Goal: Task Accomplishment & Management: Manage account settings

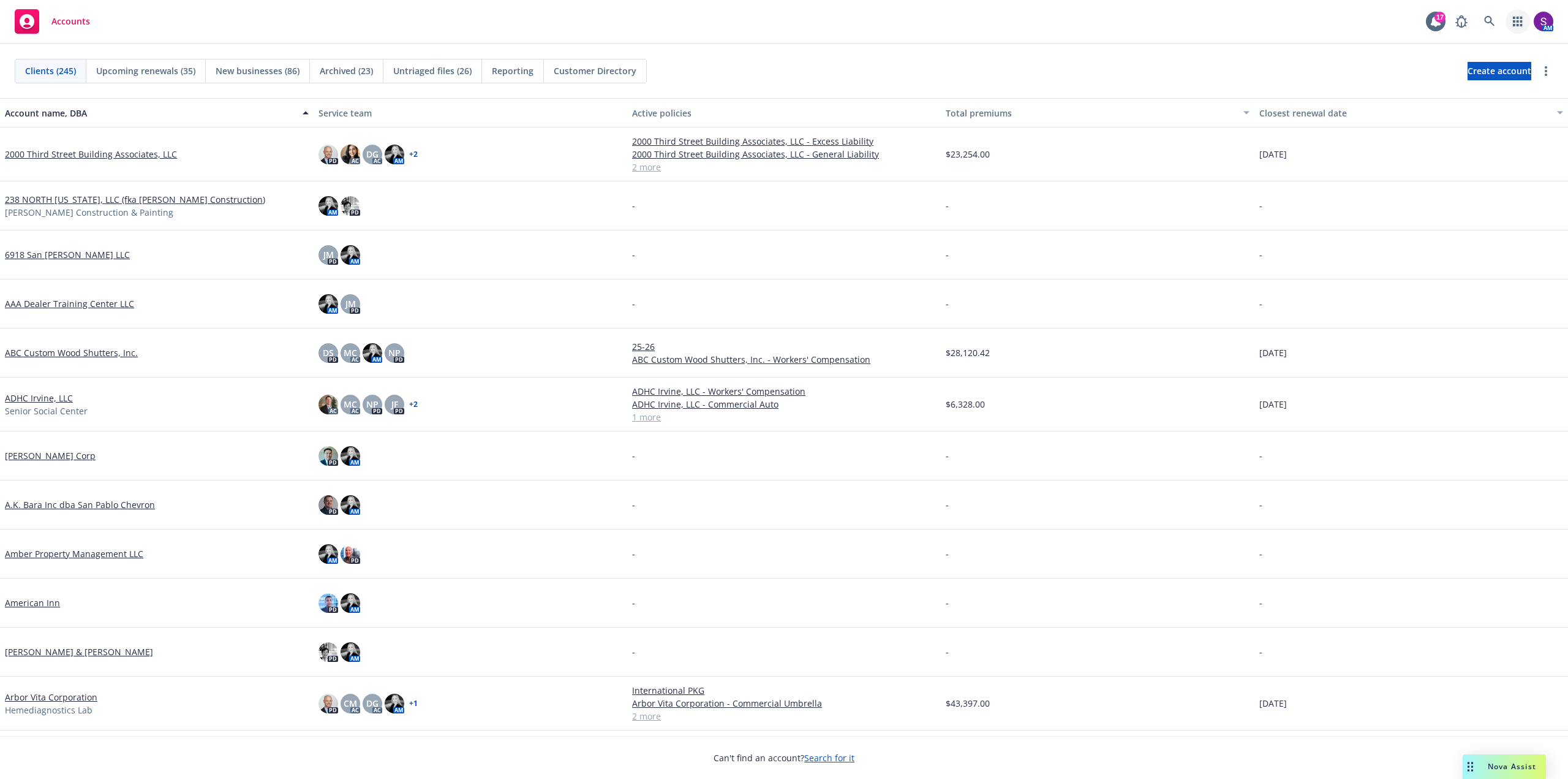
click at [1519, 15] on link "button" at bounding box center [1517, 21] width 24 height 24
click at [1489, 12] on link at bounding box center [1489, 21] width 24 height 24
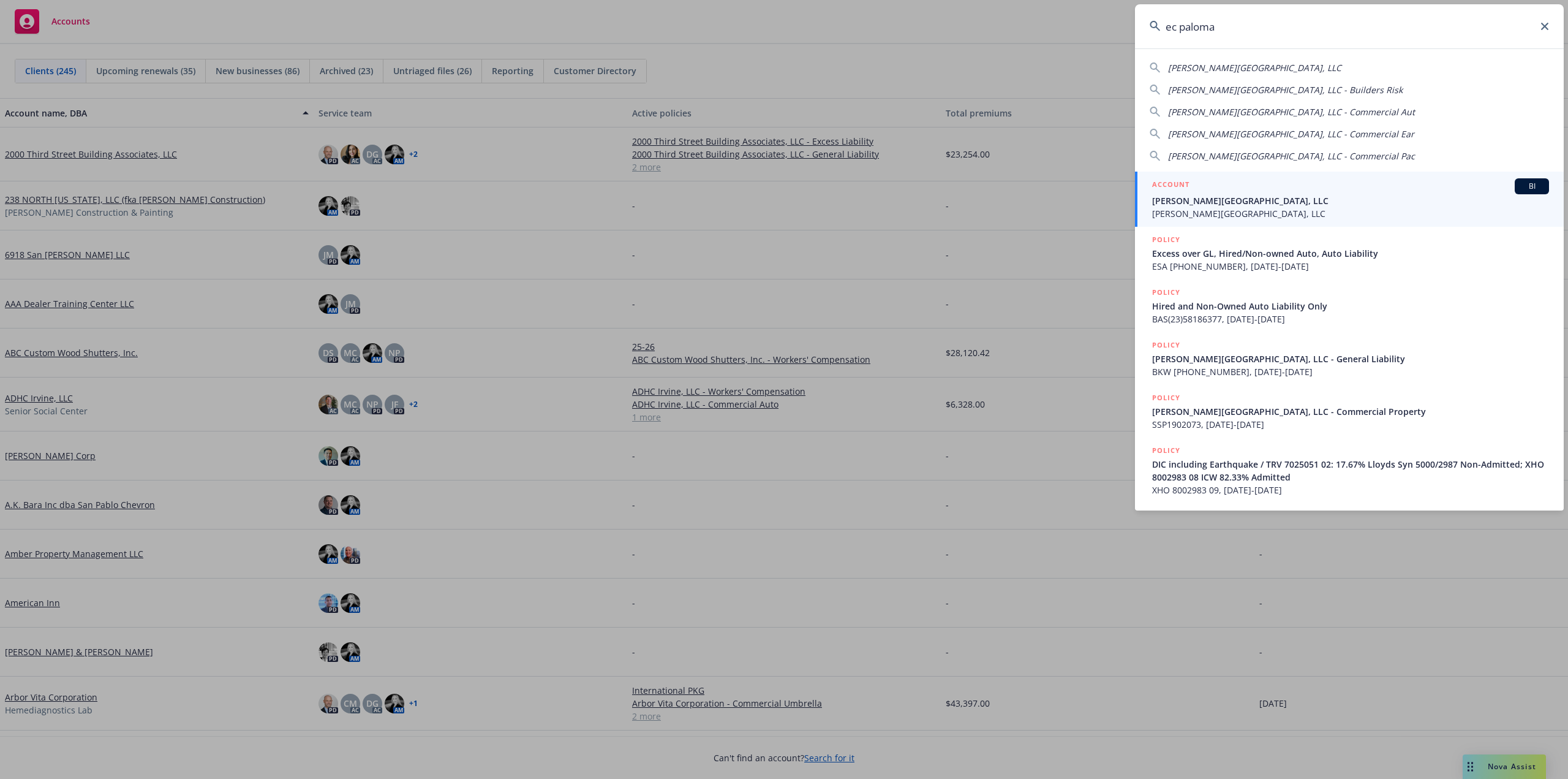
type input "ec paloma"
click at [1210, 195] on span "[PERSON_NAME][GEOGRAPHIC_DATA], LLC" at bounding box center [1350, 201] width 397 height 13
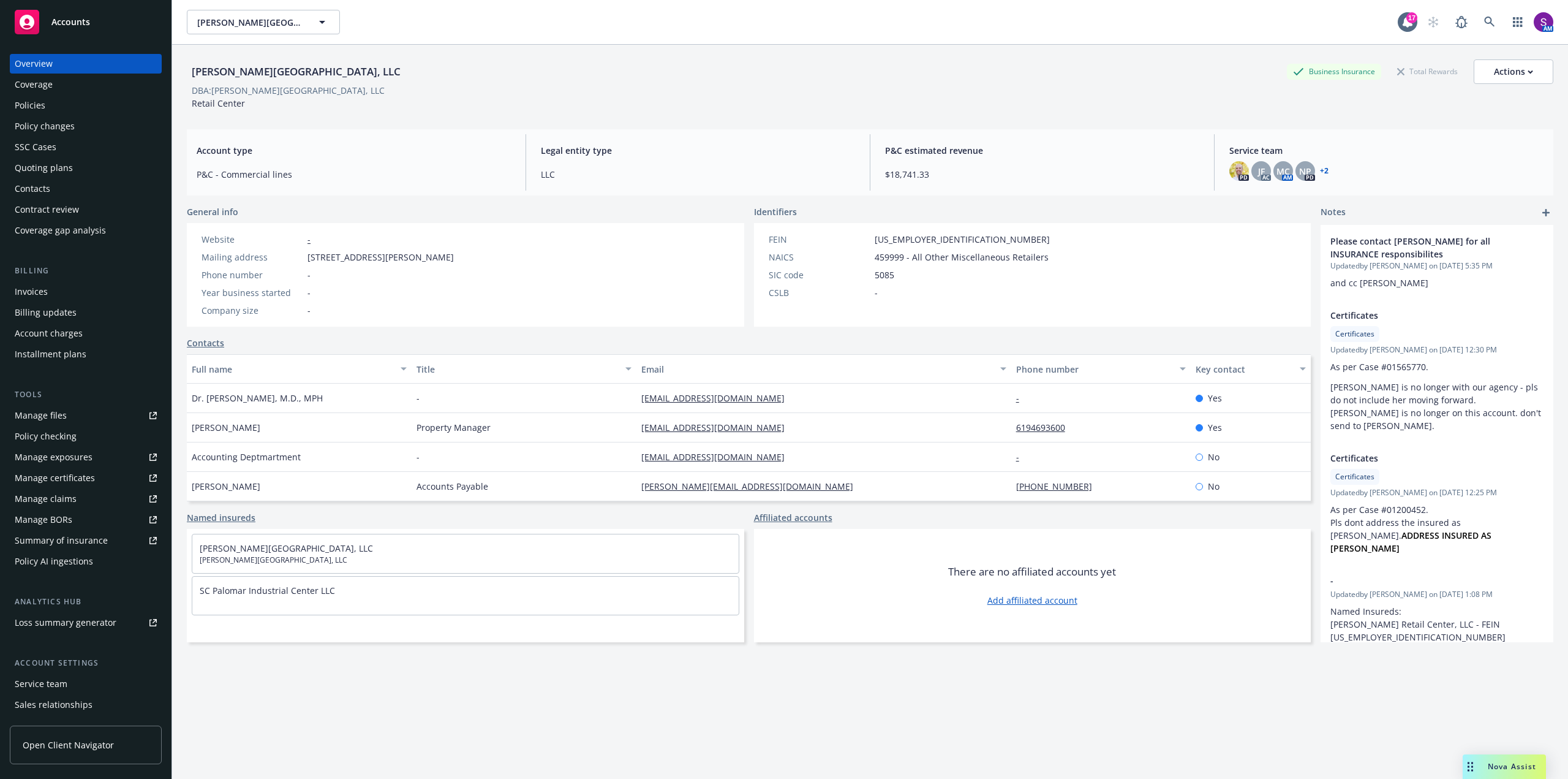
click at [62, 106] on div "Policies" at bounding box center [85, 106] width 142 height 20
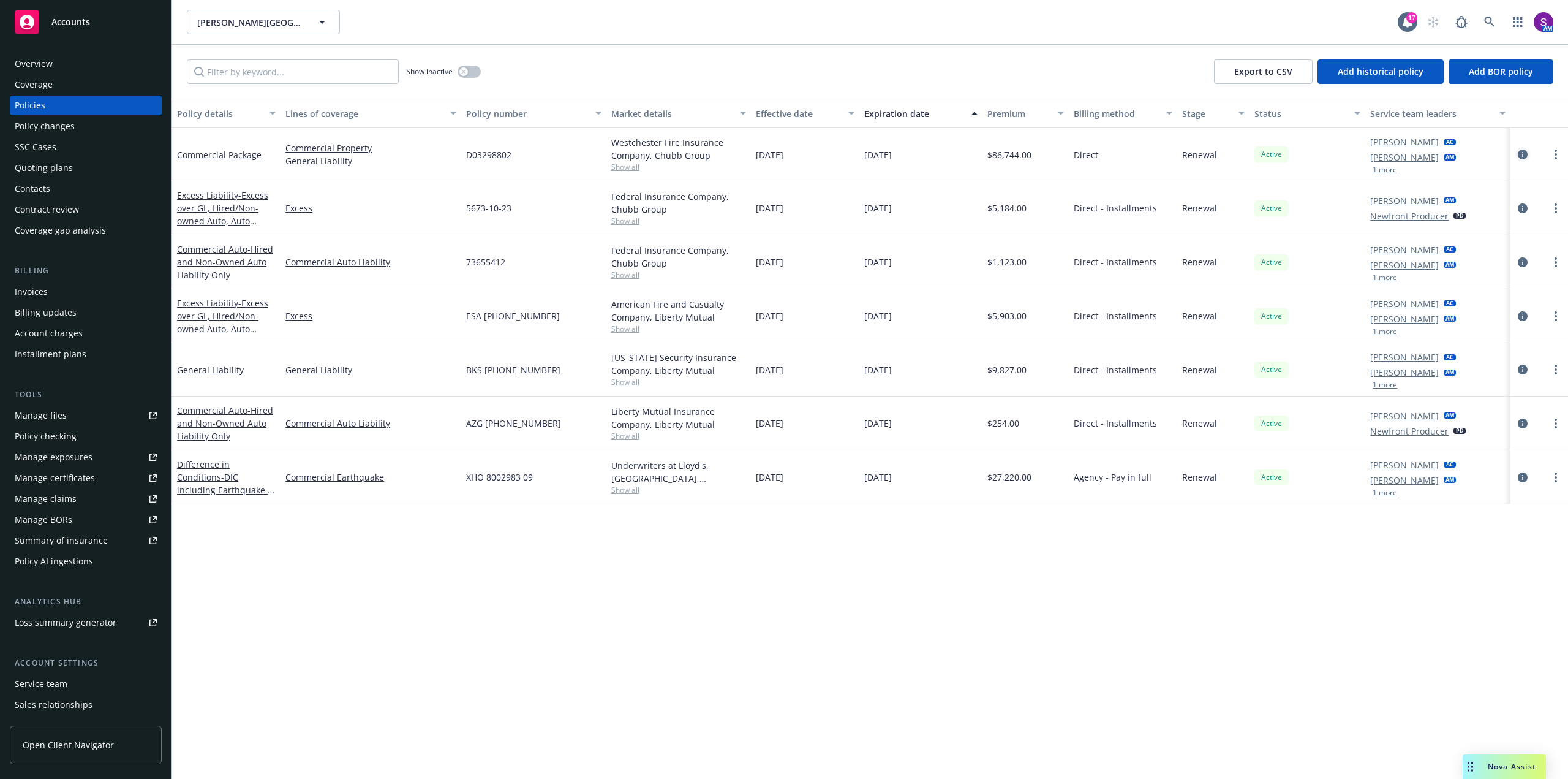
click at [1527, 155] on link "circleInformation" at bounding box center [1523, 154] width 14 height 14
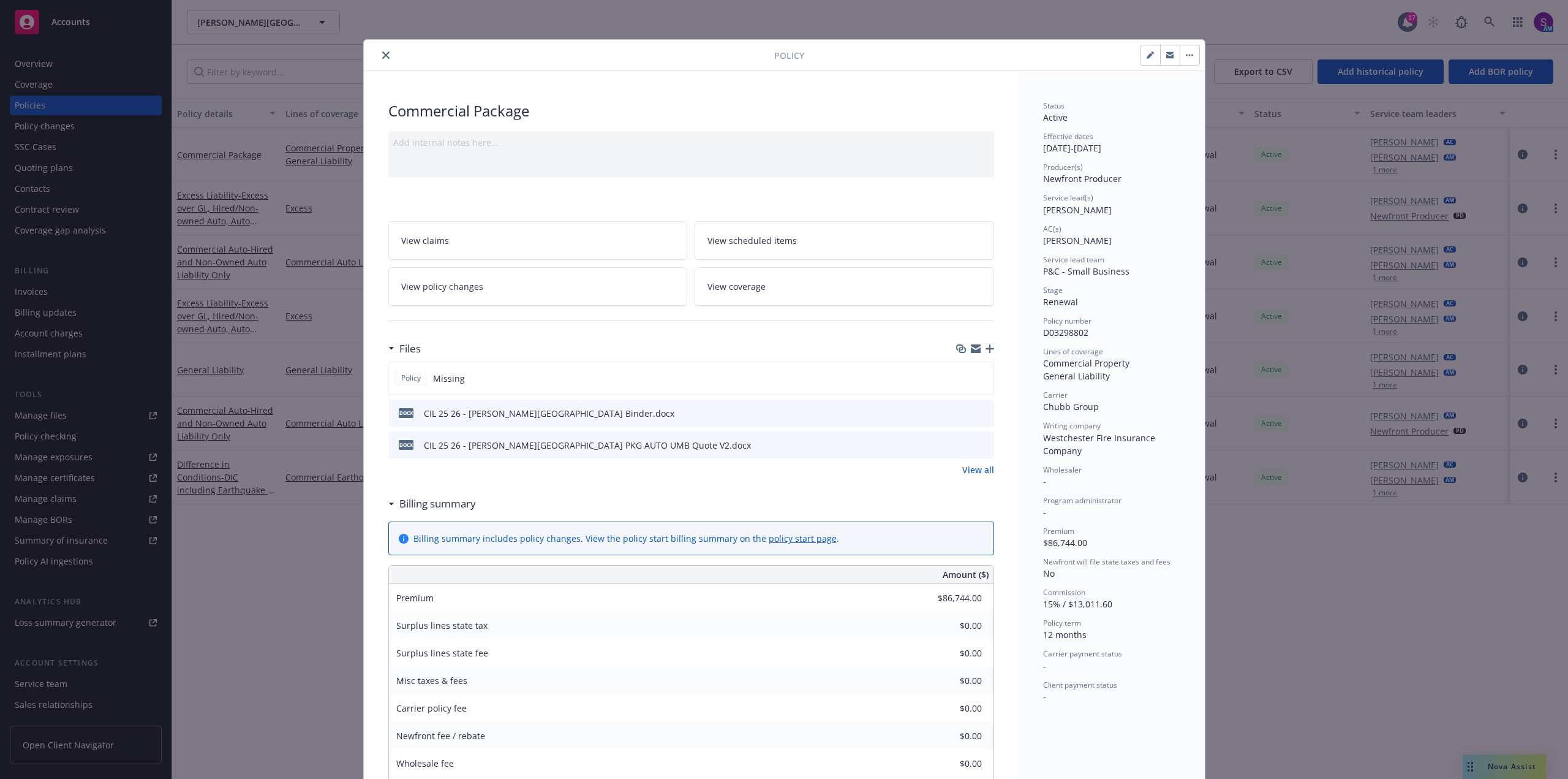
click at [382, 55] on icon "close" at bounding box center [386, 54] width 7 height 7
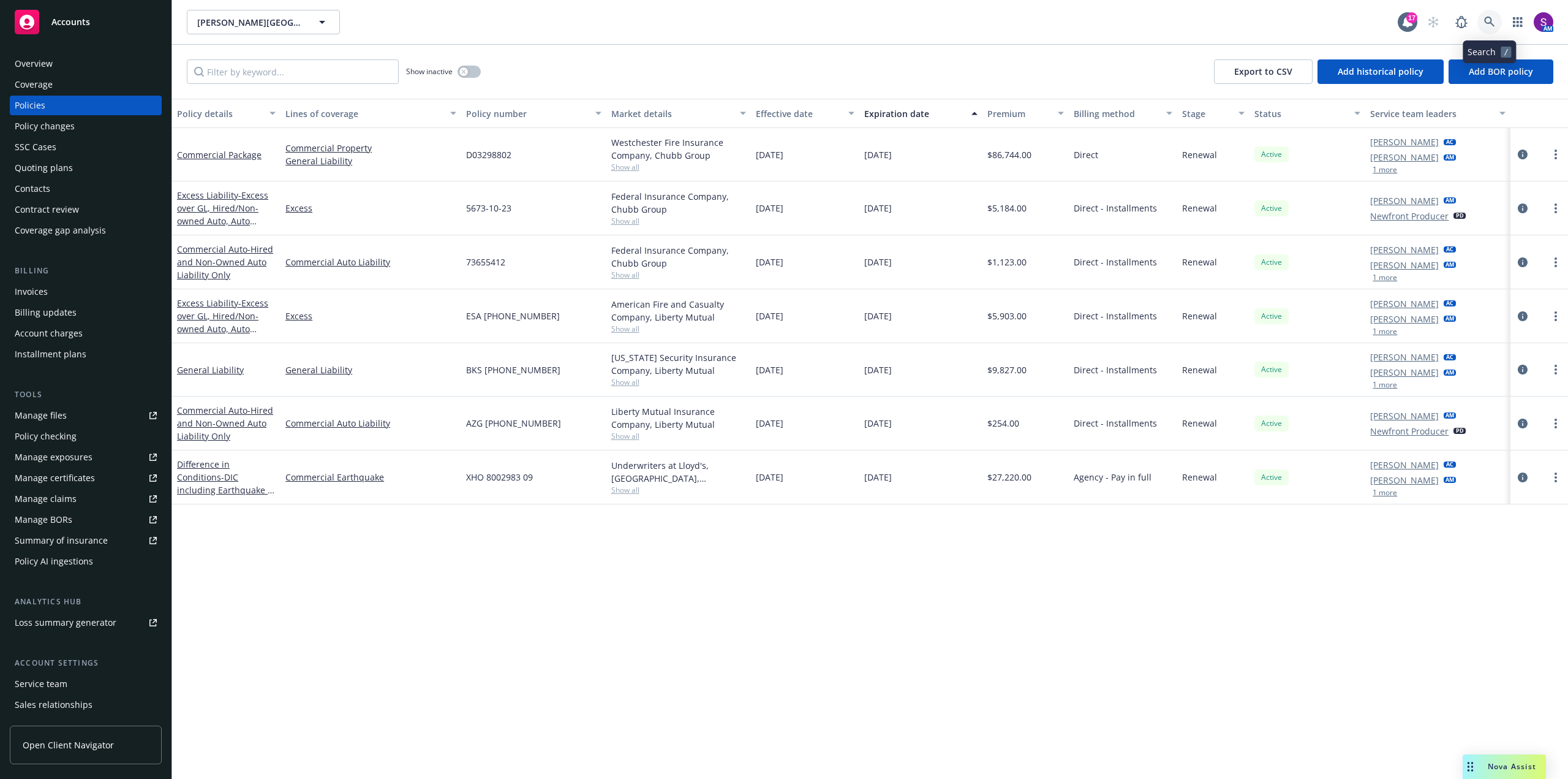
click at [1493, 27] on icon at bounding box center [1489, 22] width 11 height 11
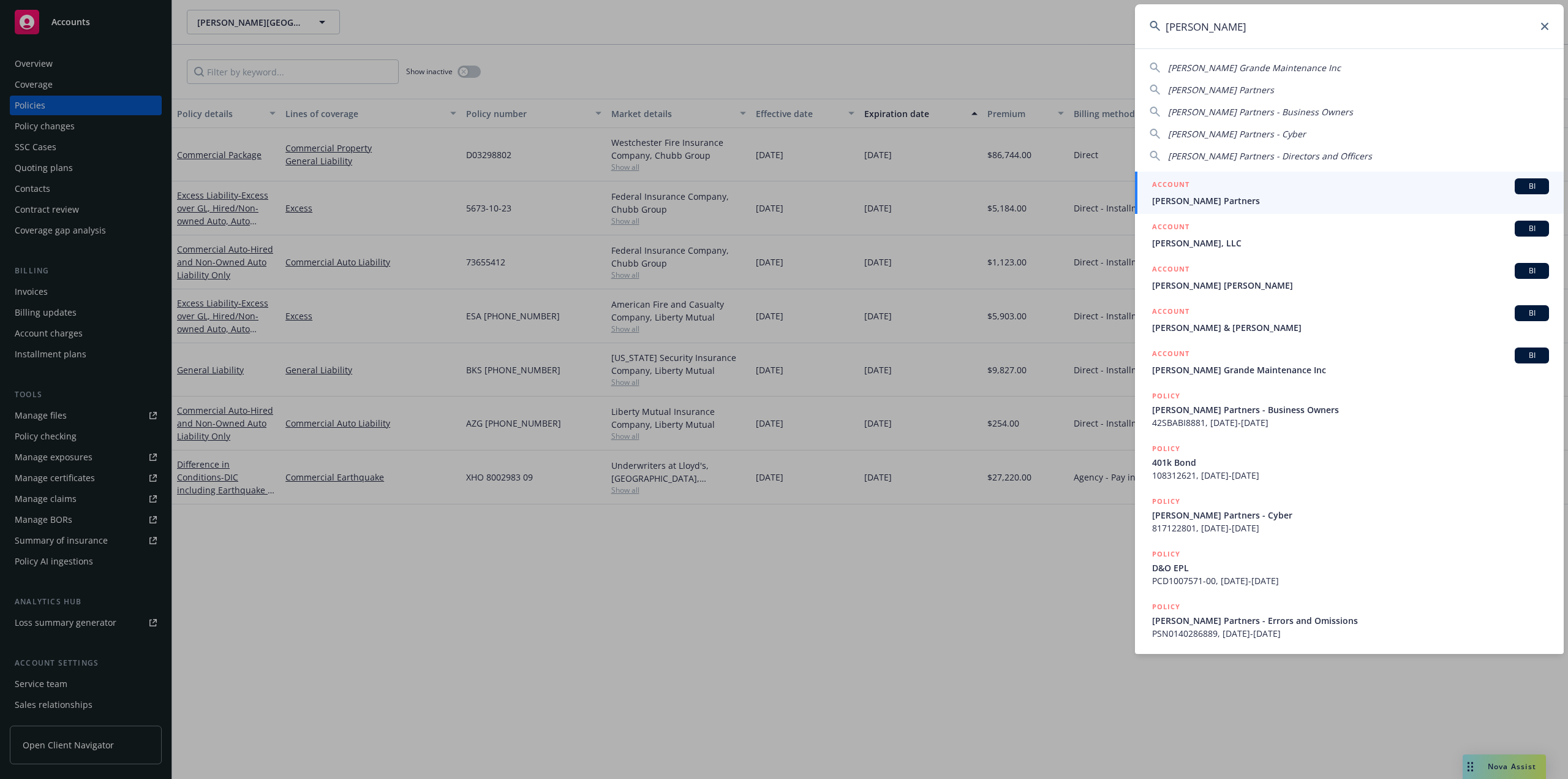
type input "[PERSON_NAME]"
click at [1242, 182] on div "ACCOUNT BI" at bounding box center [1350, 186] width 397 height 16
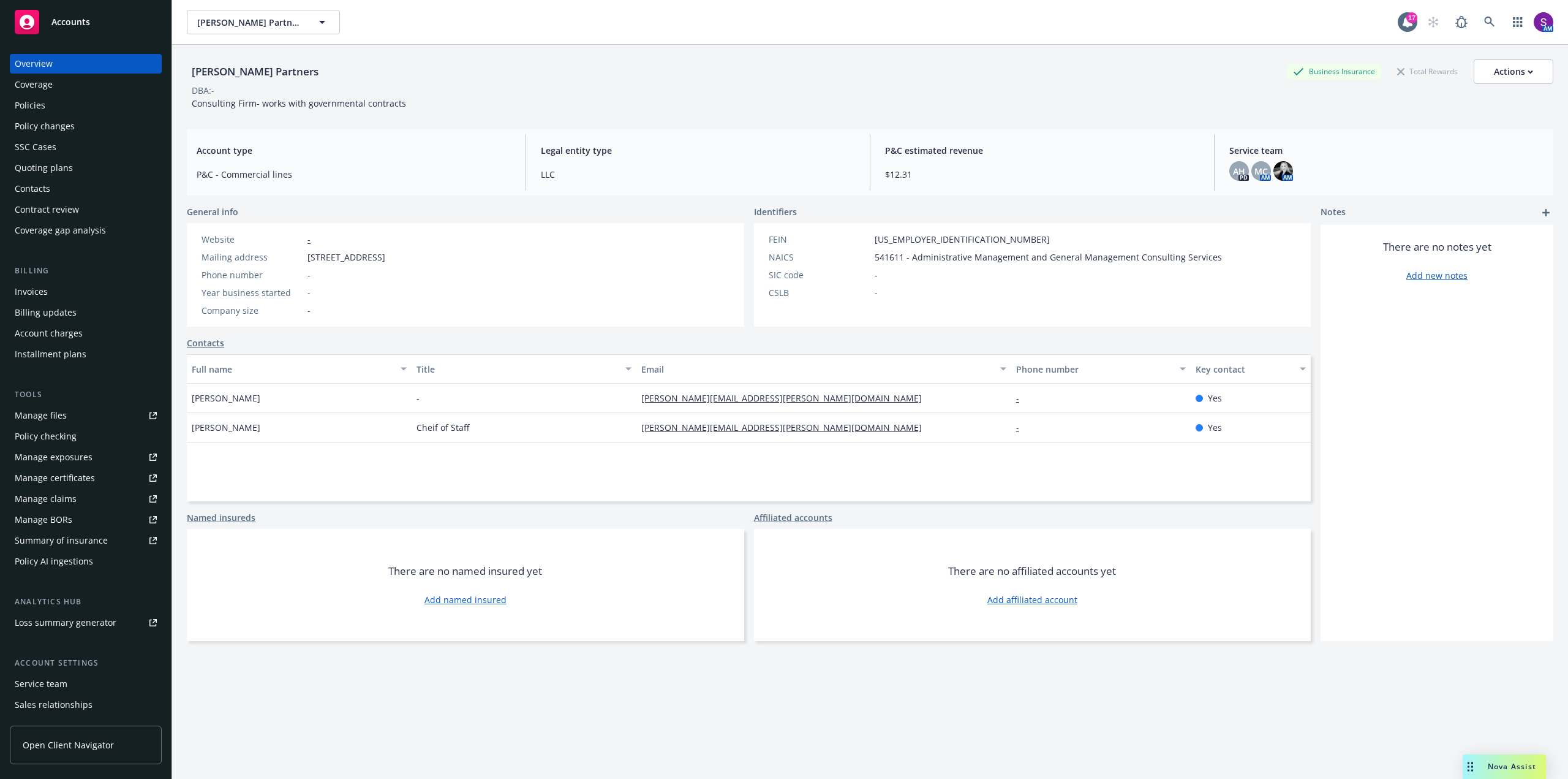
click at [49, 102] on div "Policies" at bounding box center [85, 106] width 142 height 20
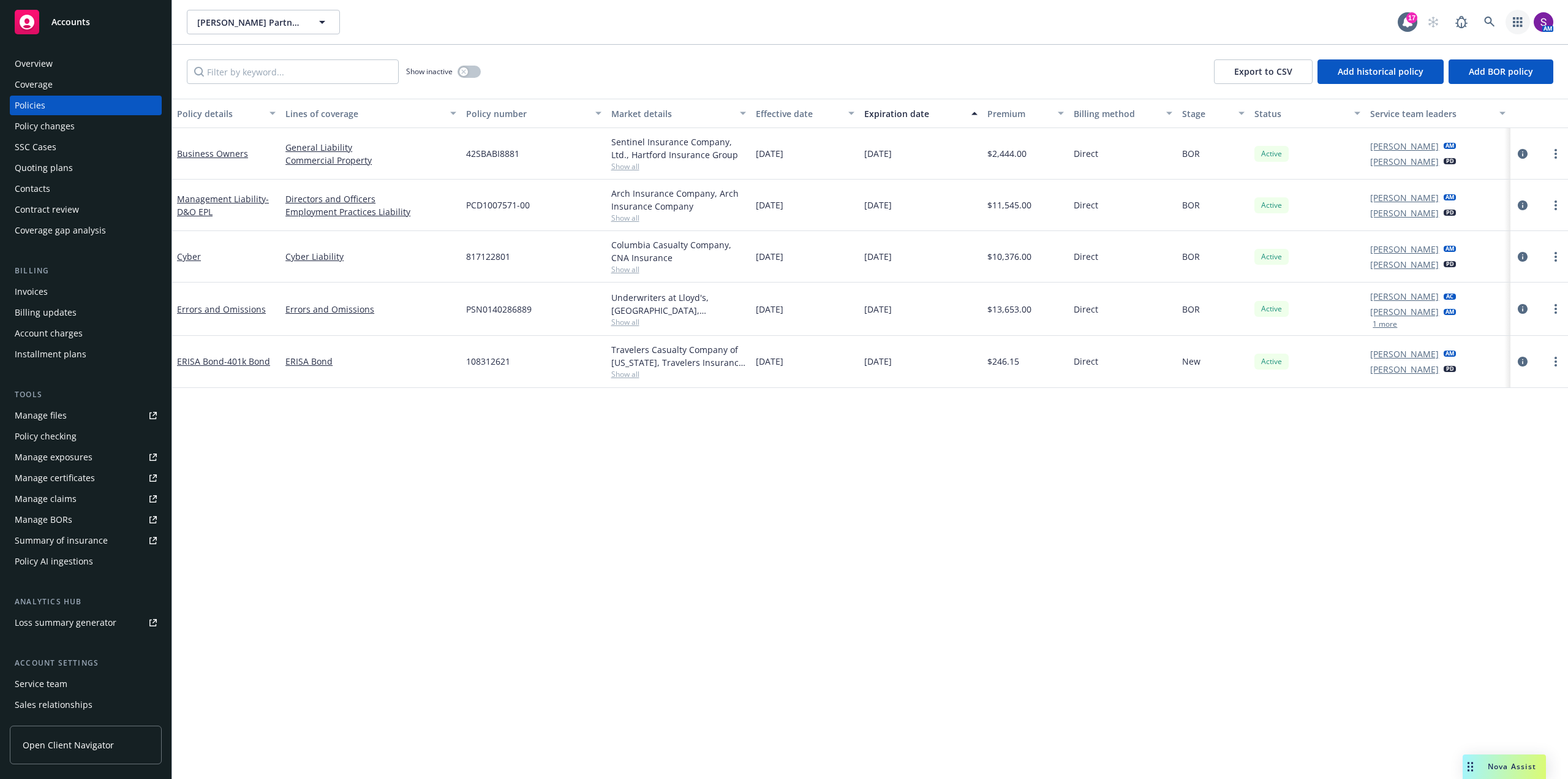
click at [1515, 25] on icon "button" at bounding box center [1517, 22] width 9 height 10
click at [58, 58] on div "Overview" at bounding box center [85, 64] width 142 height 20
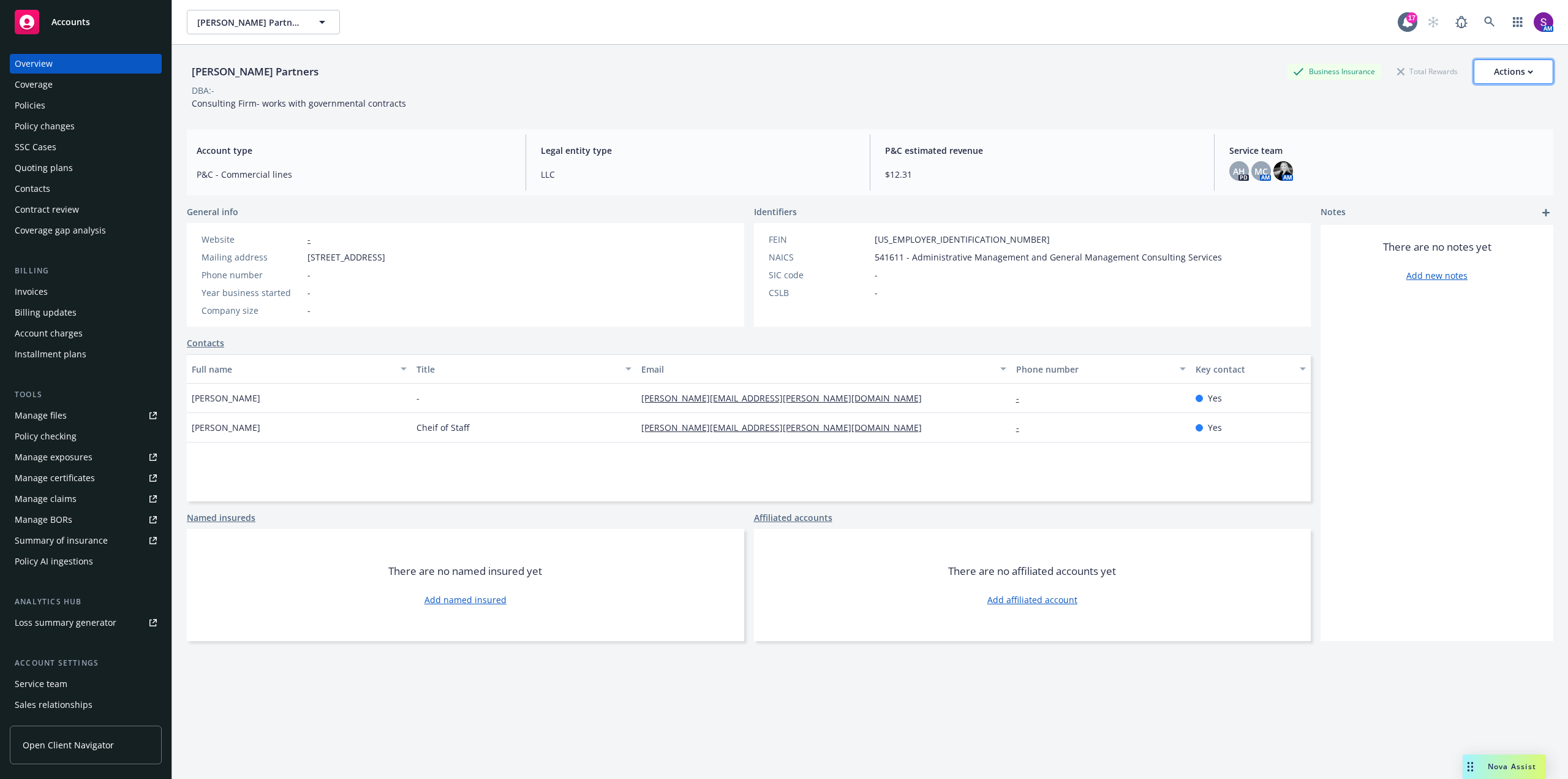
click at [1514, 70] on div "Actions" at bounding box center [1514, 71] width 39 height 23
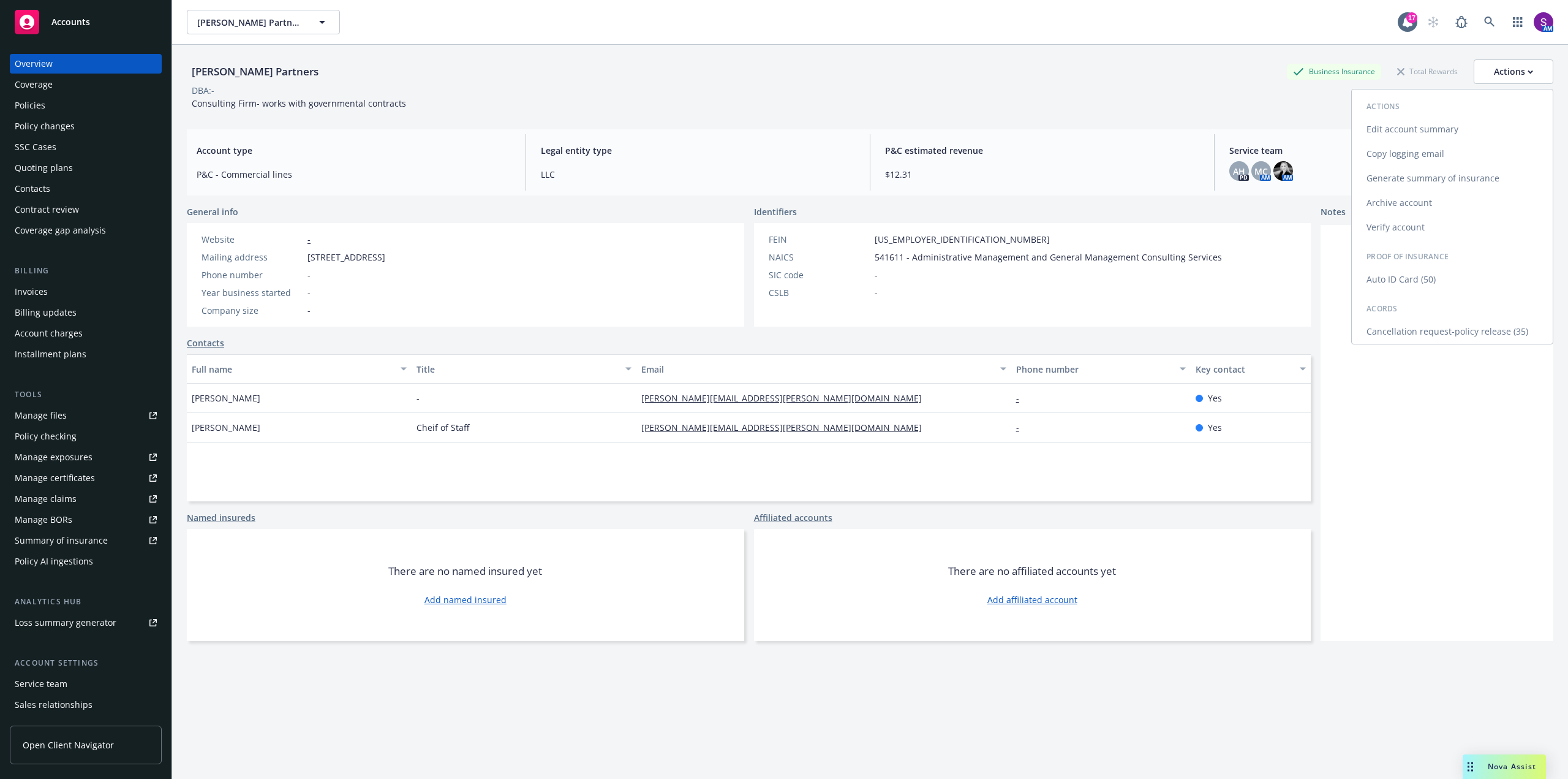
click at [1399, 158] on link "Copy logging email" at bounding box center [1452, 154] width 201 height 24
click at [1477, 24] on link at bounding box center [1489, 22] width 24 height 24
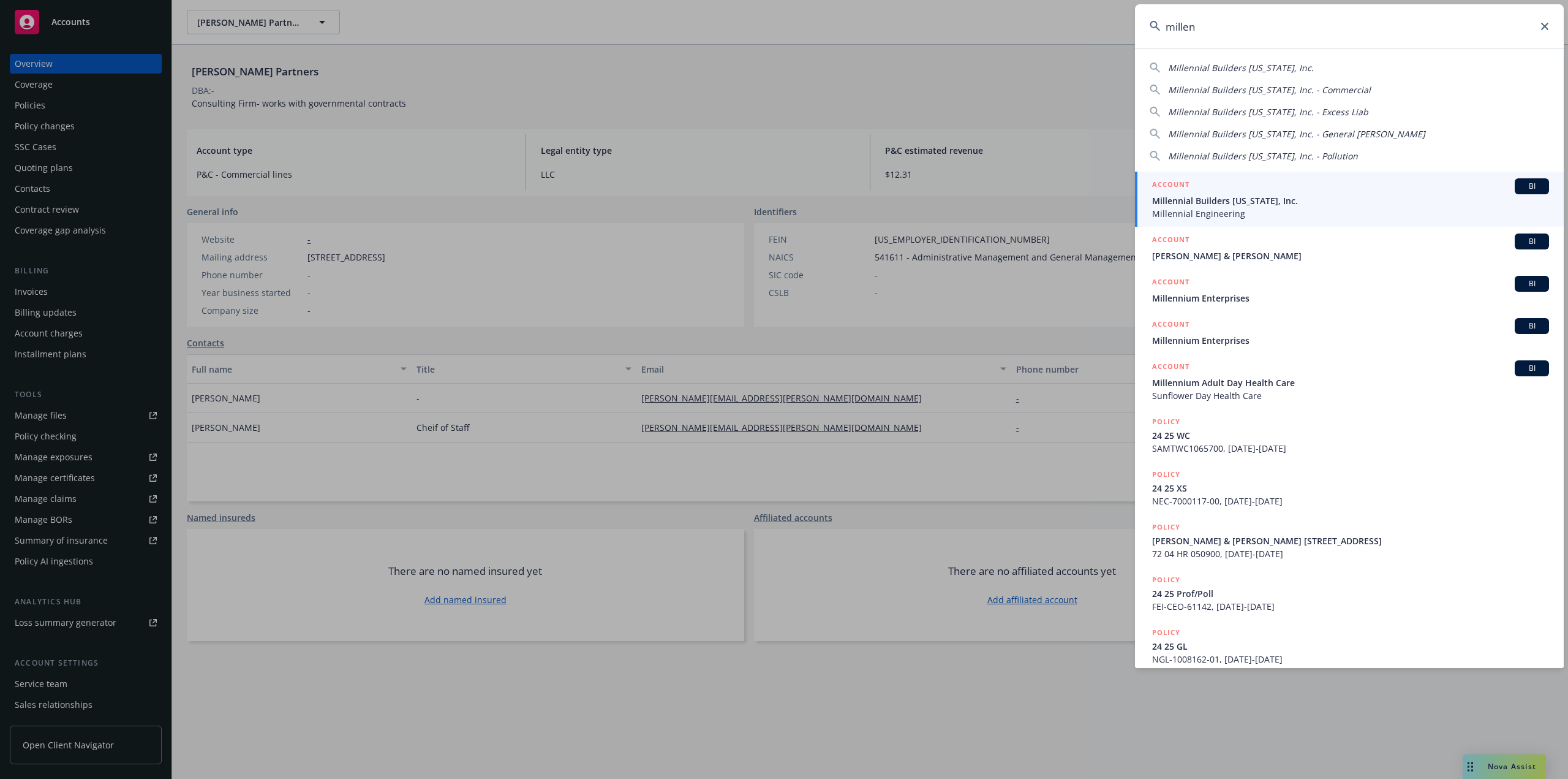
type input "millen"
click at [1222, 208] on span "Millennial Engineering" at bounding box center [1350, 214] width 397 height 13
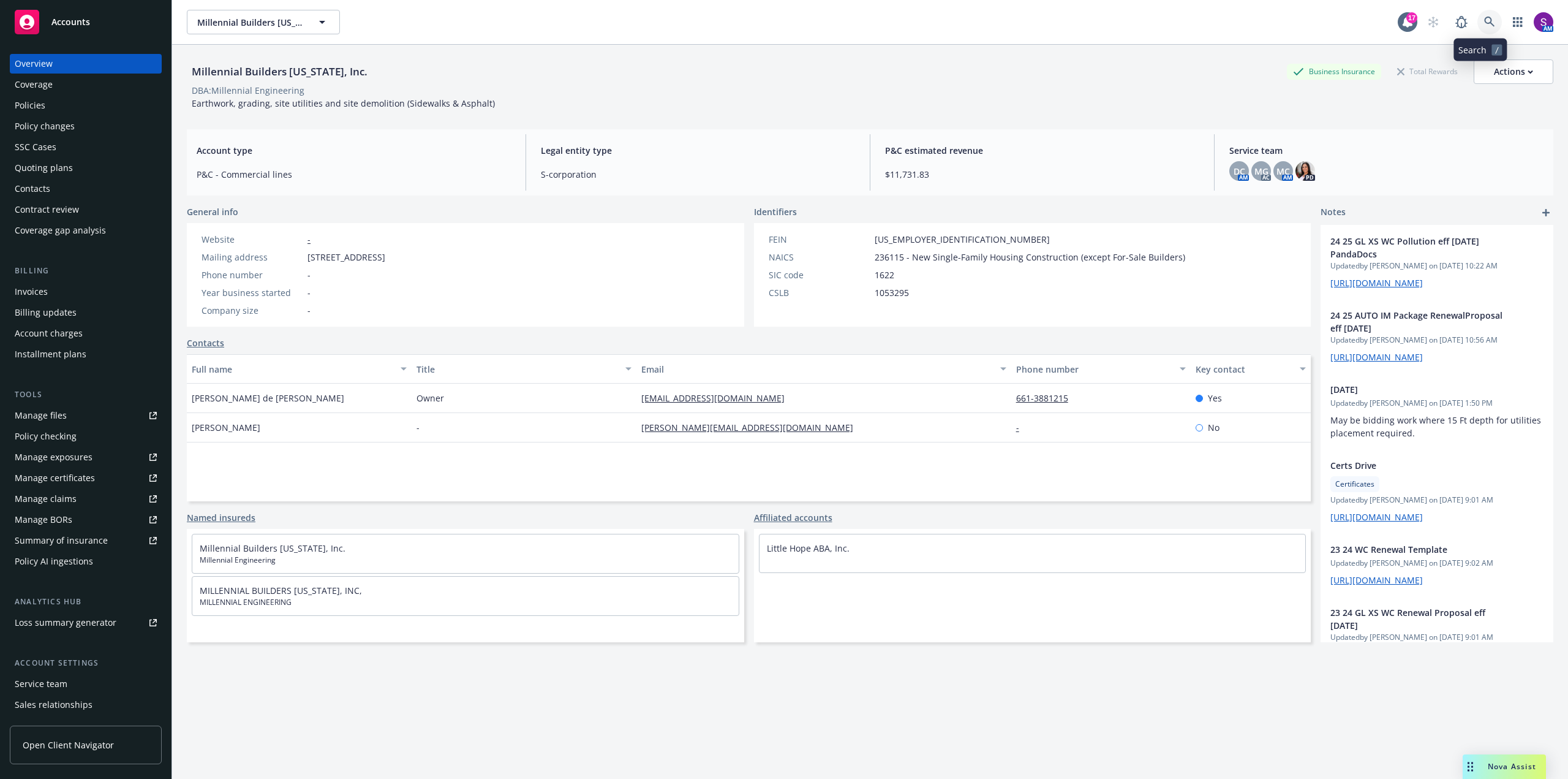
click at [1484, 18] on icon at bounding box center [1489, 22] width 10 height 11
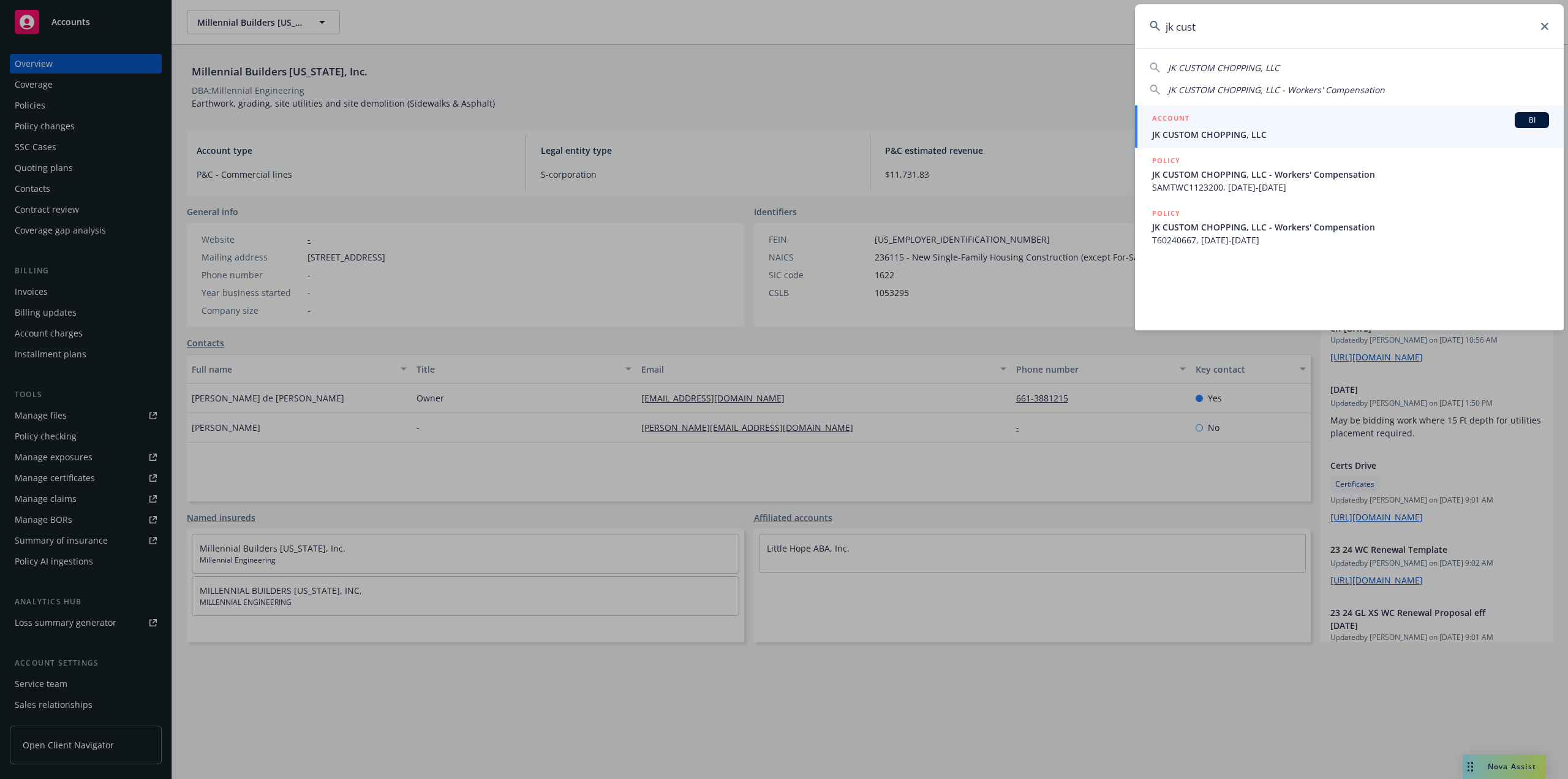
type input "jk cust"
click at [1192, 133] on span "JK CUSTOM CHOPPING, LLC" at bounding box center [1350, 135] width 397 height 13
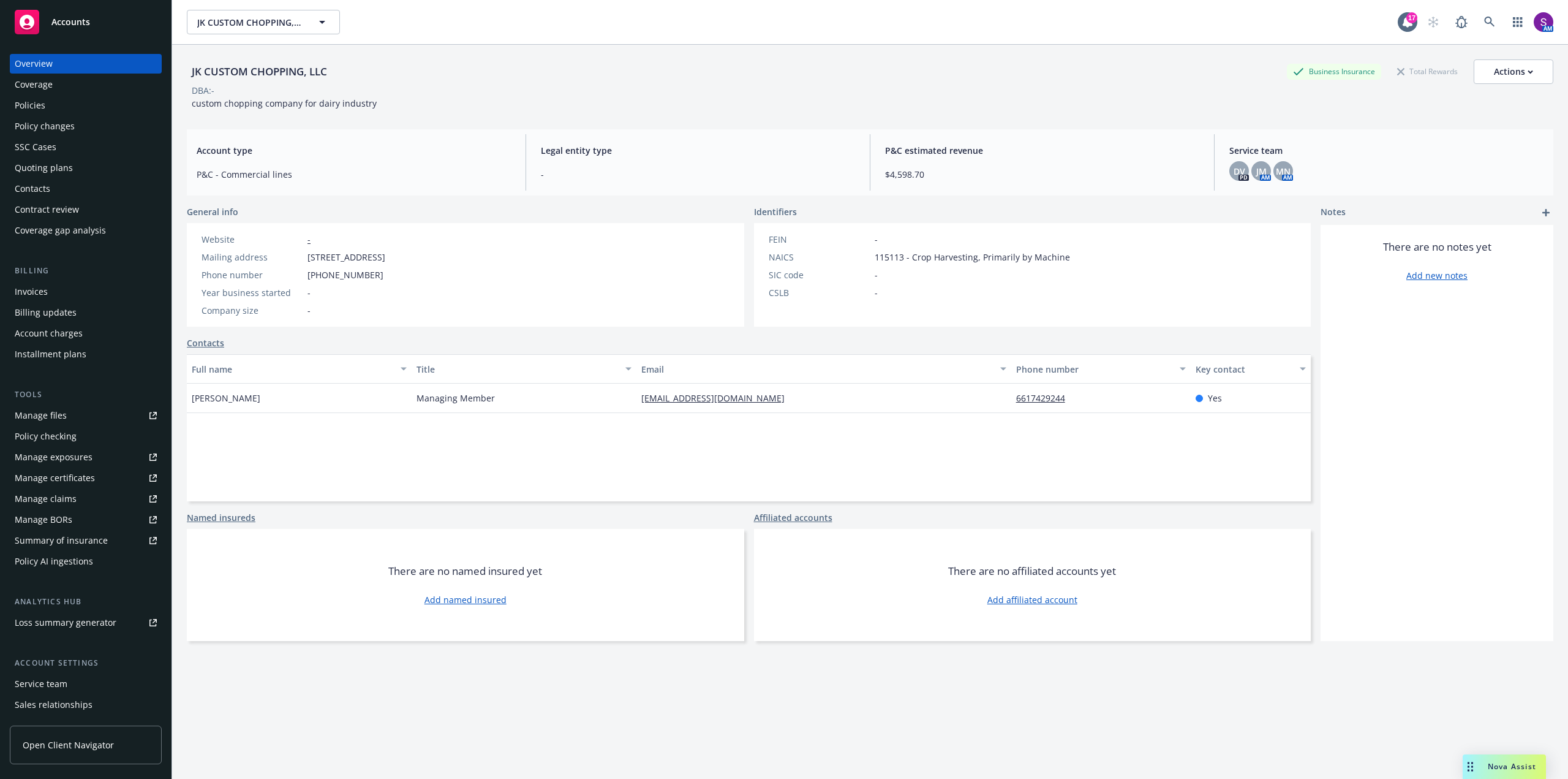
click at [70, 114] on div "Policies" at bounding box center [85, 106] width 142 height 20
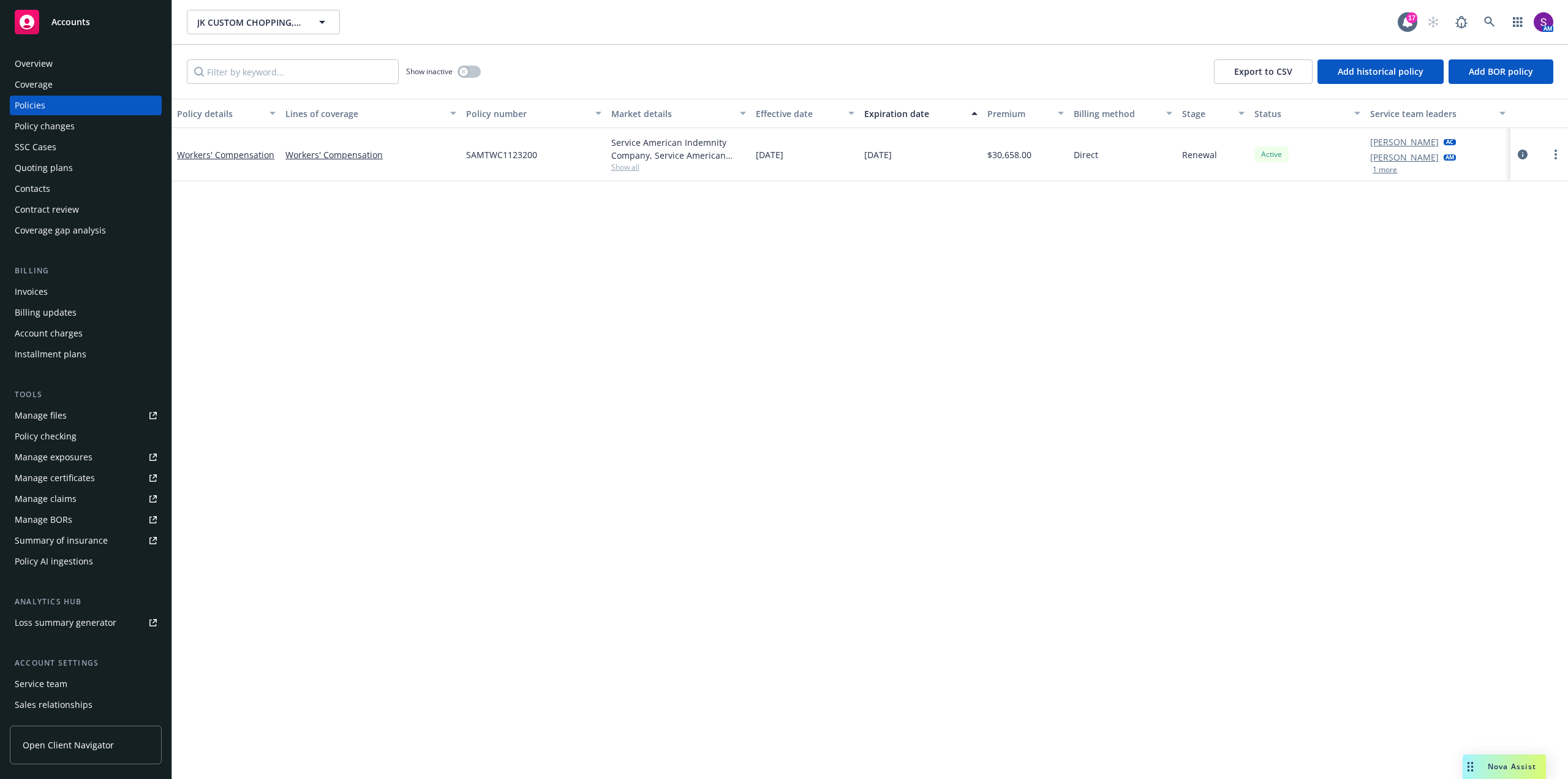
click at [627, 166] on span "Show all" at bounding box center [678, 167] width 134 height 11
click at [424, 200] on div "Policy details Lines of coverage Policy number Market details Effective date Ex…" at bounding box center [870, 438] width 1396 height 680
click at [1491, 22] on icon at bounding box center [1489, 22] width 10 height 11
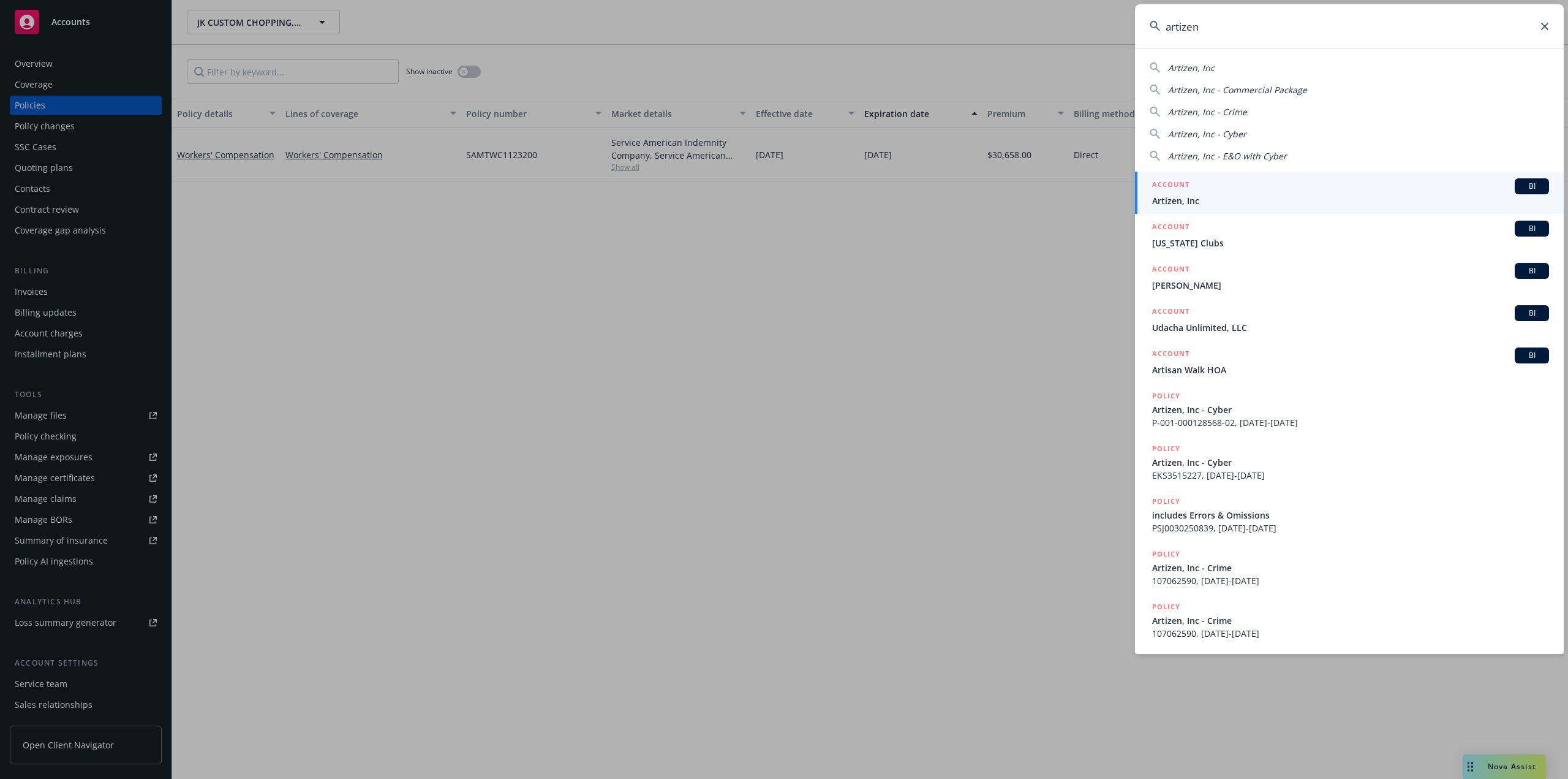
type input "artizen"
click at [1224, 201] on span "Artizen, Inc" at bounding box center [1350, 201] width 397 height 13
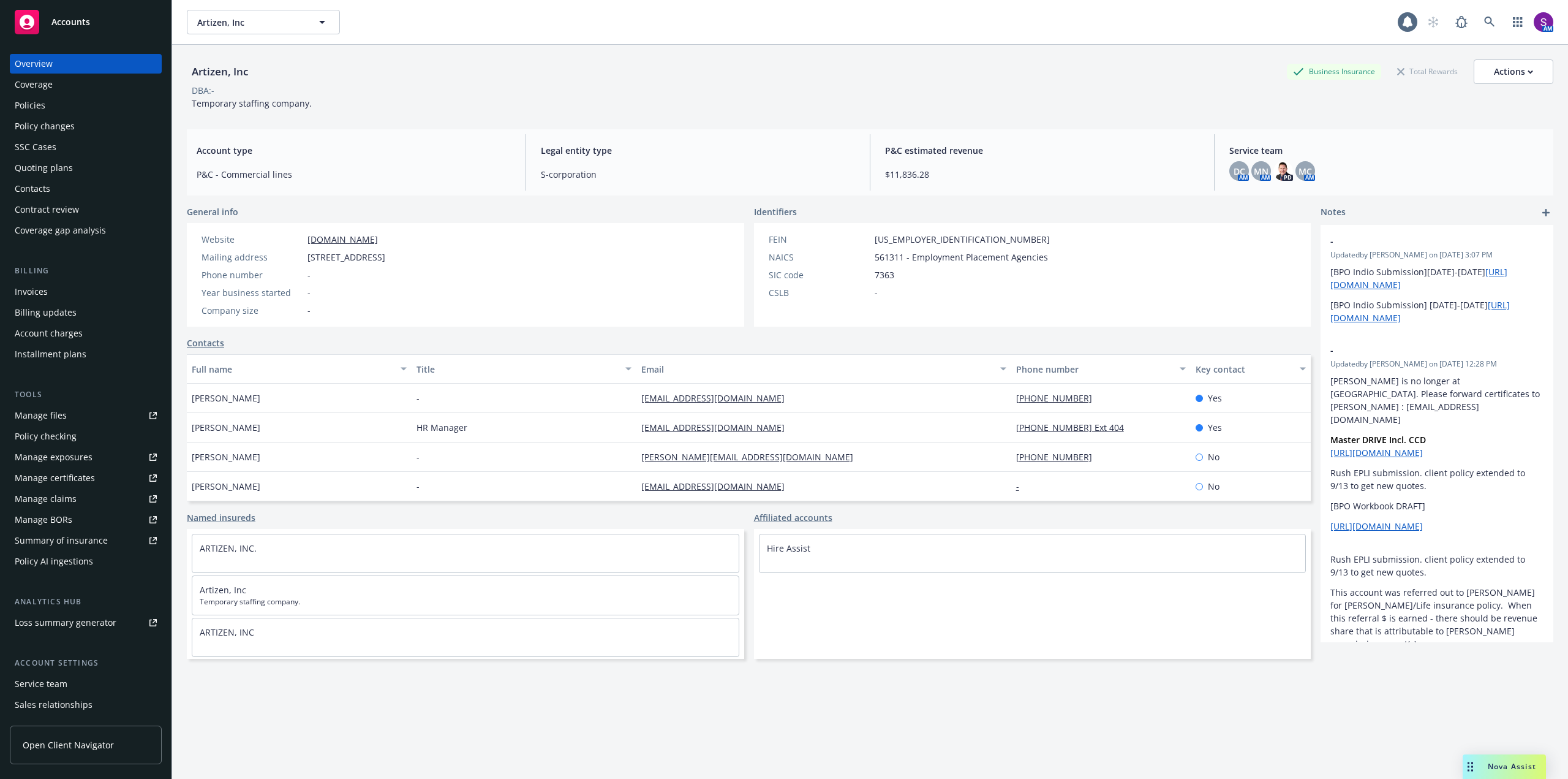
click at [72, 106] on div "Policies" at bounding box center [85, 106] width 142 height 20
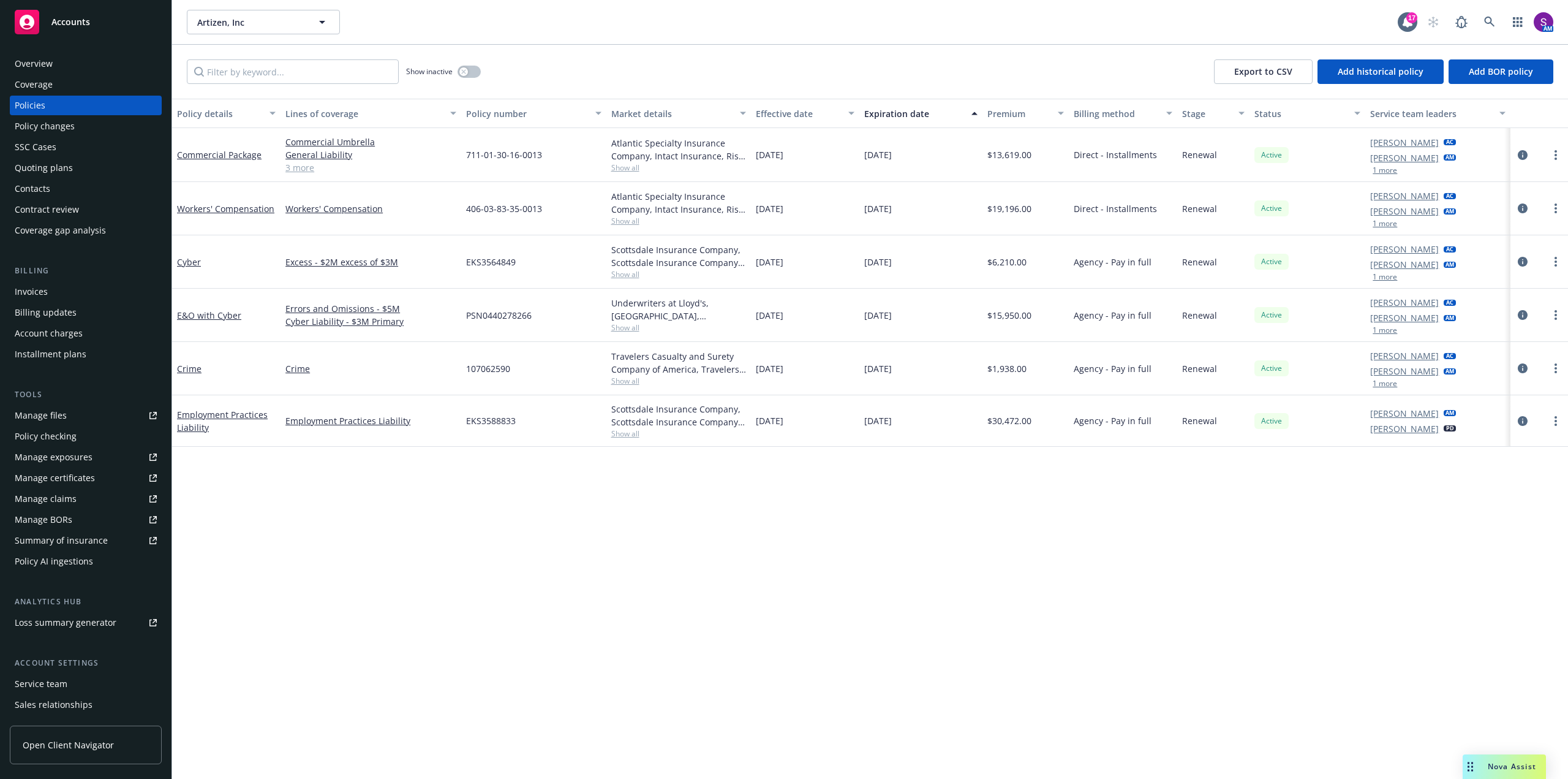
click at [1514, 420] on div at bounding box center [1539, 421] width 58 height 51
click at [634, 428] on div "Scottsdale Insurance Company, Scottsdale Insurance Company (Nationwide), CRC Gr…" at bounding box center [678, 415] width 134 height 26
click at [625, 436] on span "Show all" at bounding box center [678, 434] width 134 height 11
click at [1521, 421] on icon "circleInformation" at bounding box center [1522, 421] width 10 height 10
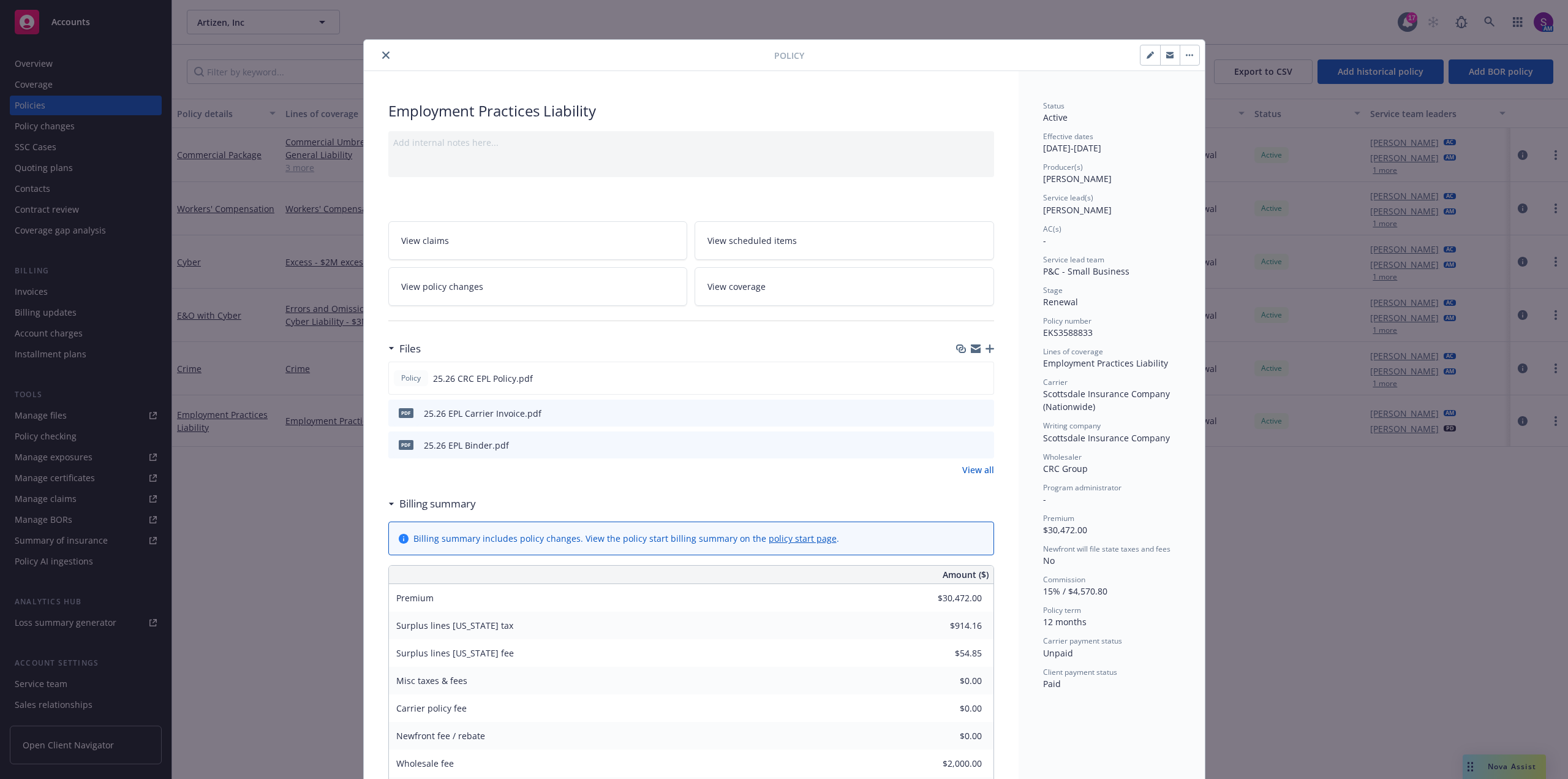
click at [382, 55] on icon "close" at bounding box center [386, 54] width 7 height 7
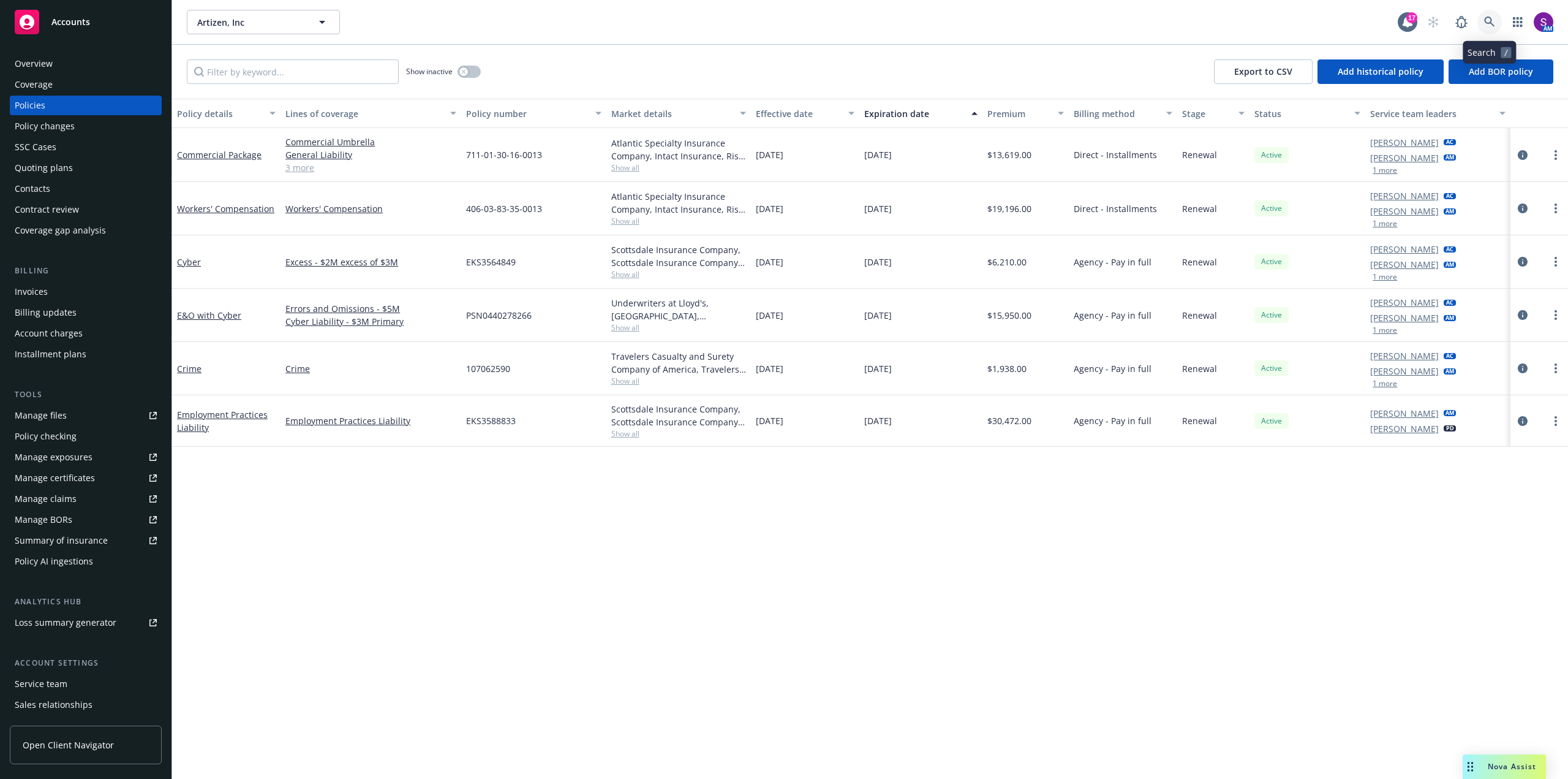
click at [1487, 20] on icon at bounding box center [1489, 22] width 11 height 11
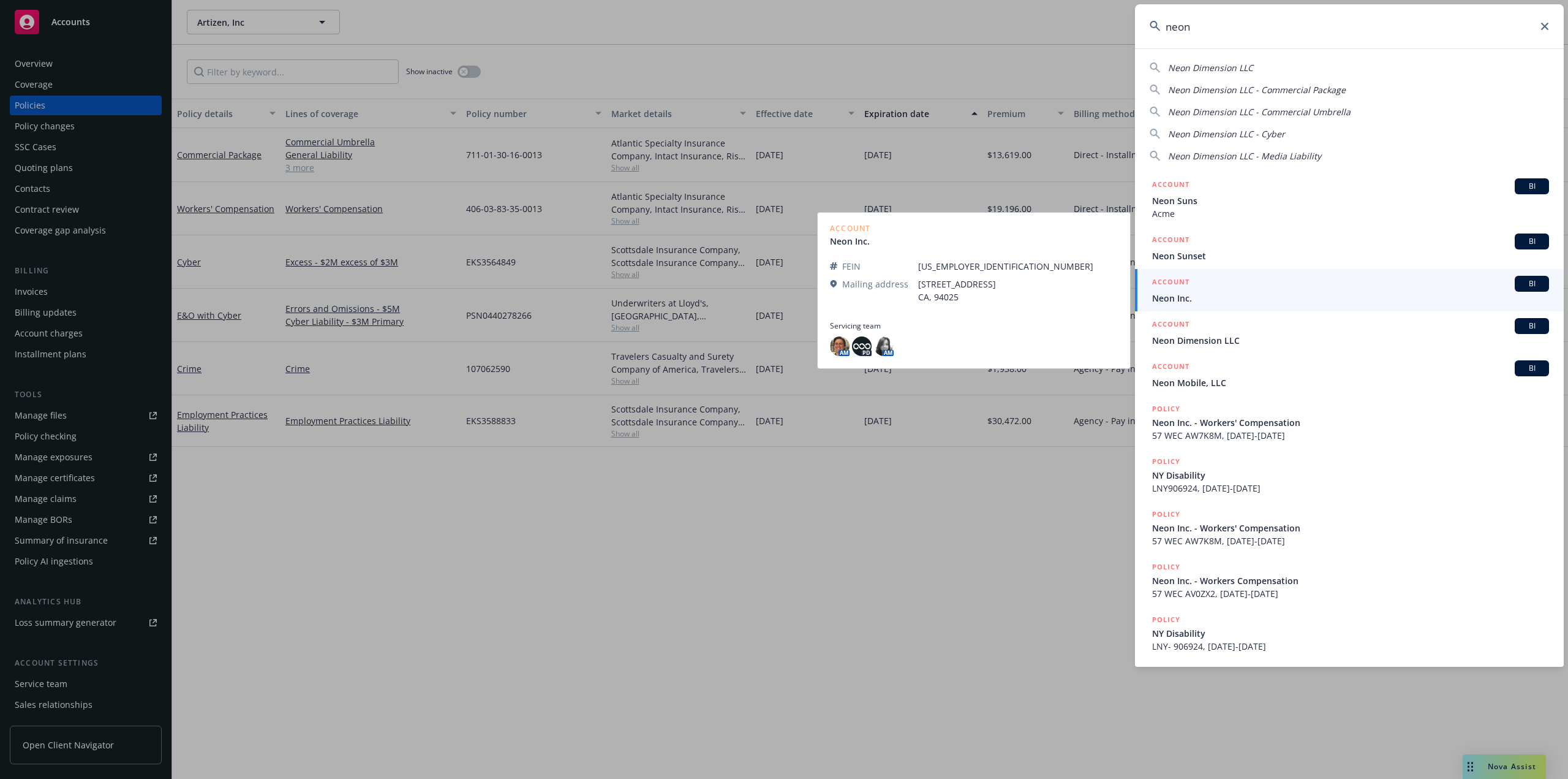
type input "neon"
click at [1191, 300] on span "Neon Inc." at bounding box center [1350, 298] width 397 height 13
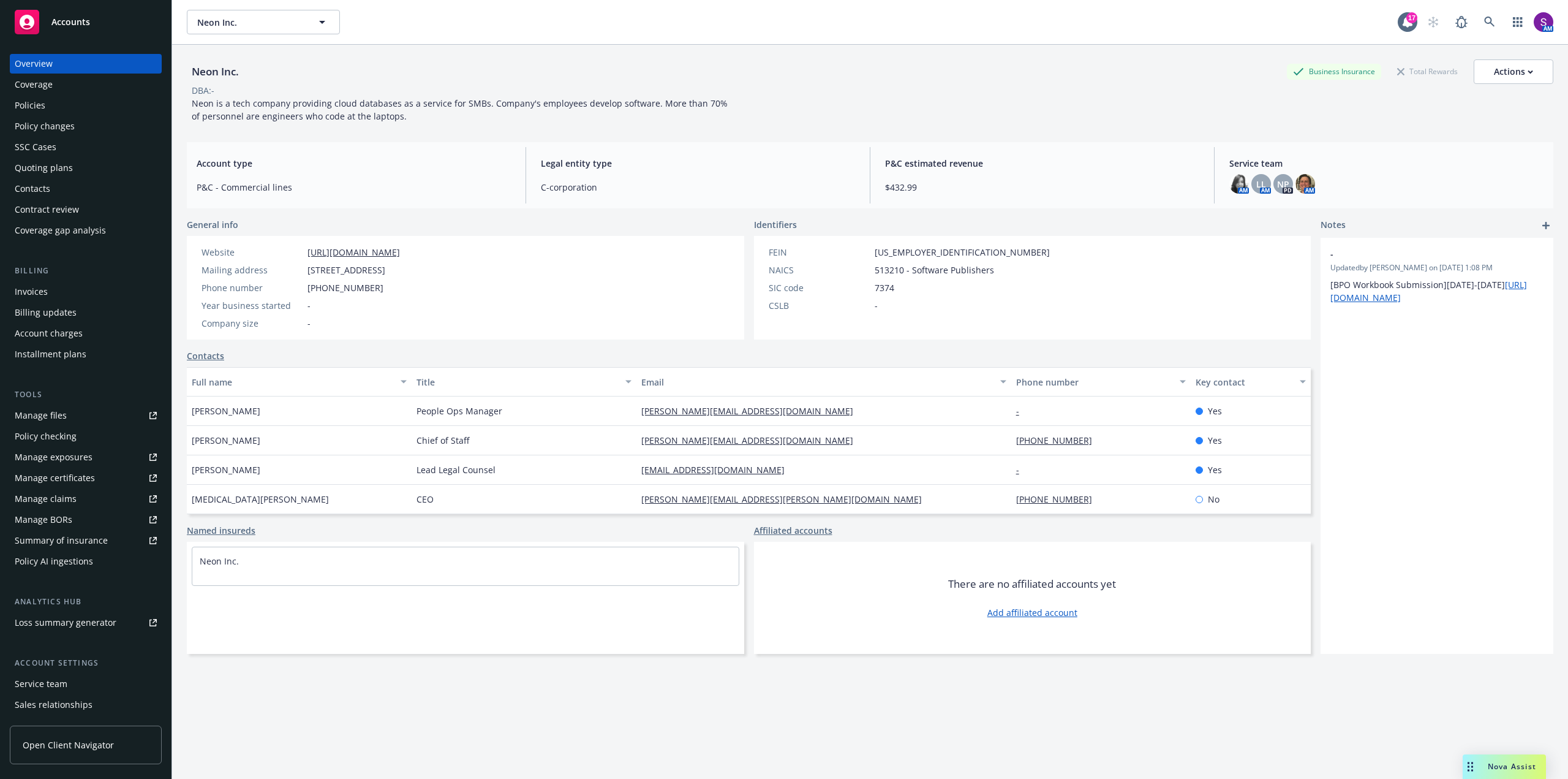
click at [64, 106] on div "Policies" at bounding box center [85, 106] width 142 height 20
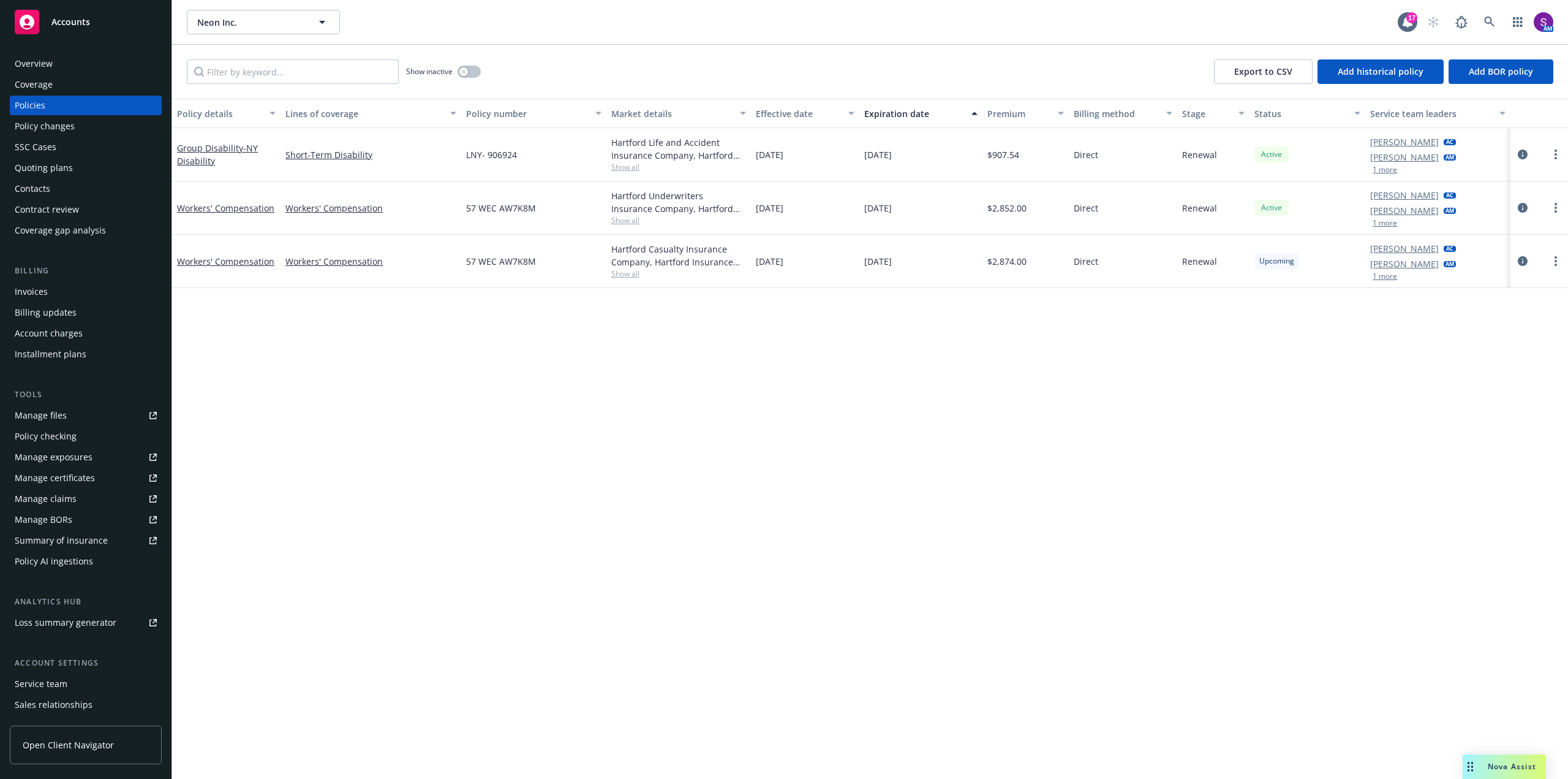
click at [79, 62] on div "Overview" at bounding box center [85, 64] width 142 height 20
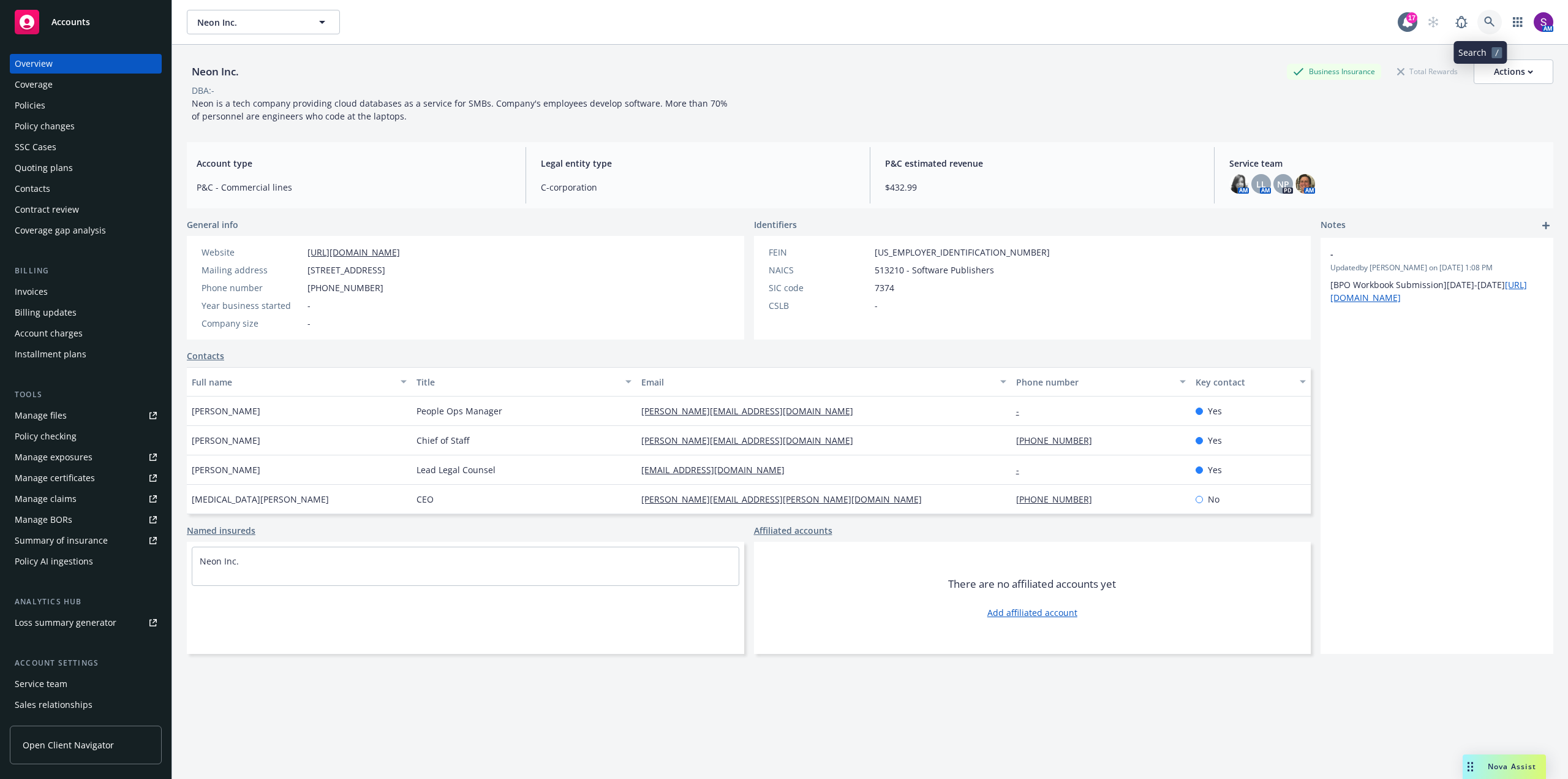
click at [1484, 17] on icon at bounding box center [1489, 22] width 10 height 11
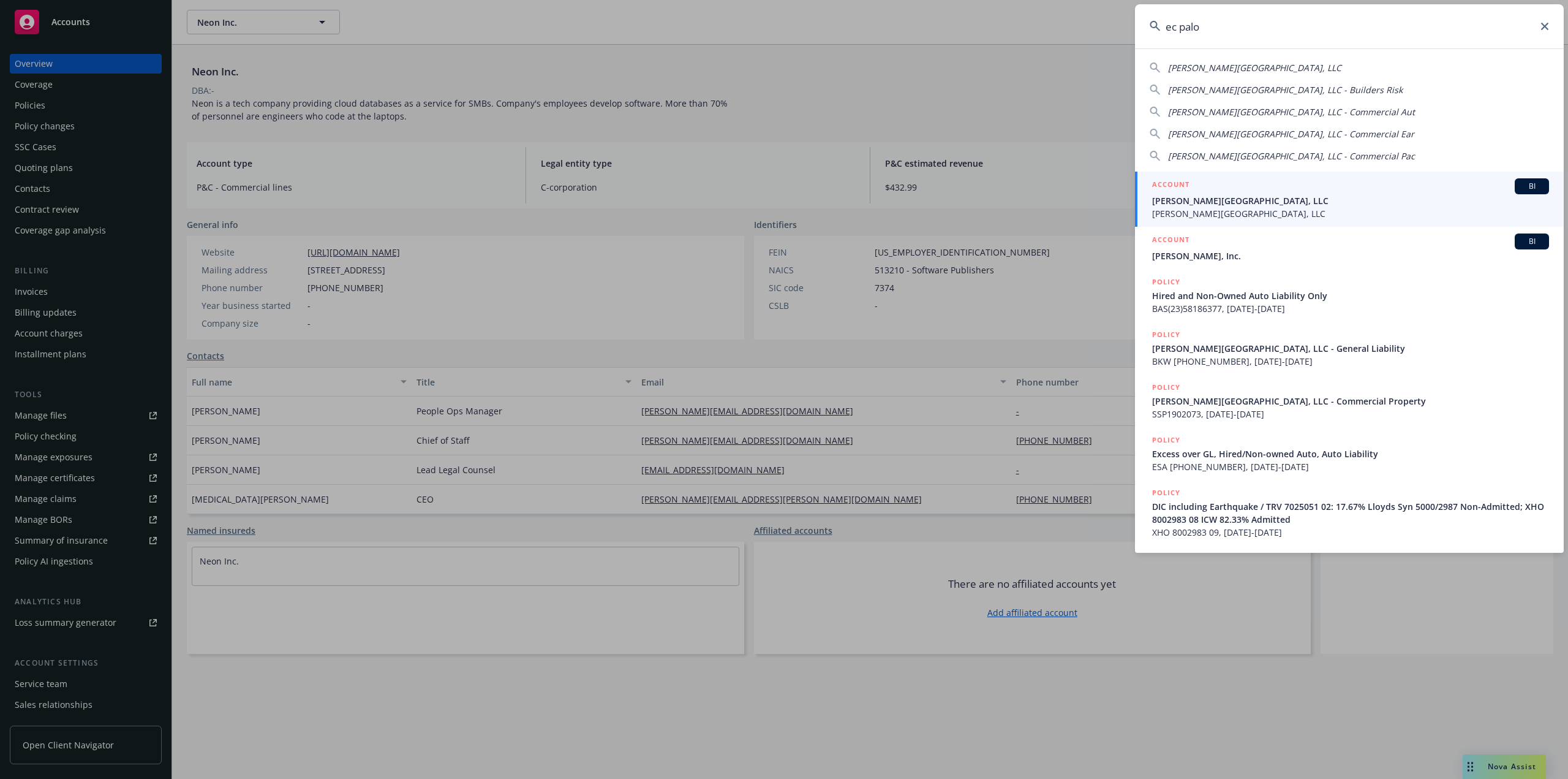
type input "ec palo"
click at [1212, 204] on span "[PERSON_NAME][GEOGRAPHIC_DATA], LLC" at bounding box center [1350, 201] width 397 height 13
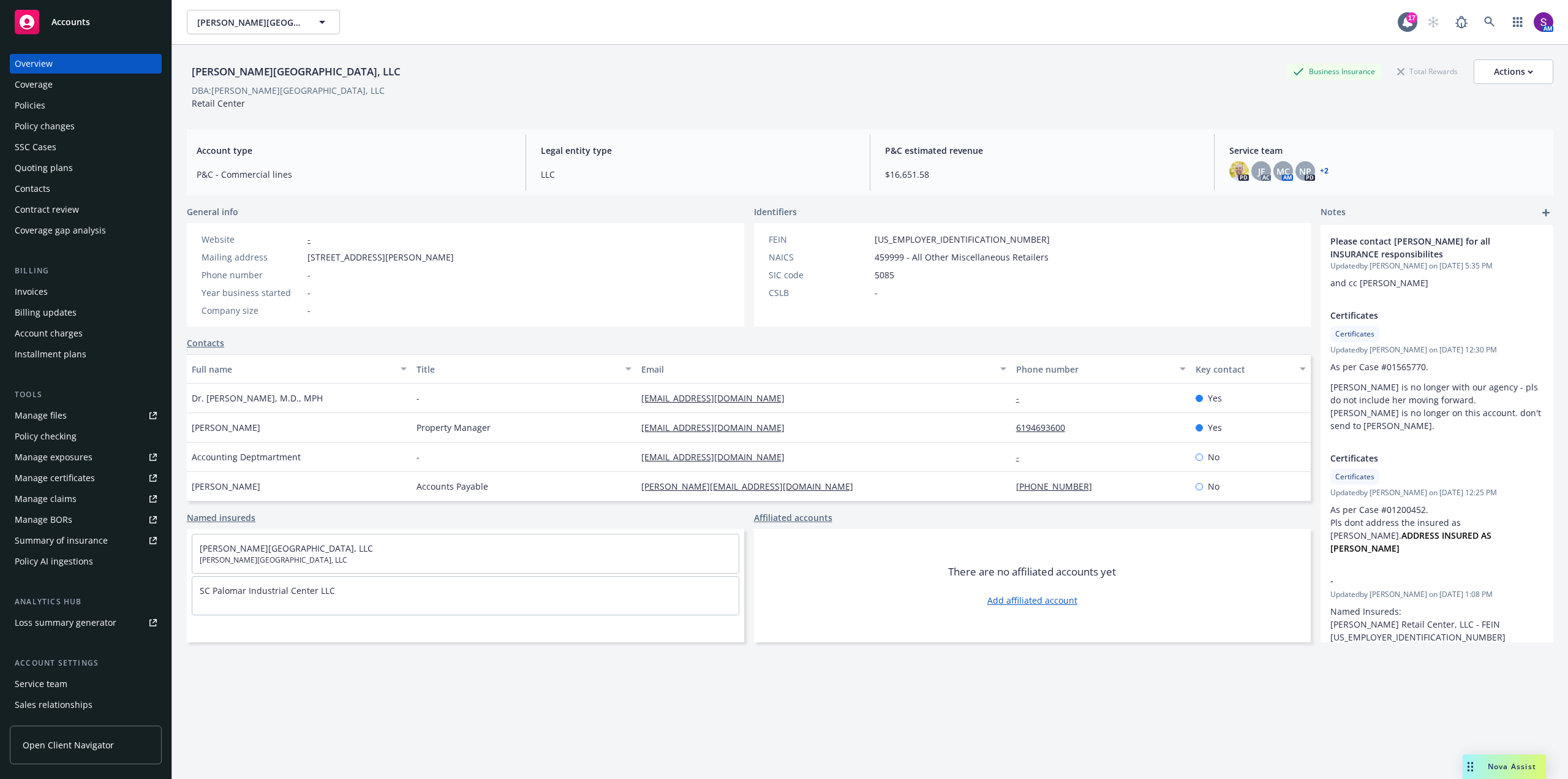
click at [46, 106] on div "Policies" at bounding box center [85, 106] width 142 height 20
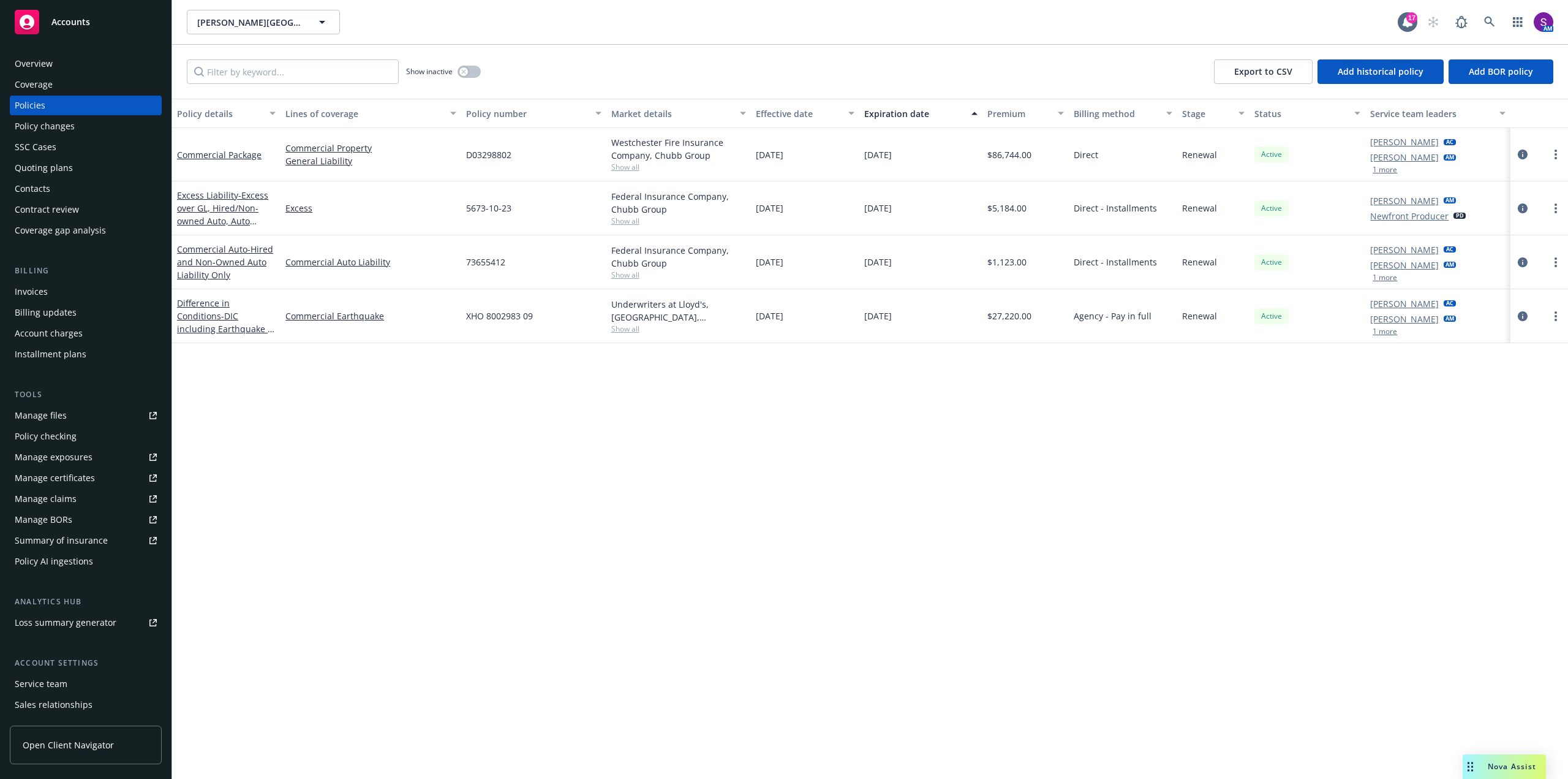
click at [1386, 169] on button "1 more" at bounding box center [1384, 169] width 24 height 7
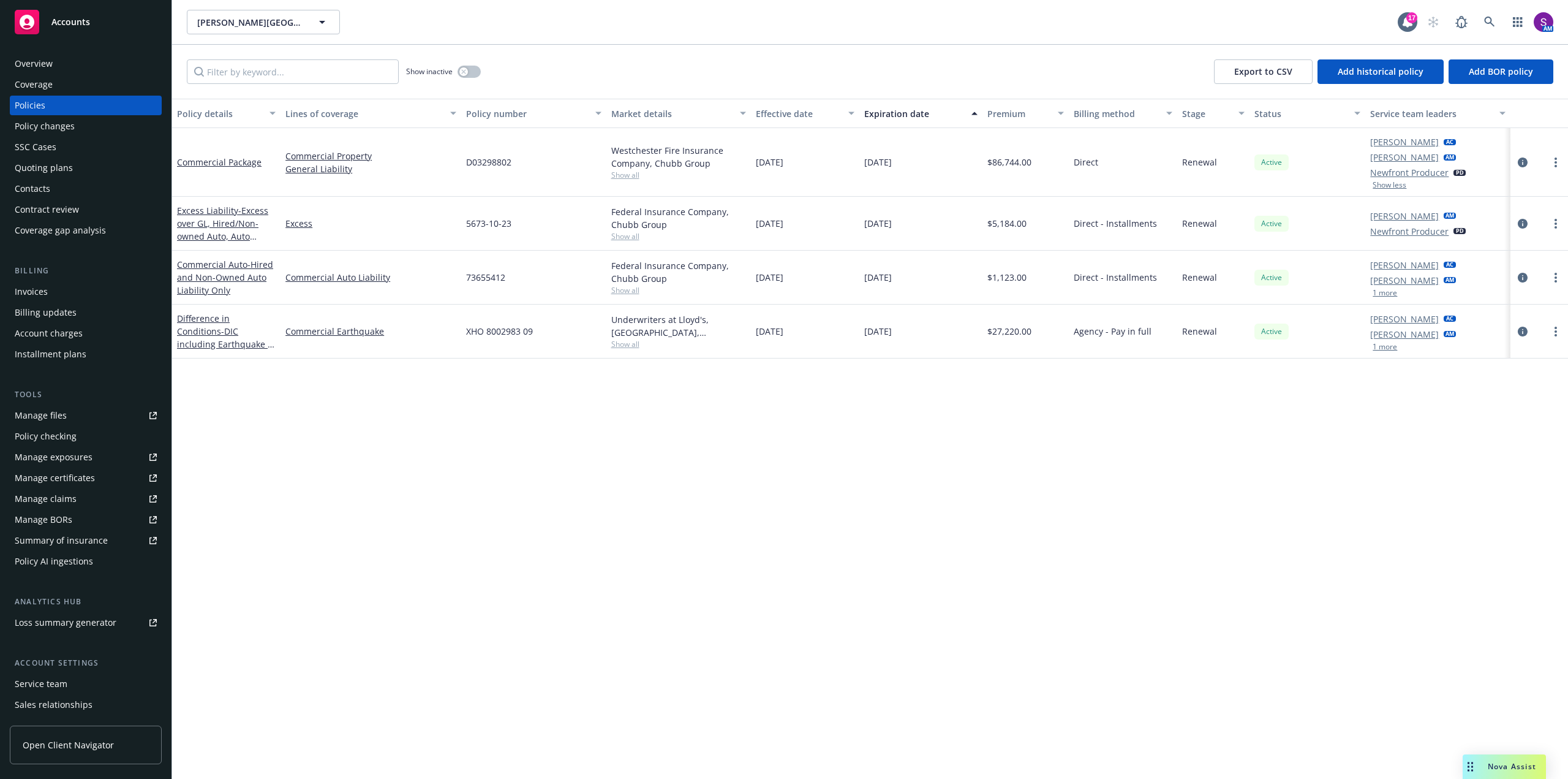
click at [1388, 295] on button "1 more" at bounding box center [1384, 293] width 24 height 7
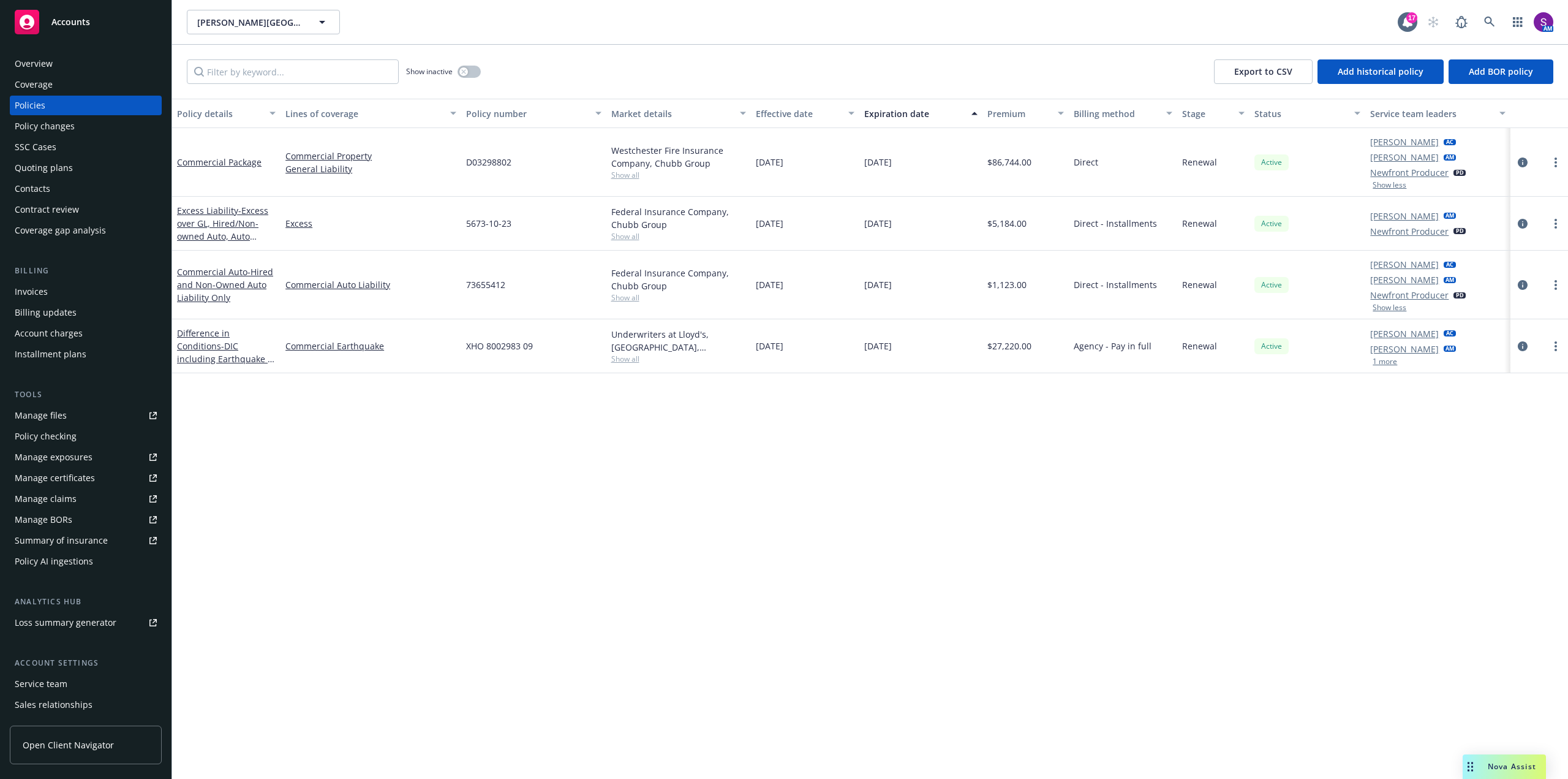
click at [1382, 367] on div "[PERSON_NAME] AC [PERSON_NAME] AM 1 more" at bounding box center [1437, 346] width 144 height 54
click at [1382, 363] on button "1 more" at bounding box center [1384, 361] width 24 height 7
click at [79, 678] on div "Service team" at bounding box center [85, 684] width 142 height 20
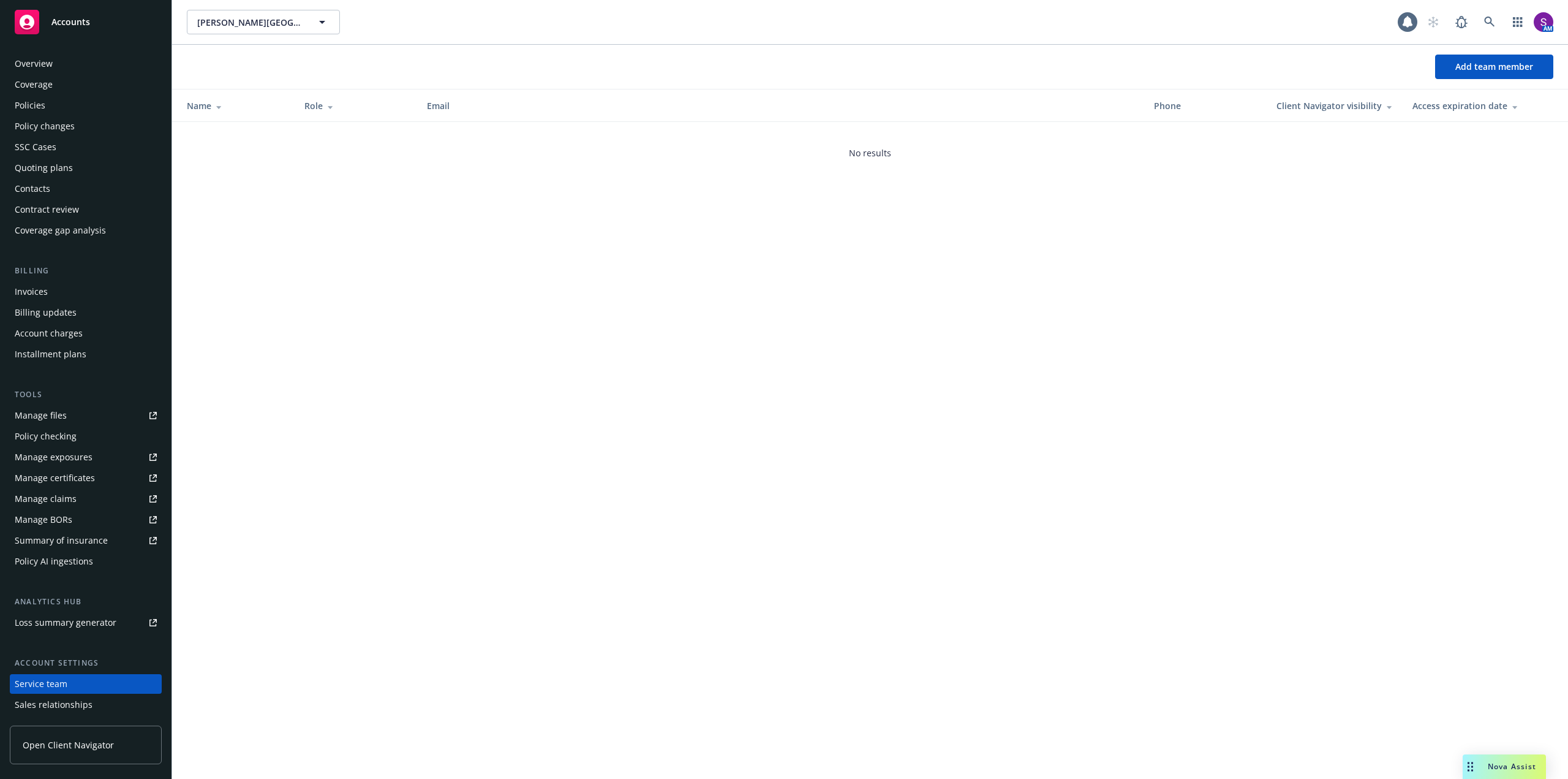
scroll to position [61, 0]
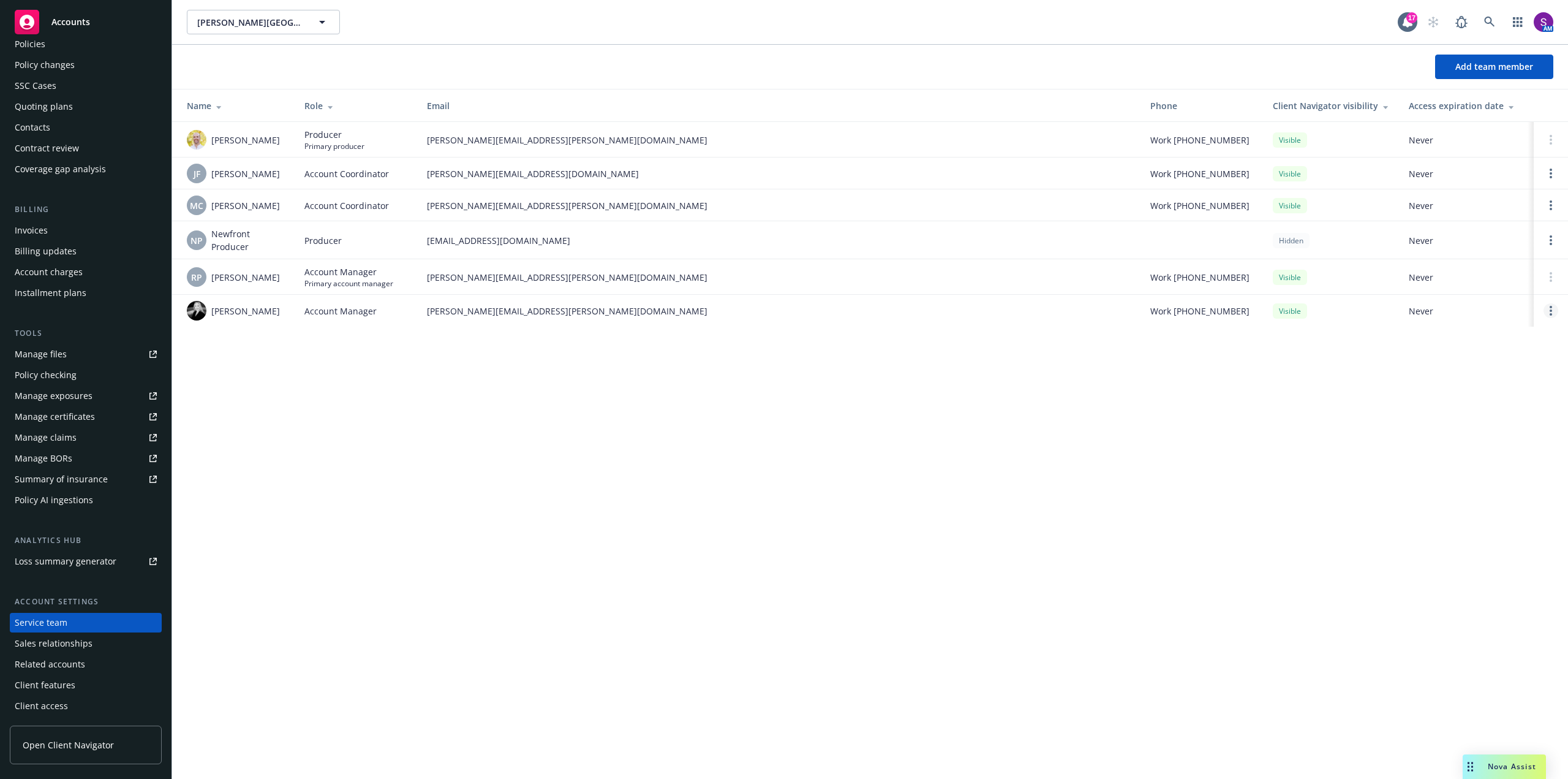
click at [1557, 308] on link "Open options" at bounding box center [1551, 310] width 14 height 14
click at [1448, 253] on span "Assign as primary account manager" at bounding box center [1453, 251] width 177 height 12
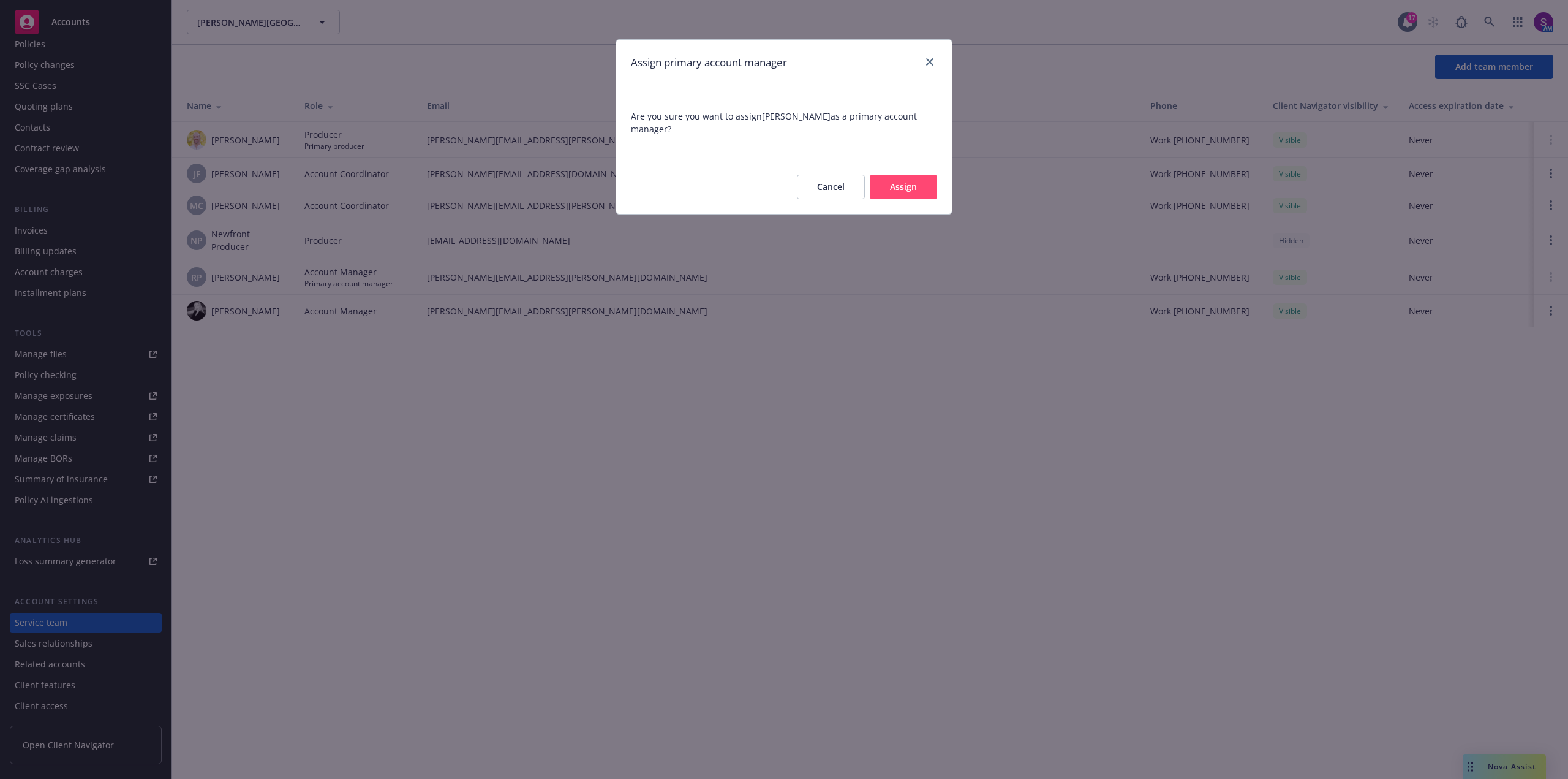
click at [897, 179] on button "Assign" at bounding box center [903, 186] width 68 height 24
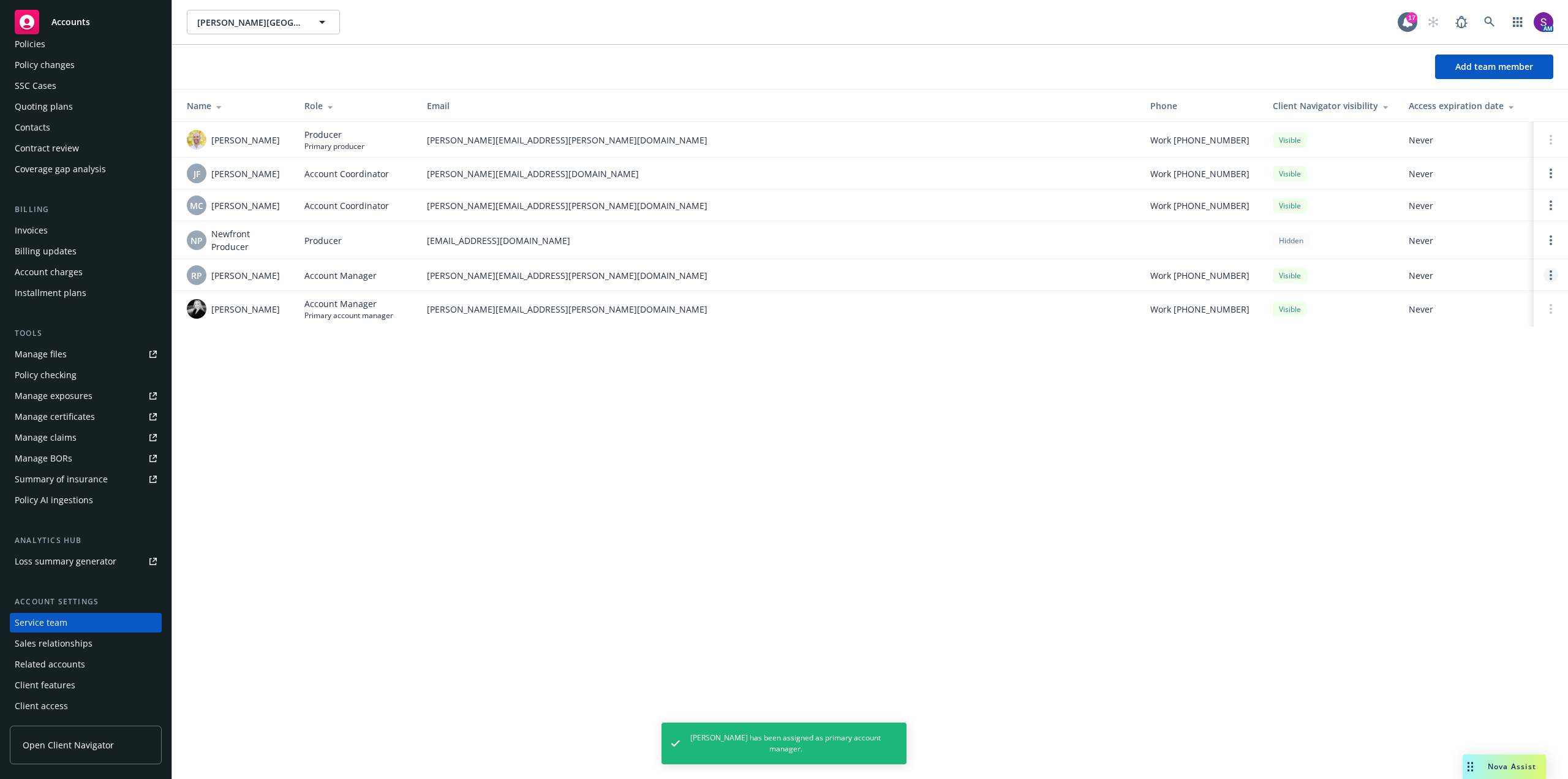
click at [1556, 271] on link "Open options" at bounding box center [1551, 275] width 14 height 14
click at [1447, 241] on span "Remove account manager" at bounding box center [1432, 241] width 136 height 12
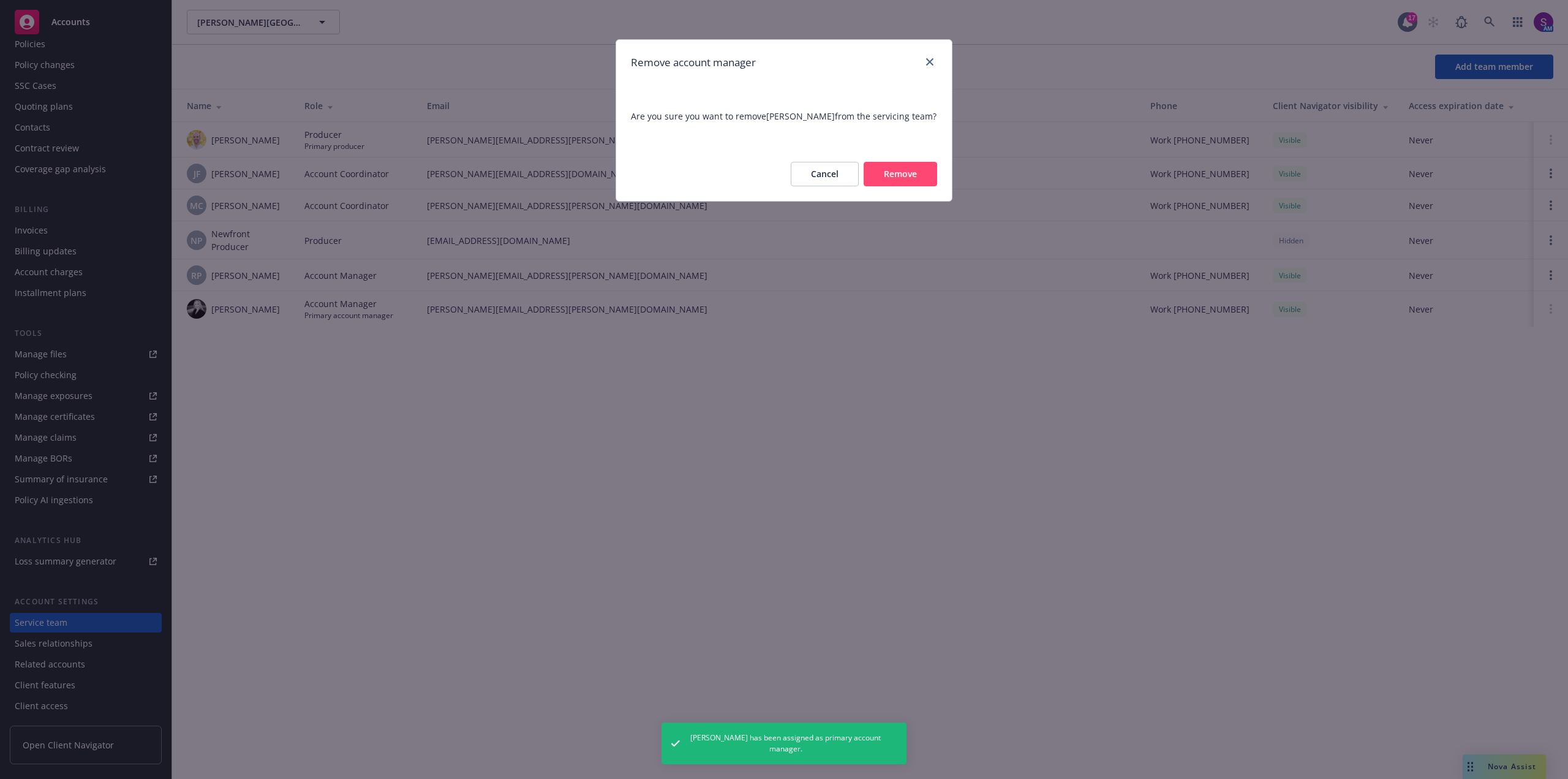
click at [901, 174] on button "Remove" at bounding box center [900, 173] width 73 height 24
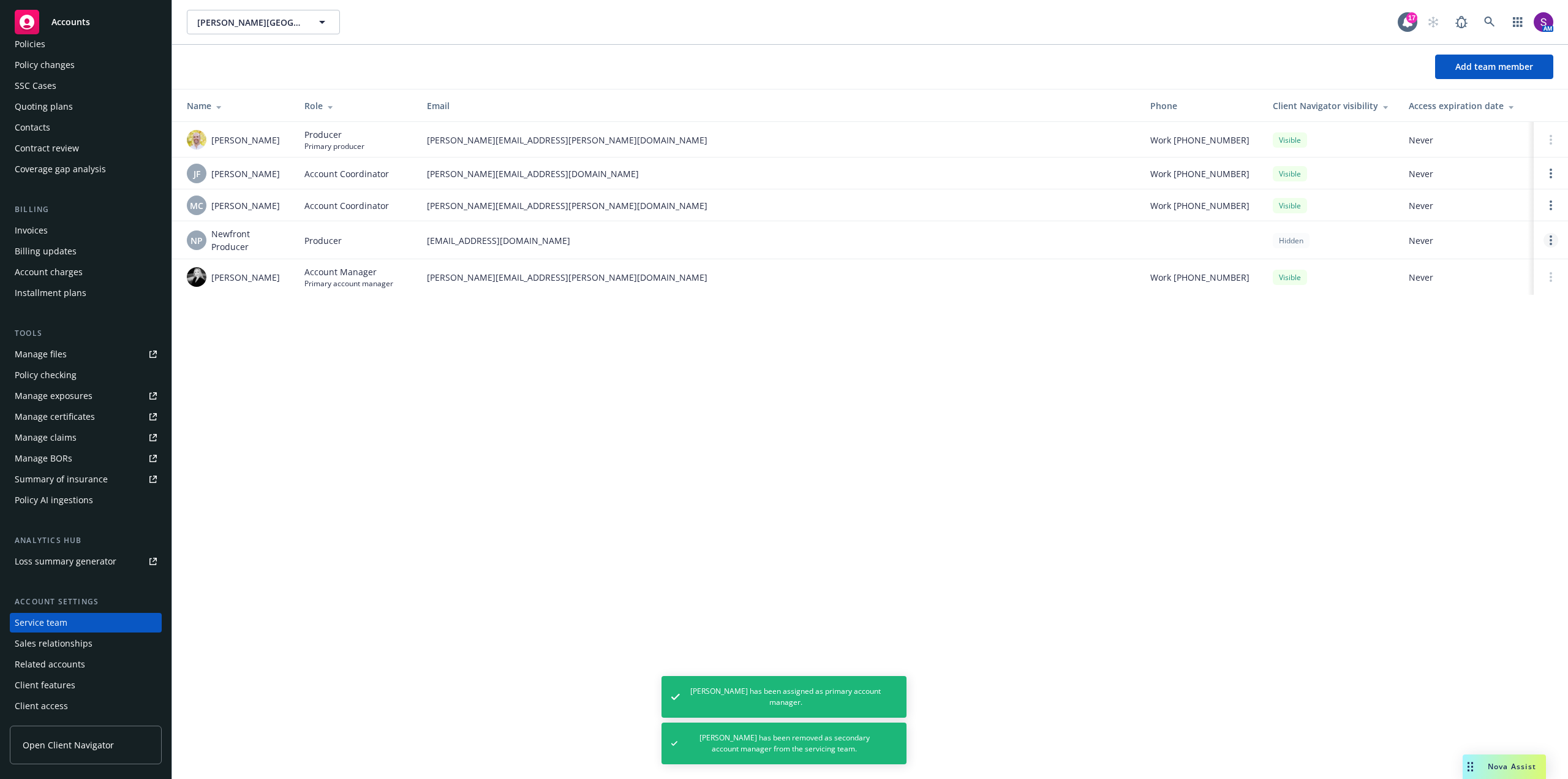
click at [1550, 238] on icon "Open options" at bounding box center [1551, 240] width 3 height 10
click at [1474, 182] on span "Assign as primary producer" at bounding box center [1470, 181] width 143 height 12
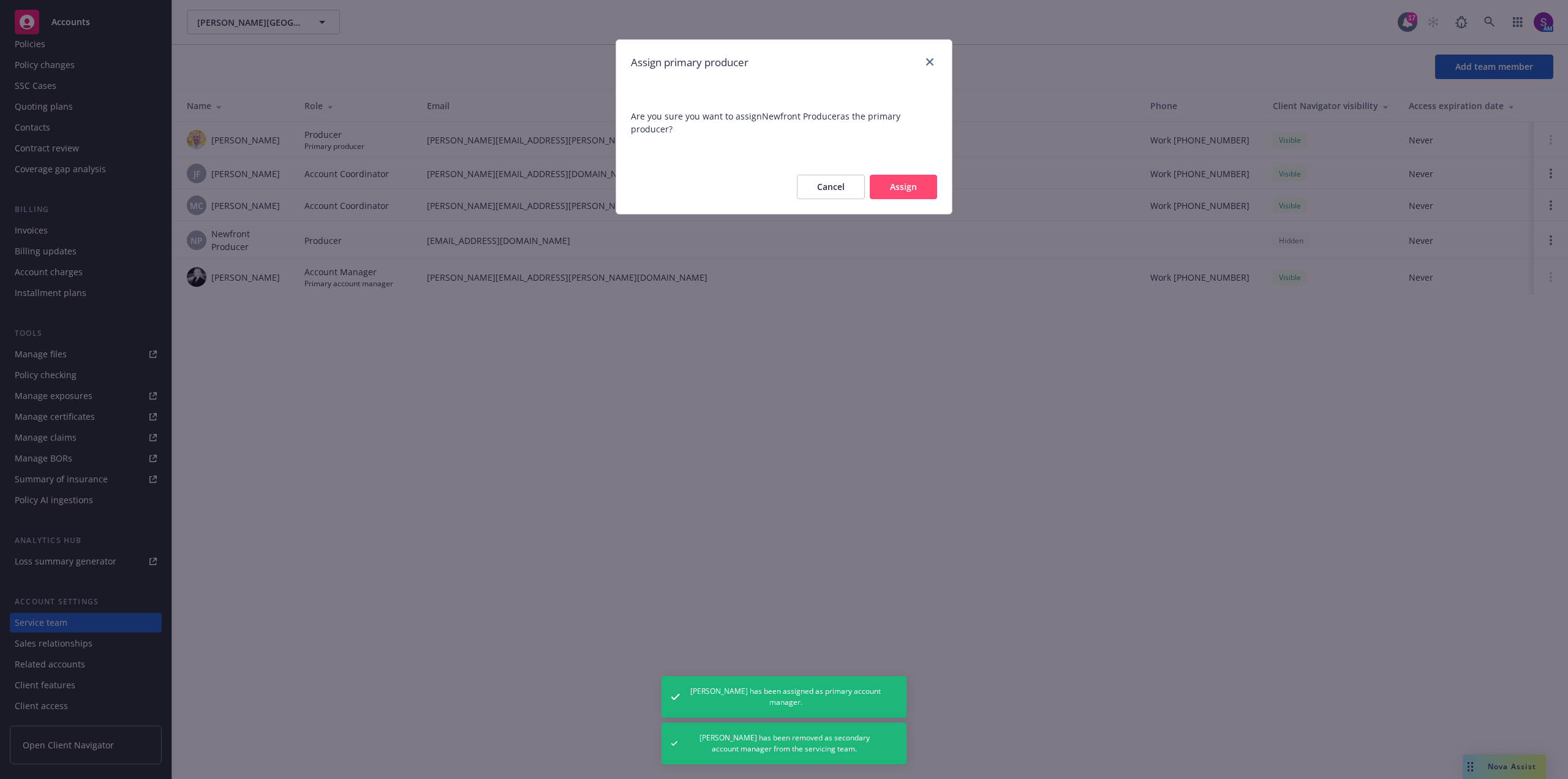
click at [903, 184] on button "Assign" at bounding box center [903, 186] width 68 height 24
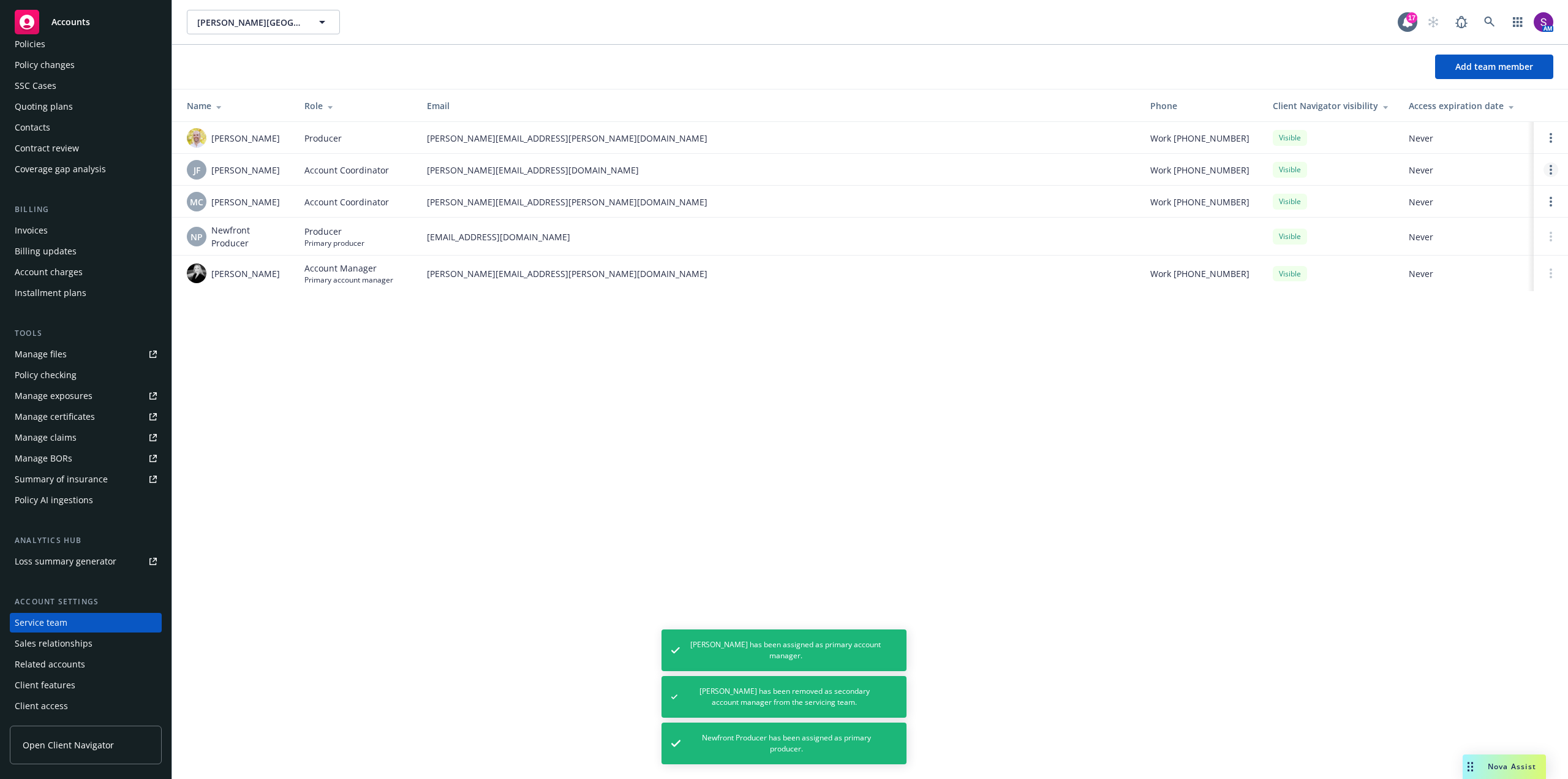
click at [1548, 172] on link "Open options" at bounding box center [1551, 169] width 14 height 14
click at [1429, 133] on span "Remove account coordinator" at bounding box center [1468, 135] width 147 height 12
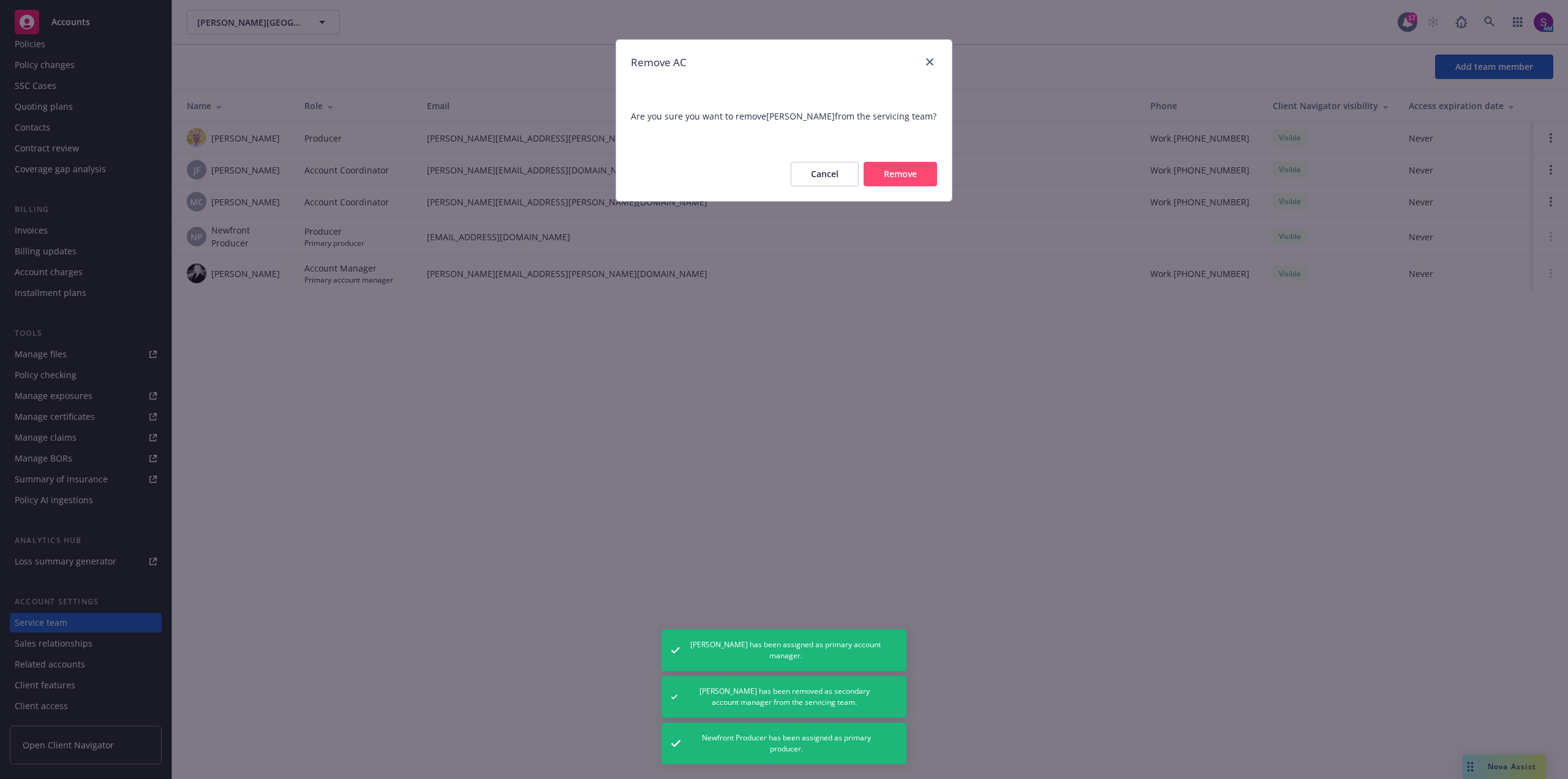
click at [892, 174] on button "Remove" at bounding box center [900, 173] width 73 height 24
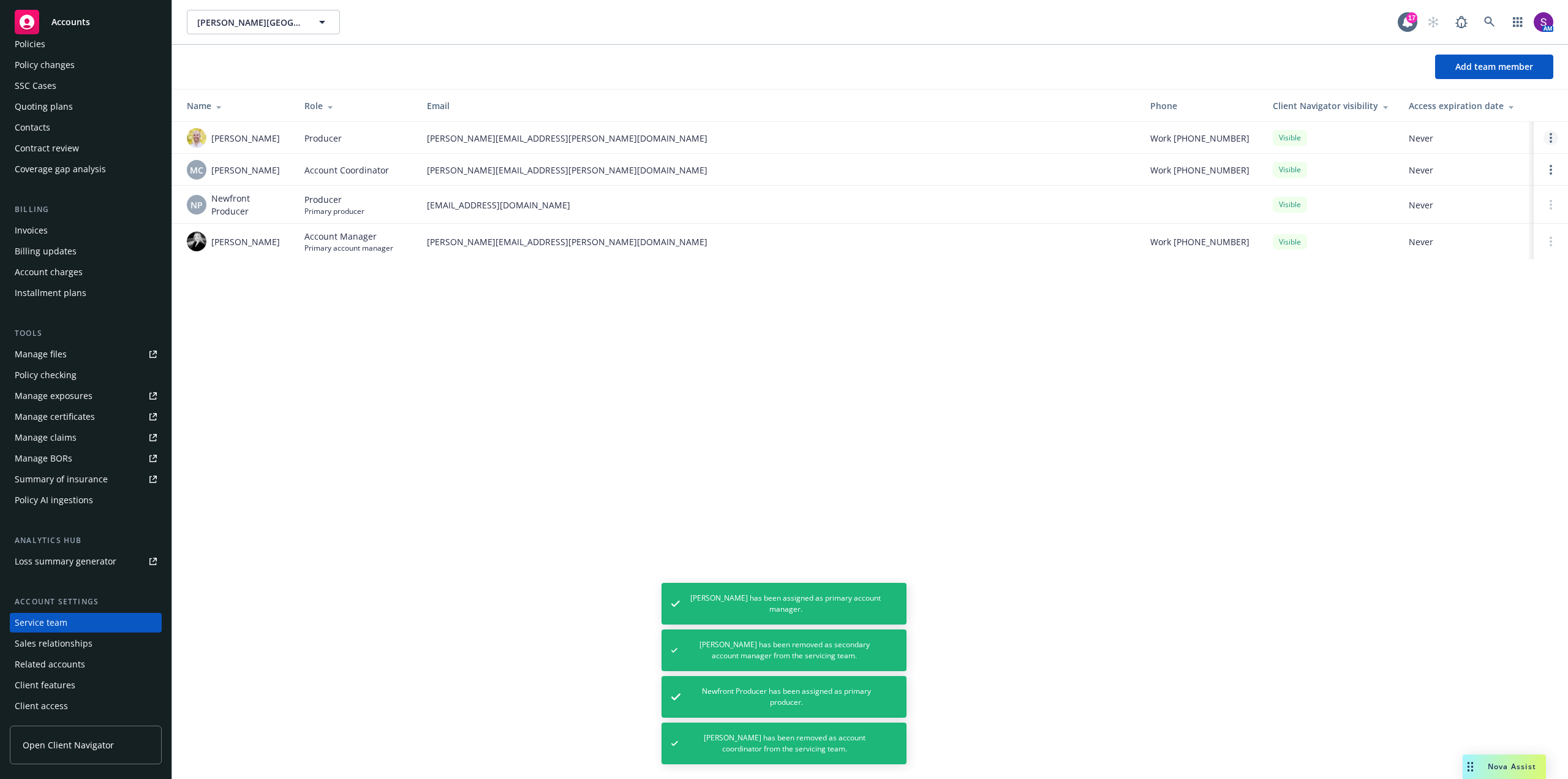
click at [1548, 137] on link "Open options" at bounding box center [1551, 138] width 14 height 14
click at [1449, 105] on span "Remove producer" at bounding box center [1449, 103] width 102 height 12
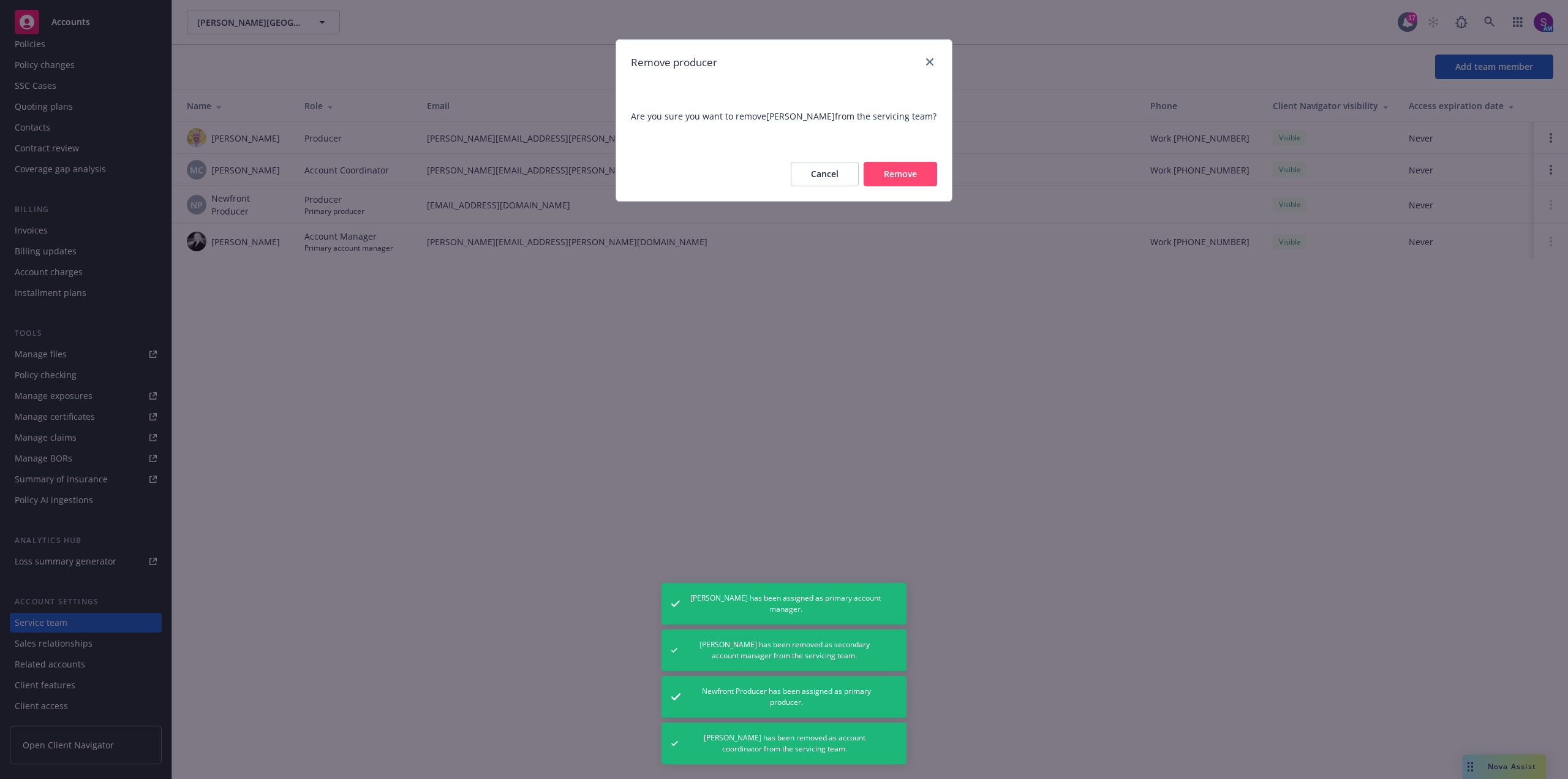
click at [921, 179] on button "Remove" at bounding box center [900, 173] width 73 height 24
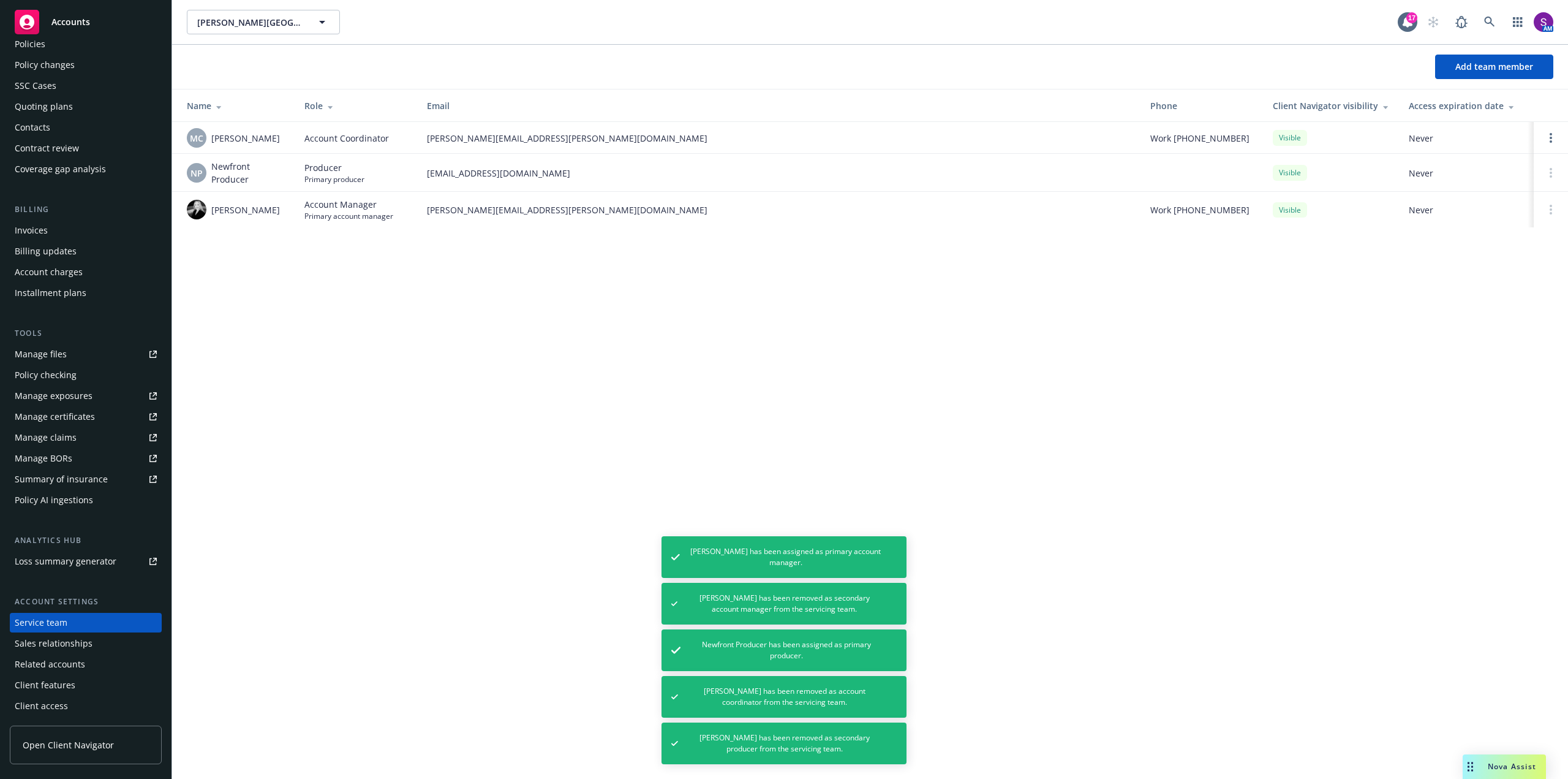
click at [298, 347] on div "[PERSON_NAME][GEOGRAPHIC_DATA], LLC [PERSON_NAME][GEOGRAPHIC_DATA], LLC 17 AM A…" at bounding box center [870, 389] width 1396 height 779
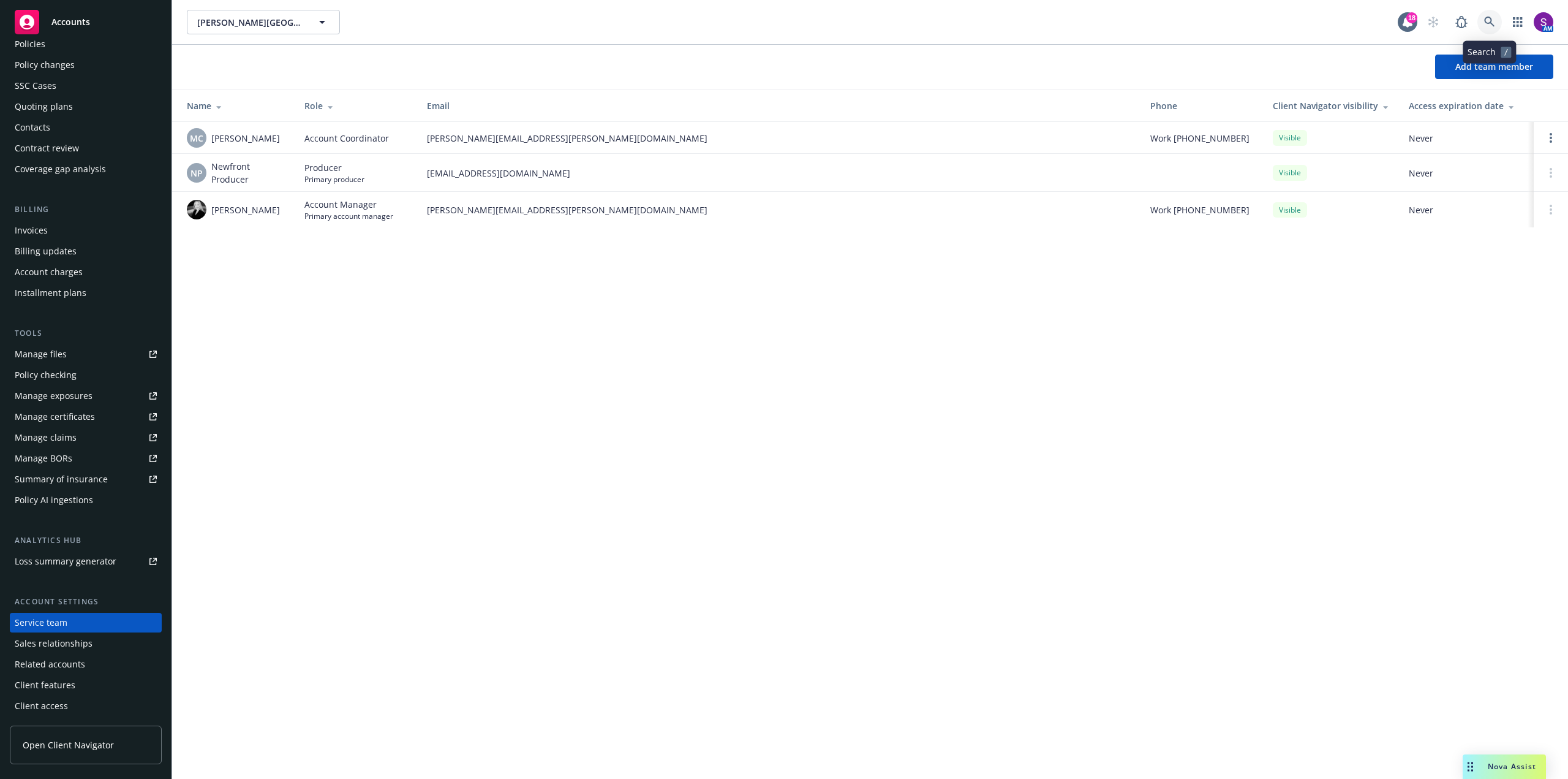
click at [1494, 23] on icon at bounding box center [1489, 22] width 11 height 11
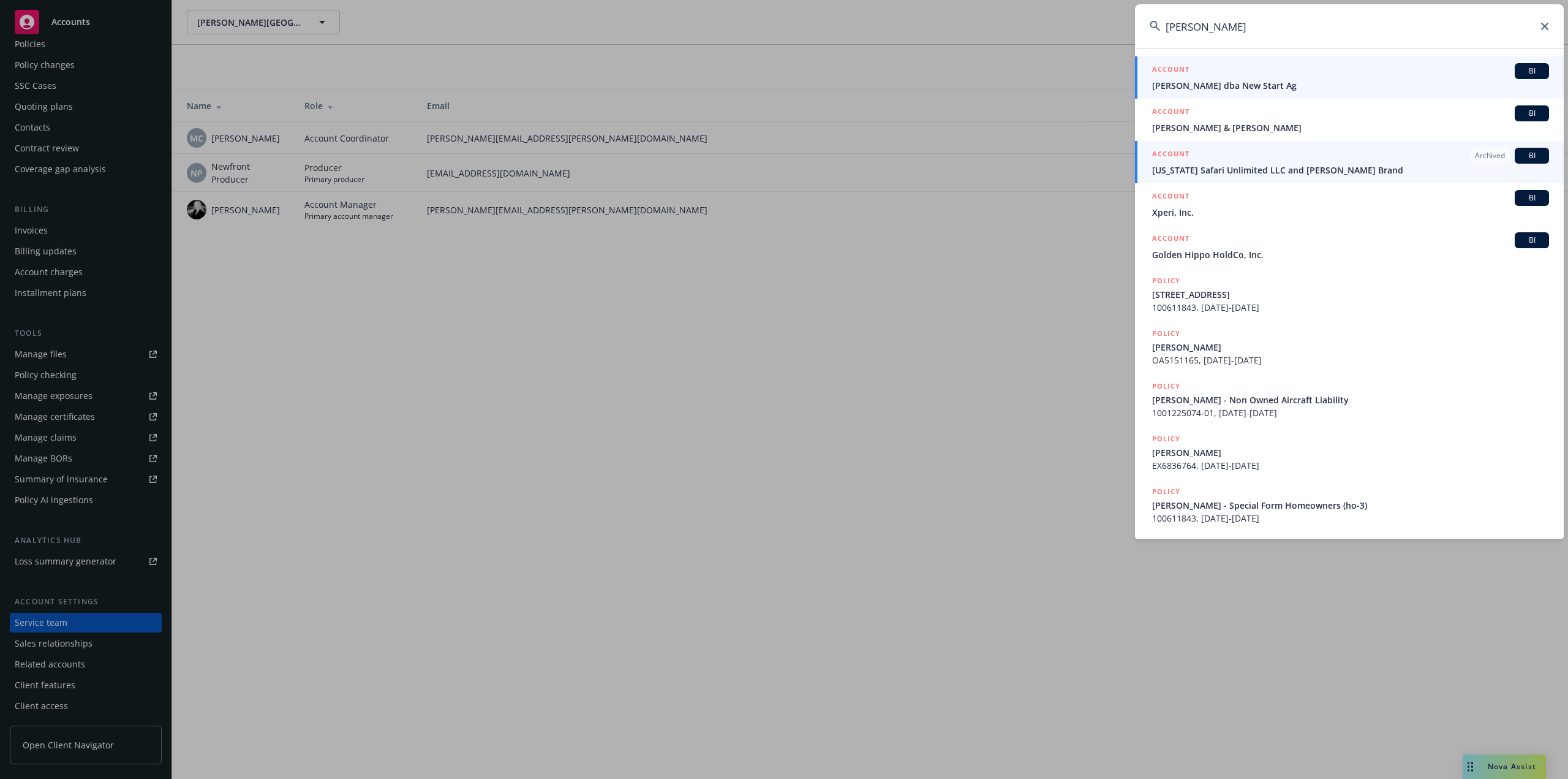
type input "[PERSON_NAME]"
click at [1294, 82] on span "[PERSON_NAME] dba New Start Ag" at bounding box center [1350, 85] width 397 height 13
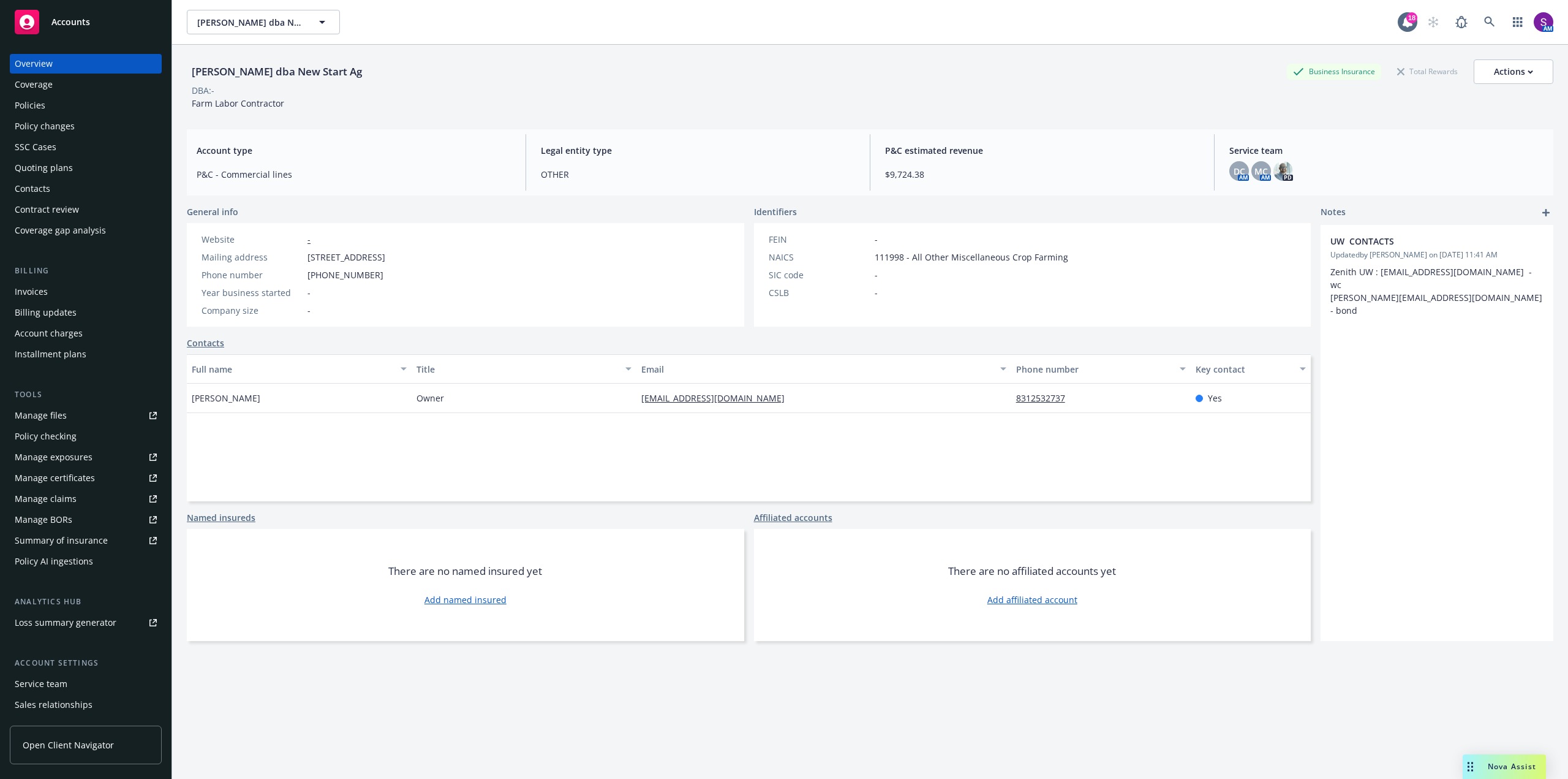
click at [57, 100] on div "Policies" at bounding box center [85, 106] width 142 height 20
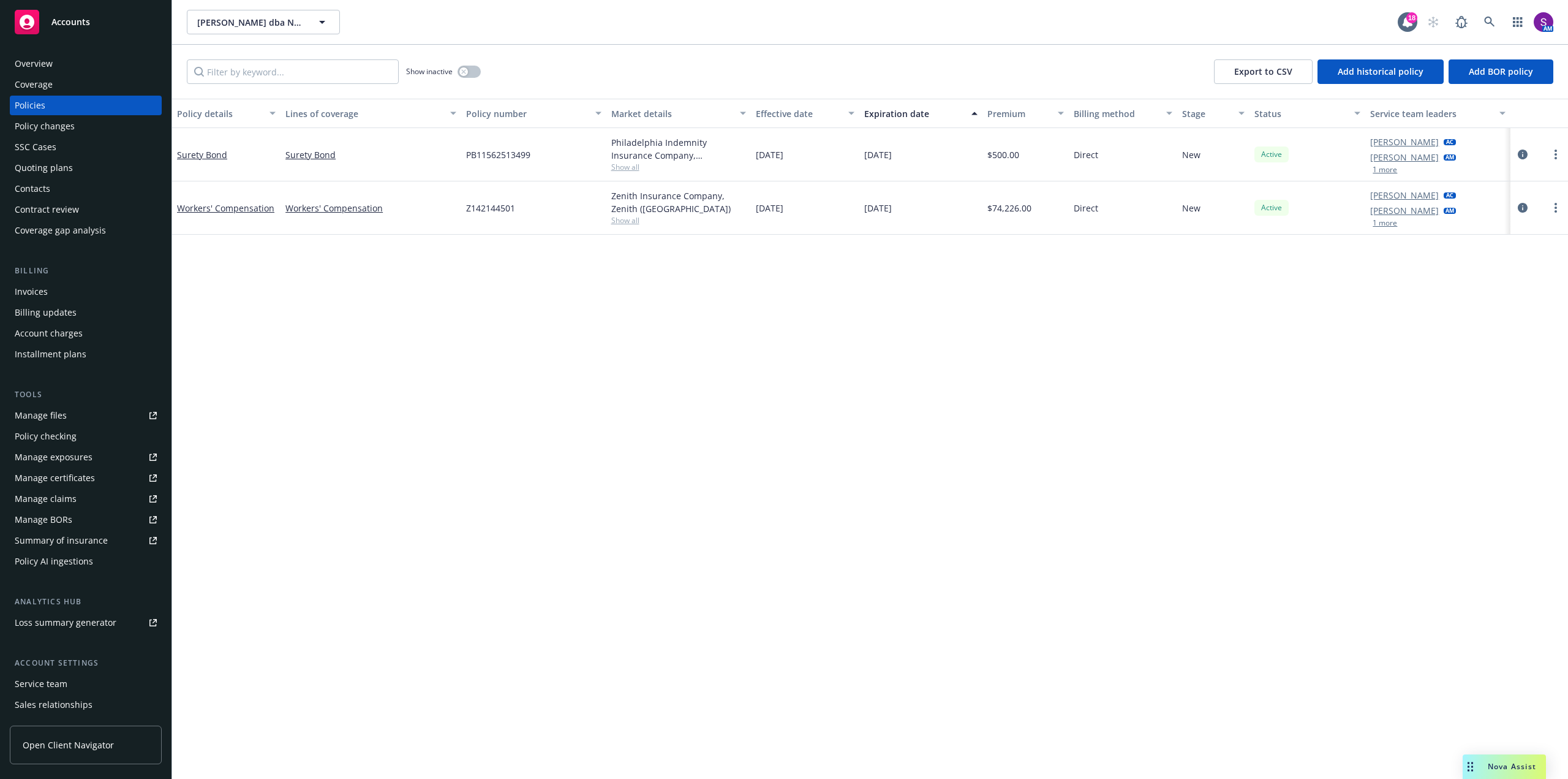
click at [51, 62] on div "Overview" at bounding box center [33, 64] width 38 height 20
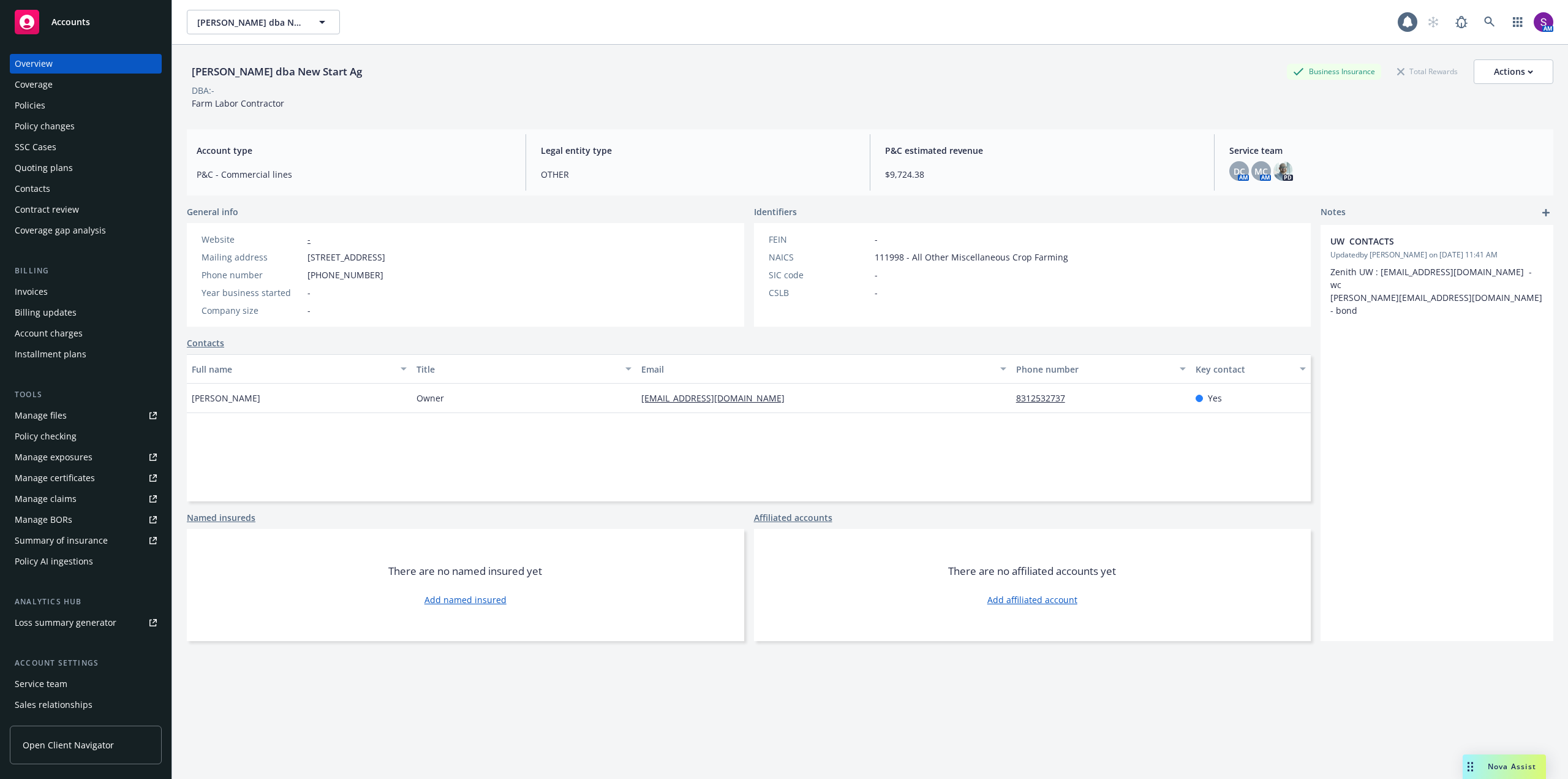
click at [44, 108] on div "Policies" at bounding box center [30, 106] width 31 height 20
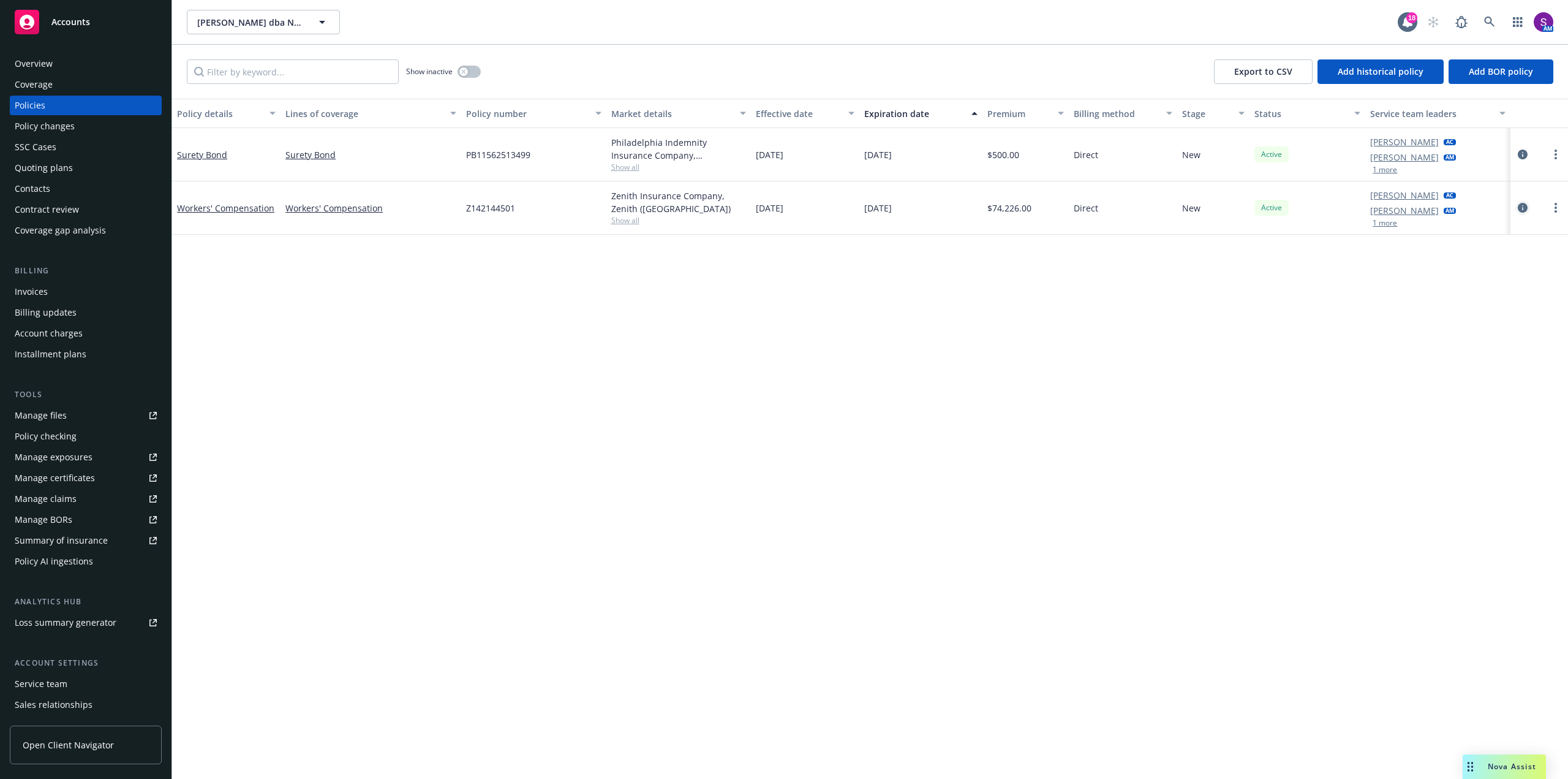
click at [1518, 212] on icon "circleInformation" at bounding box center [1522, 207] width 10 height 10
click at [1525, 206] on icon "circleInformation" at bounding box center [1522, 207] width 10 height 10
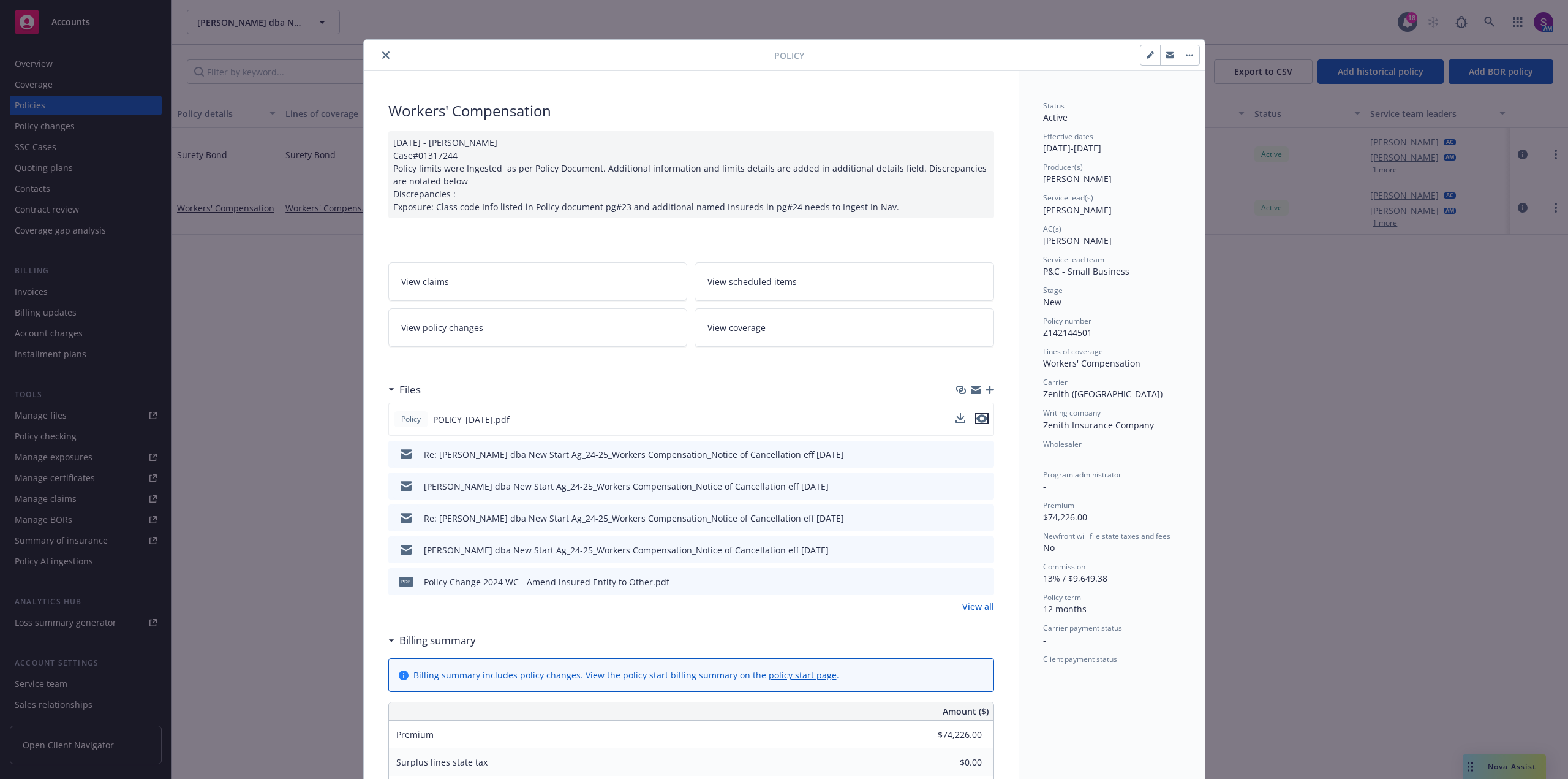
click at [980, 417] on icon "preview file" at bounding box center [981, 418] width 11 height 9
click at [381, 51] on button "close" at bounding box center [386, 55] width 14 height 14
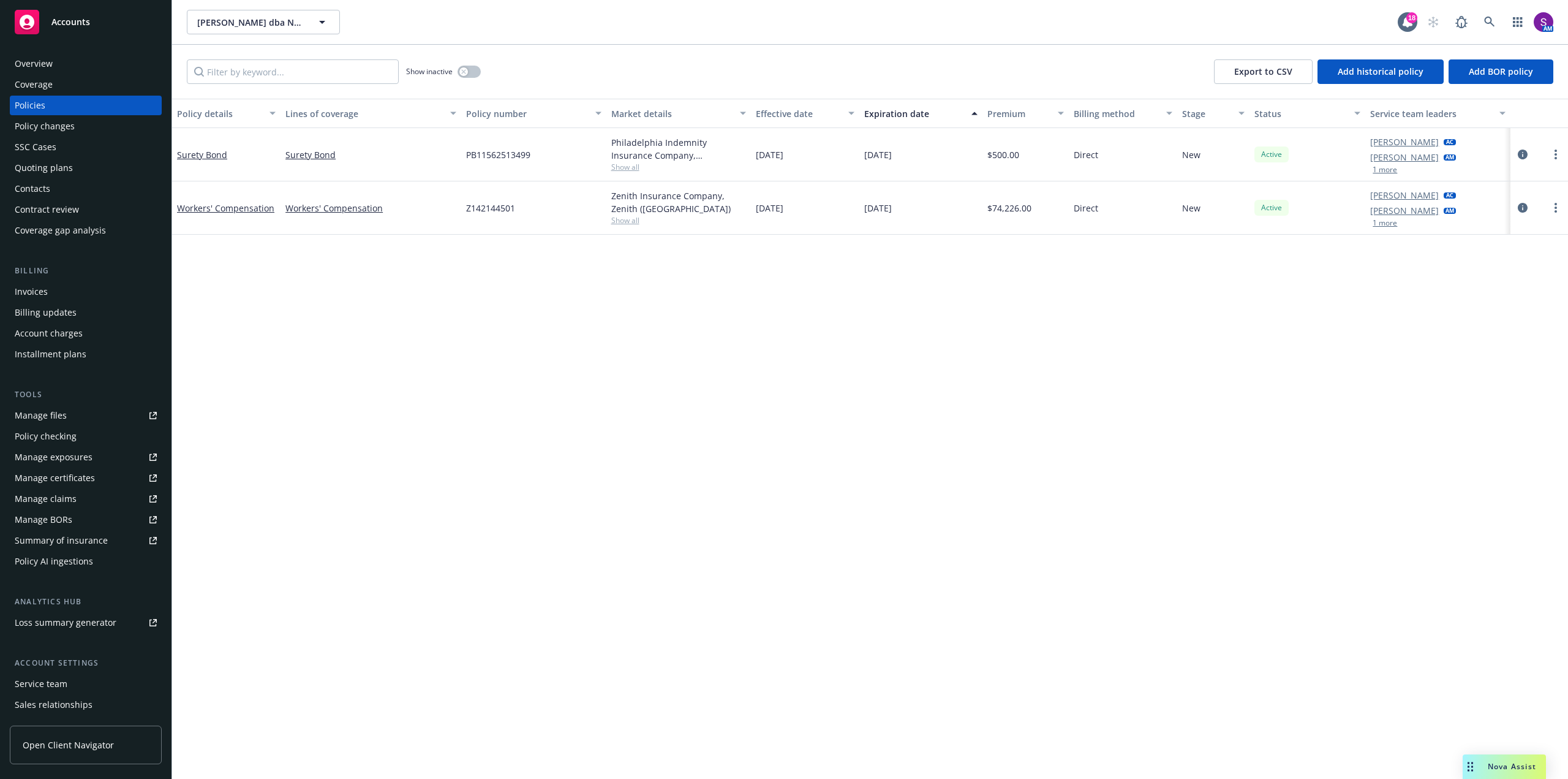
click at [62, 159] on div "Quoting plans" at bounding box center [43, 168] width 58 height 20
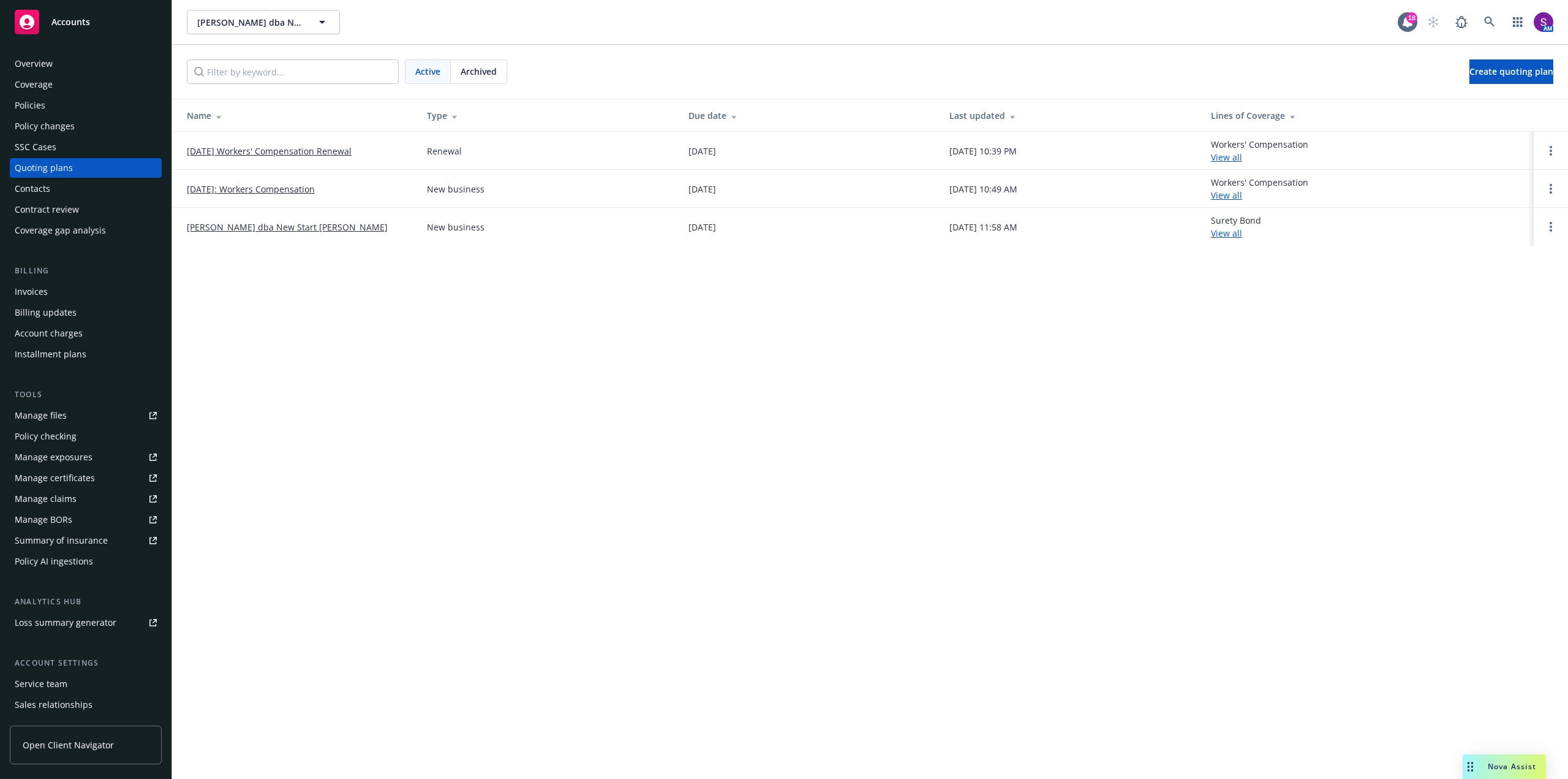
click at [283, 150] on link "[DATE] Workers' Compensation Renewal" at bounding box center [269, 151] width 165 height 13
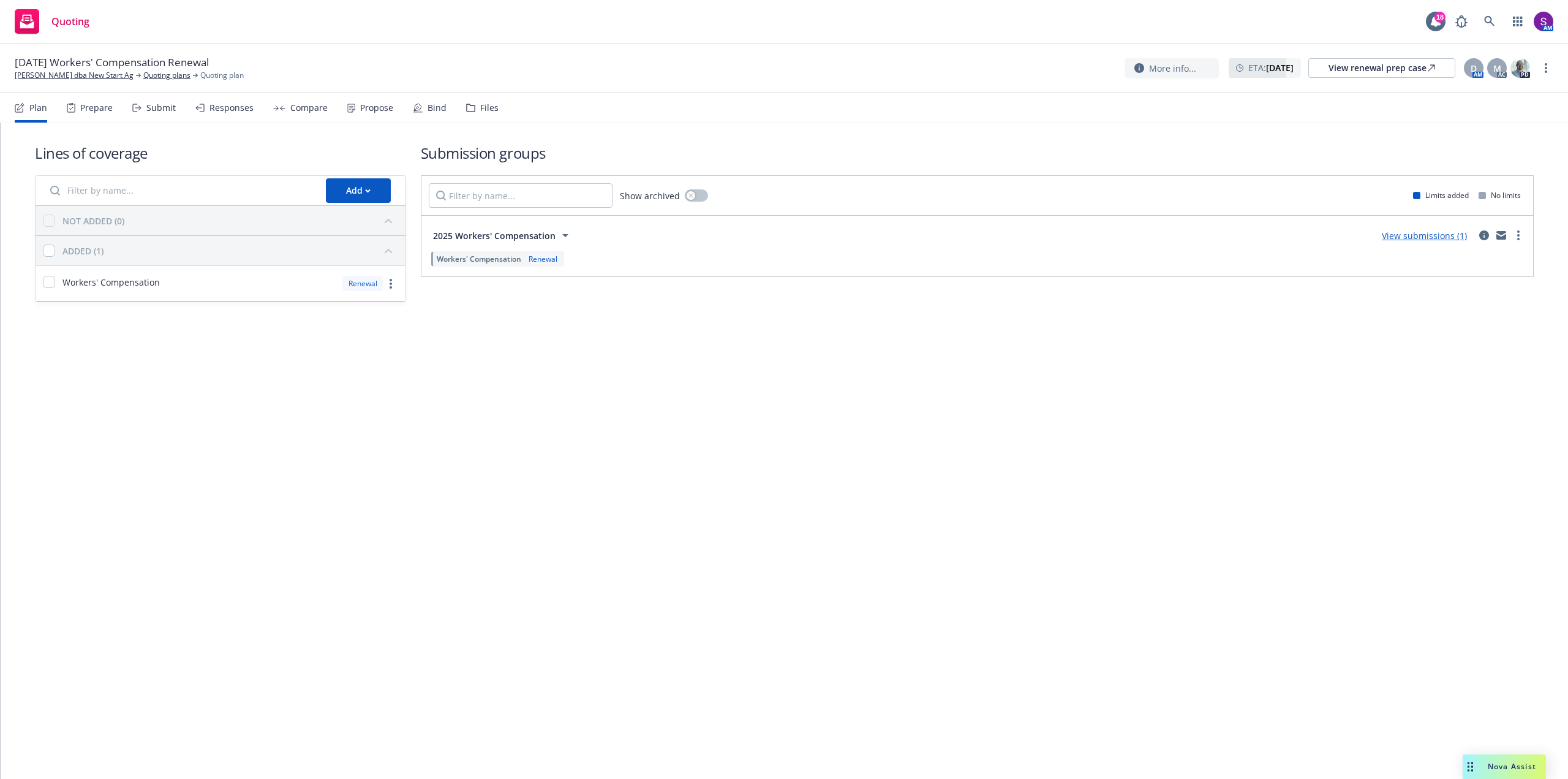
click at [373, 108] on div "Propose" at bounding box center [377, 108] width 33 height 10
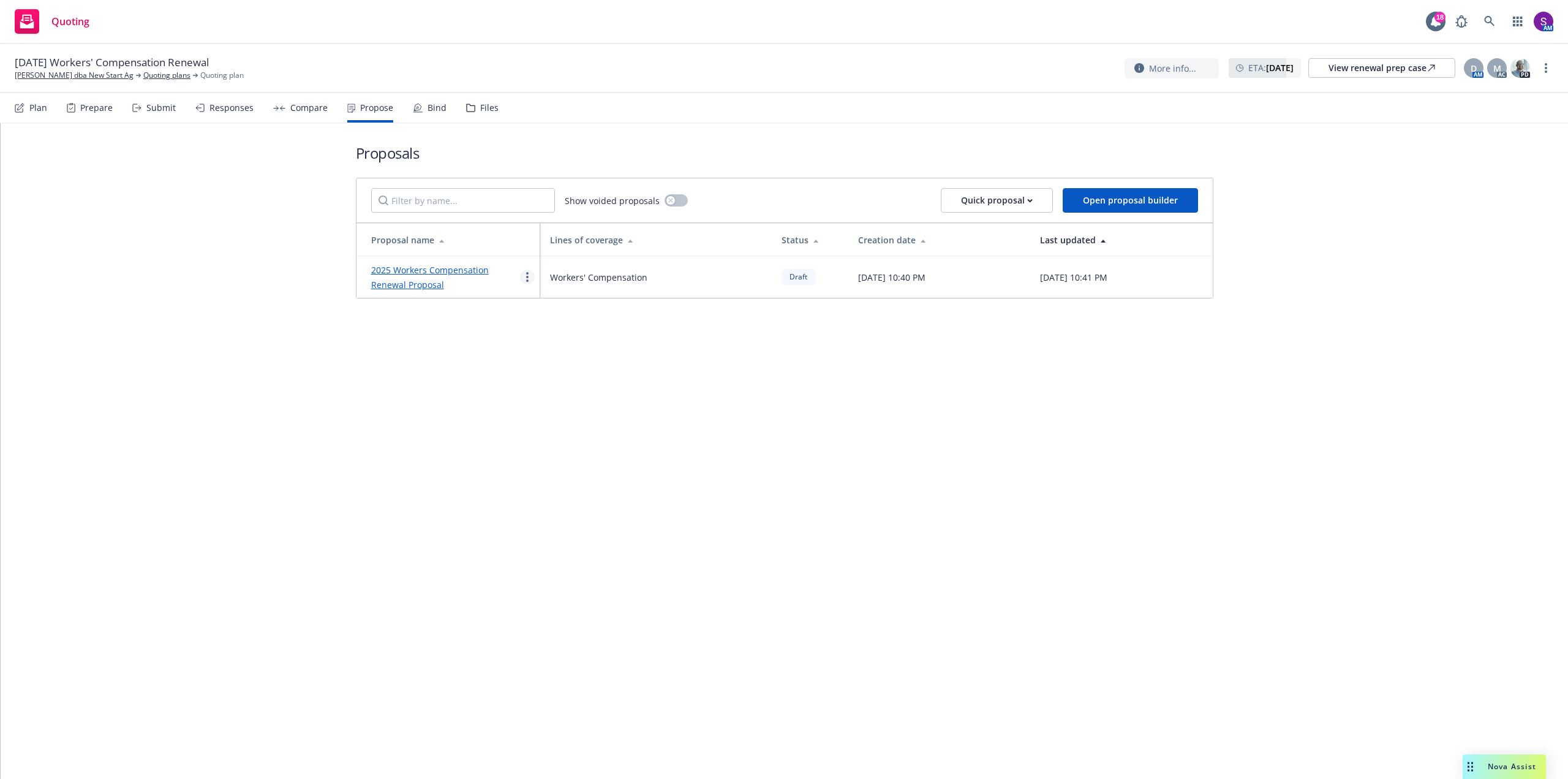
click at [526, 280] on link "more" at bounding box center [527, 277] width 14 height 14
click at [575, 410] on span "See client view" at bounding box center [566, 405] width 90 height 12
click at [528, 277] on circle "more" at bounding box center [527, 277] width 3 height 3
click at [460, 267] on link "2025 Workers Compensation Renewal Proposal" at bounding box center [430, 277] width 117 height 26
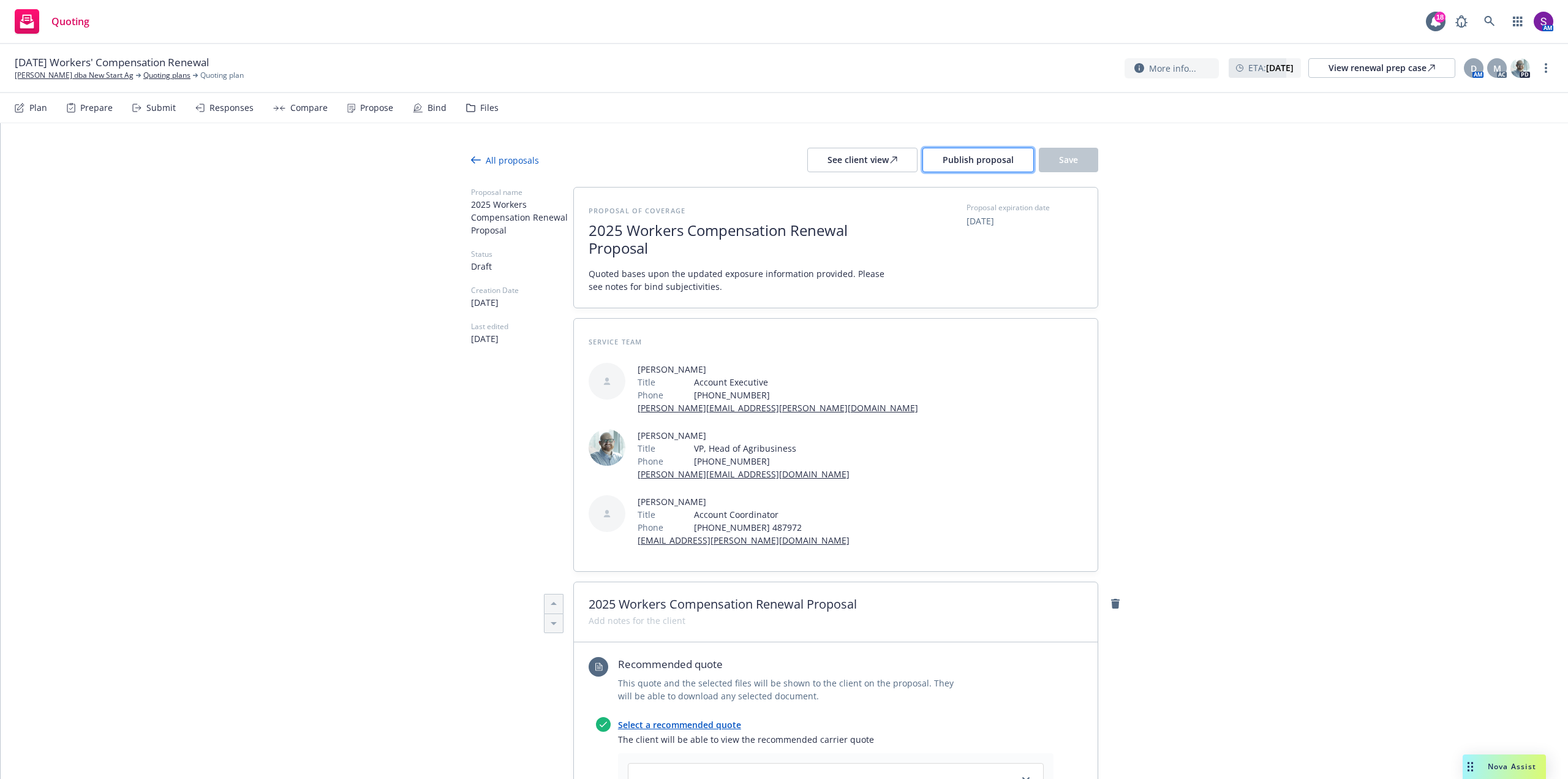
click at [952, 161] on span "Publish proposal" at bounding box center [978, 159] width 71 height 12
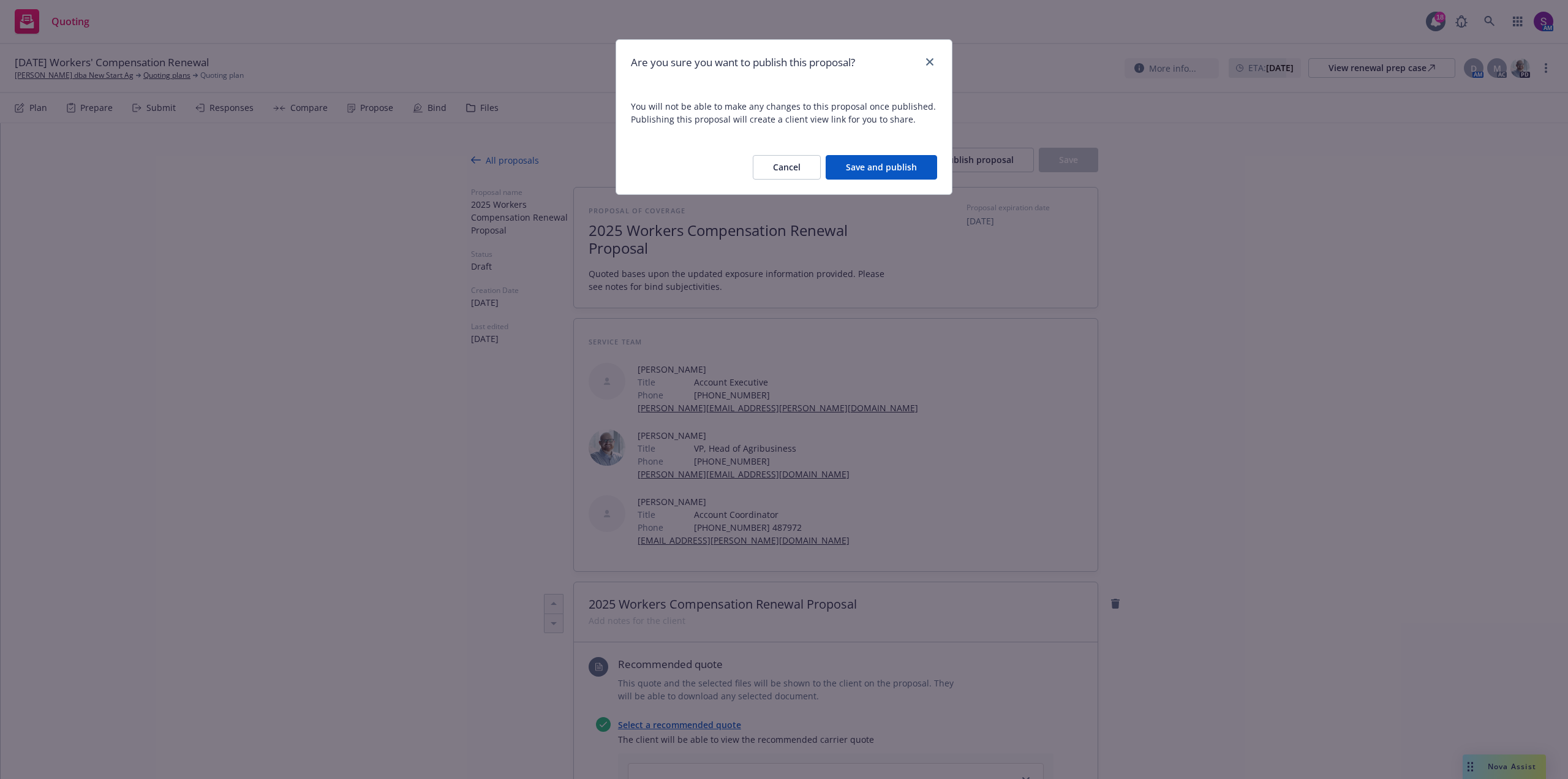
click at [890, 163] on button "Save and publish" at bounding box center [881, 167] width 112 height 24
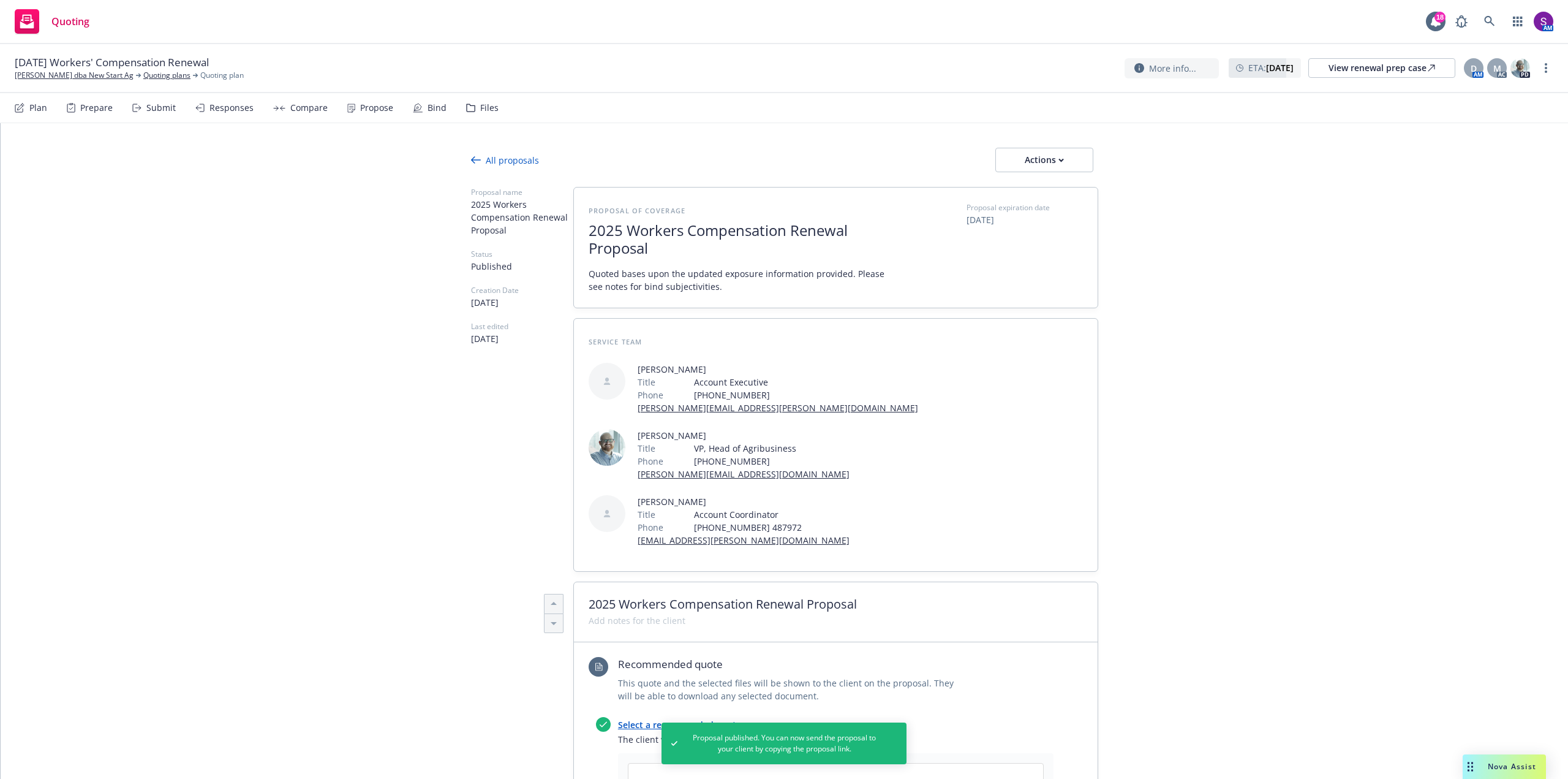
click at [368, 108] on div "Propose" at bounding box center [377, 108] width 33 height 10
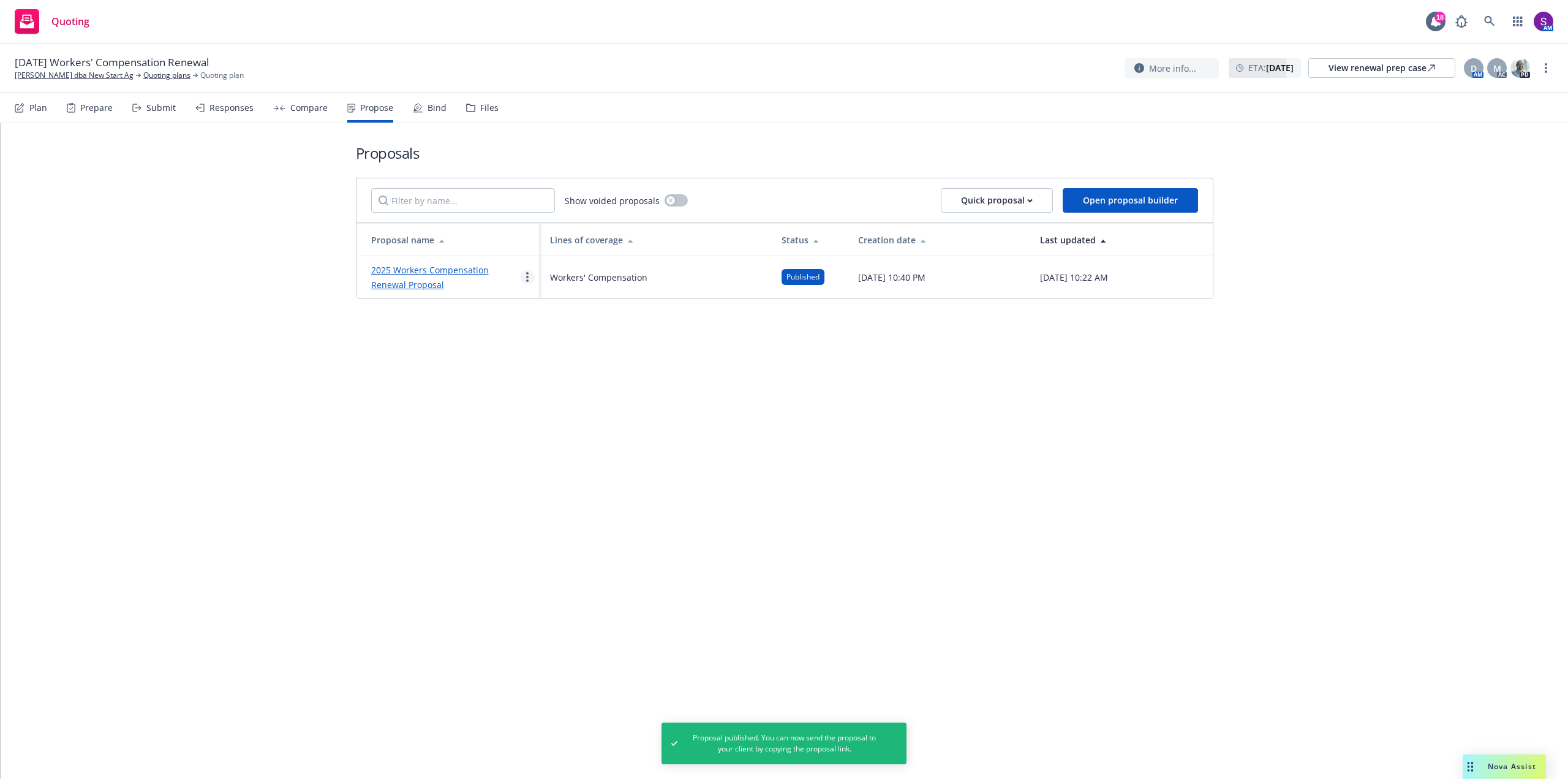
click at [527, 280] on icon "more" at bounding box center [527, 277] width 3 height 10
click at [420, 413] on div "Proposals Show voided proposals Quick proposal Open proposal builder Proposal n…" at bounding box center [784, 451] width 1567 height 656
click at [440, 272] on link "2025 Workers Compensation Renewal Proposal" at bounding box center [430, 277] width 117 height 26
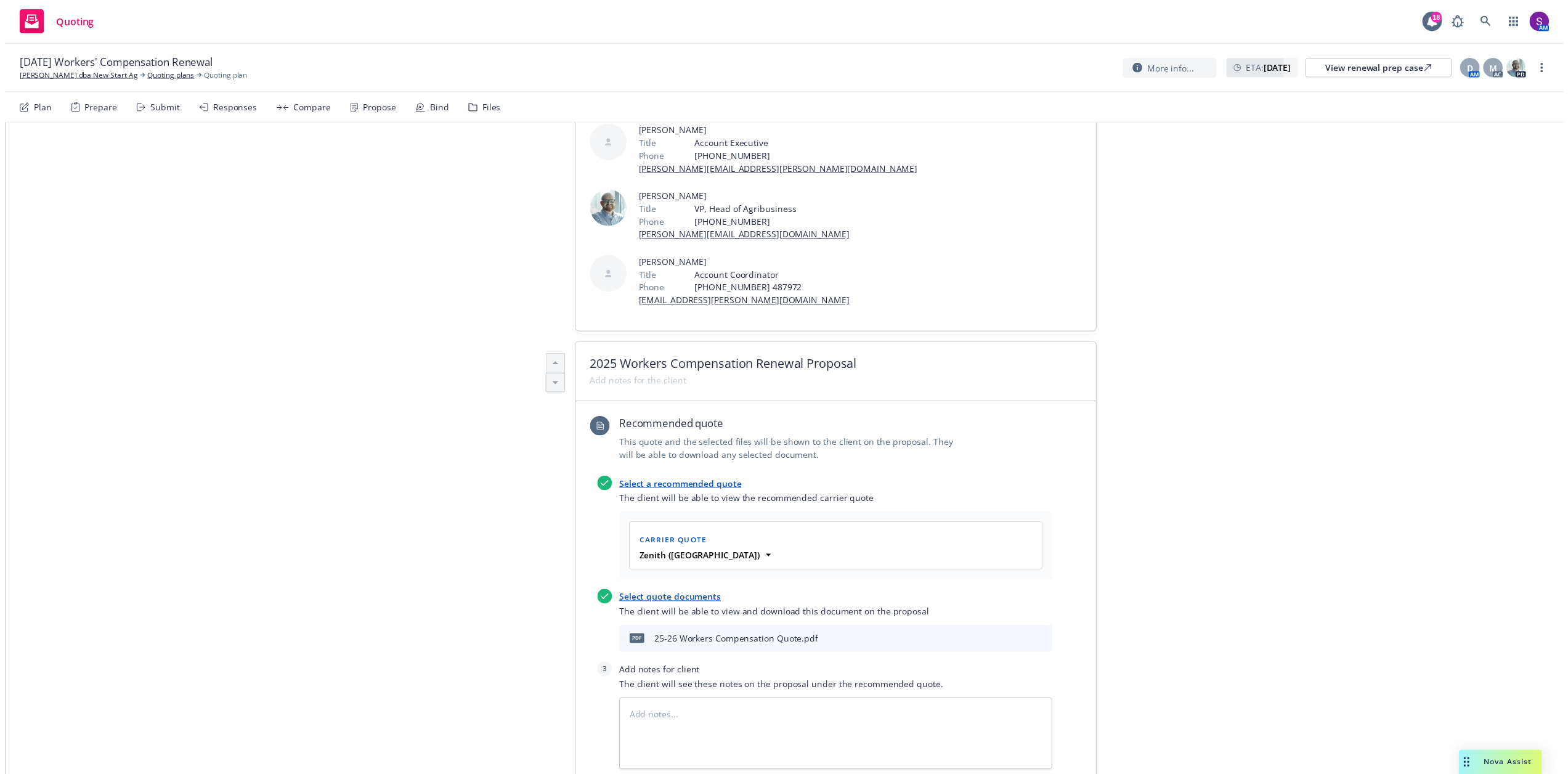
scroll to position [246, 0]
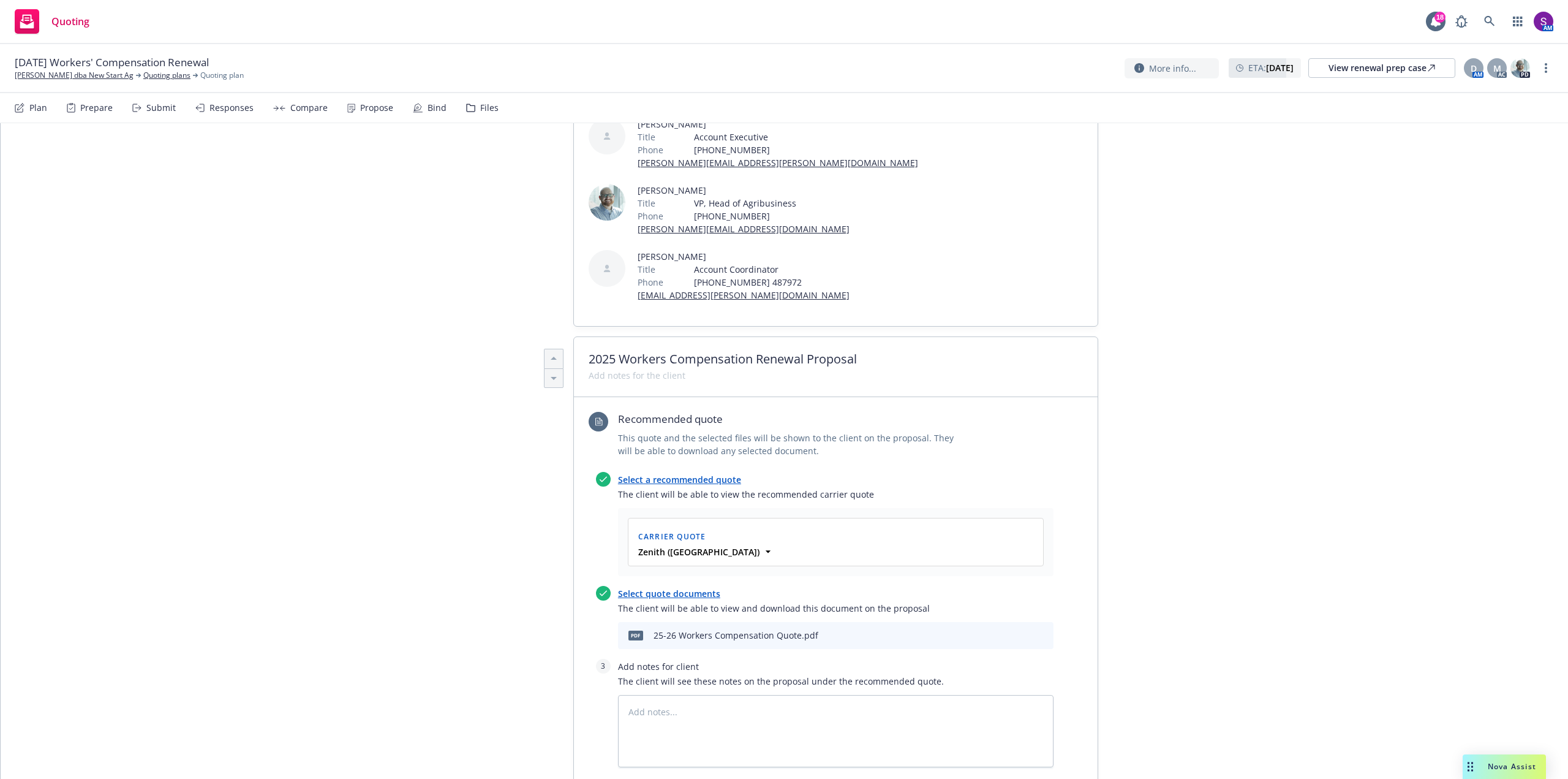
click at [1001, 629] on icon "download file" at bounding box center [1002, 634] width 10 height 10
click at [1506, 762] on span "Nova Assist" at bounding box center [1512, 767] width 49 height 11
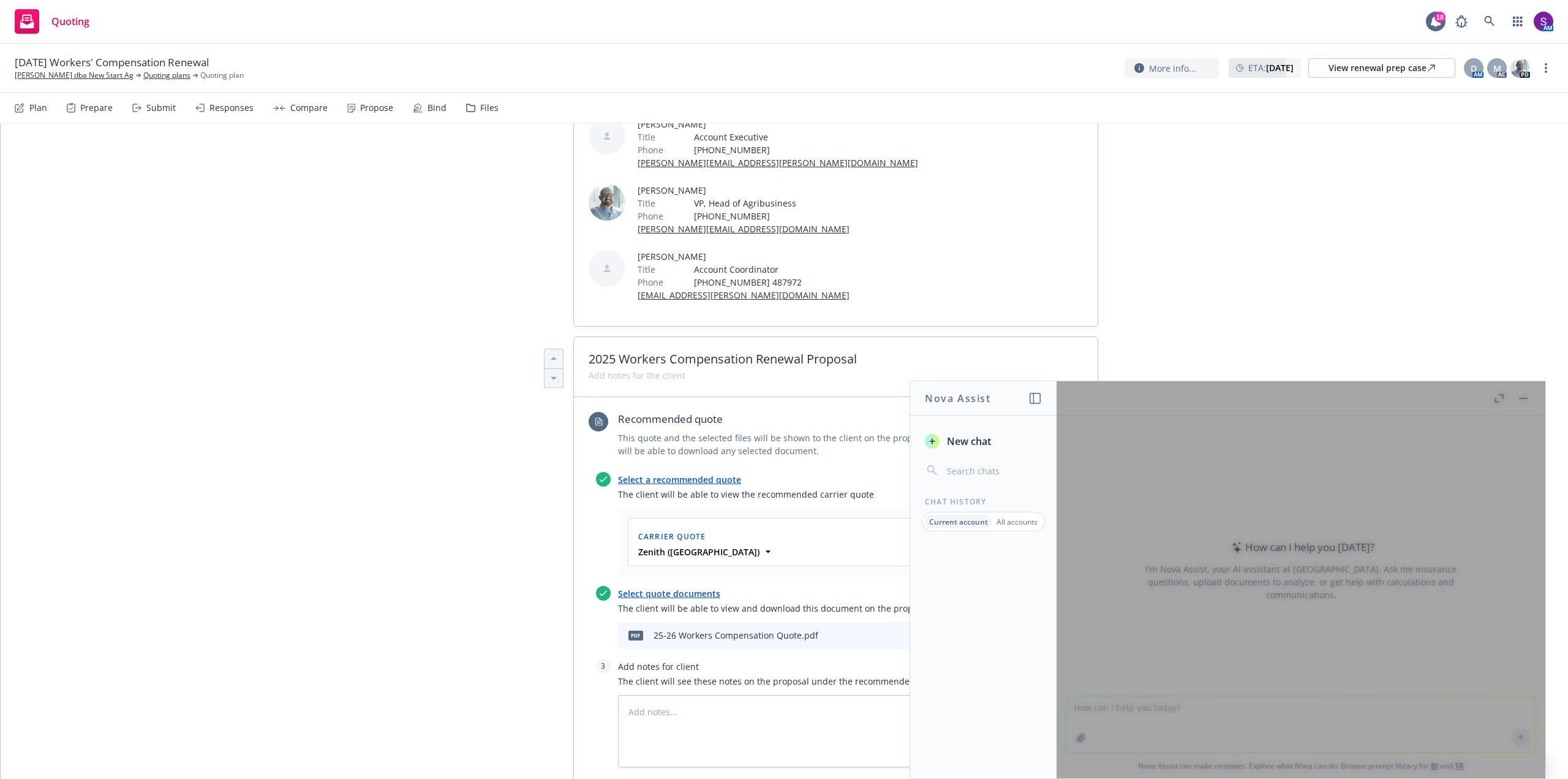
click at [1208, 651] on div at bounding box center [1300, 579] width 489 height 397
drag, startPoint x: 1127, startPoint y: 713, endPoint x: 1119, endPoint y: 705, distance: 11.3
click at [1120, 707] on div at bounding box center [1300, 579] width 489 height 397
click at [951, 438] on span "New chat" at bounding box center [968, 441] width 47 height 14
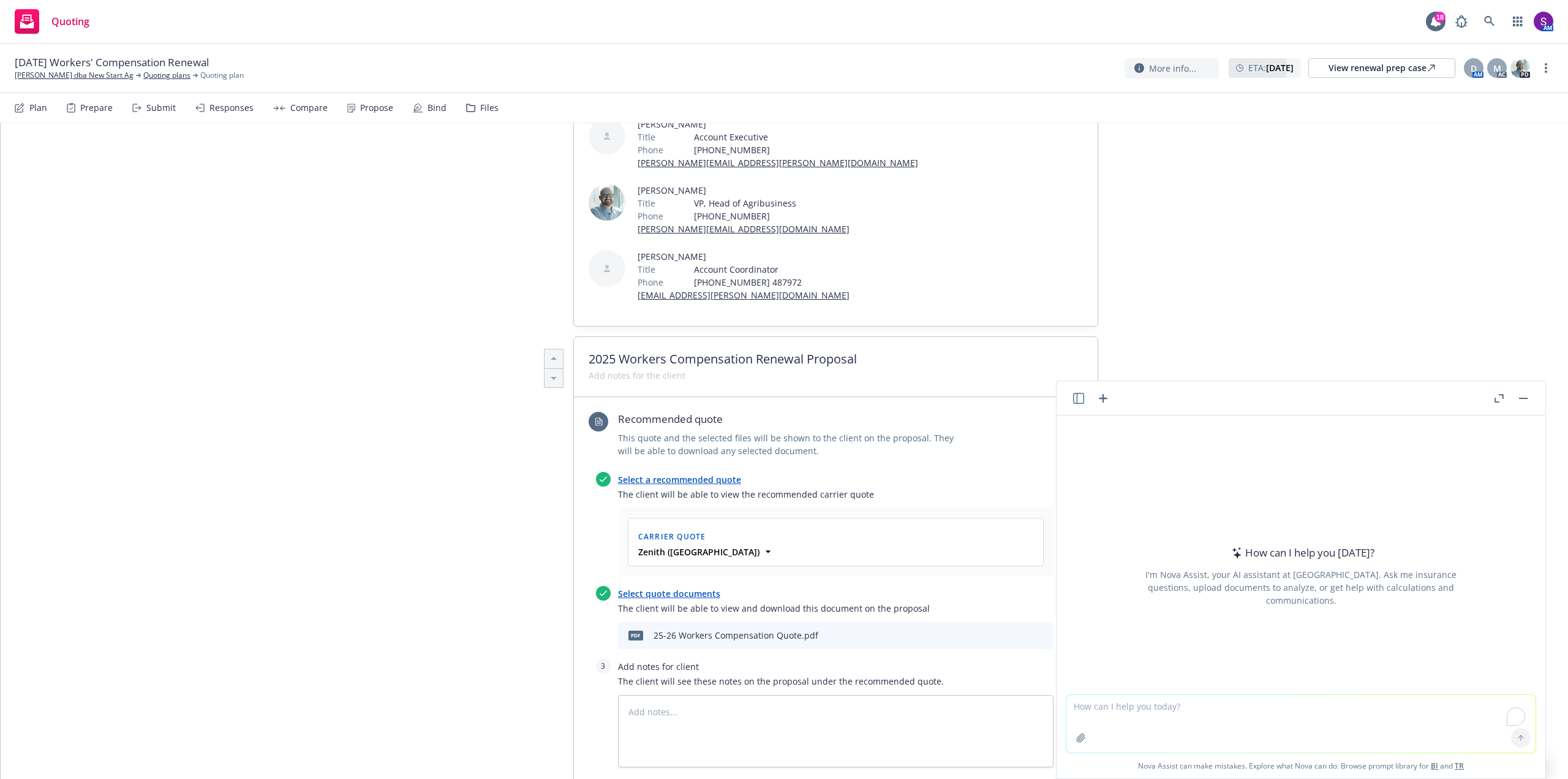
type textarea "x"
click at [1082, 739] on button "button" at bounding box center [1081, 738] width 20 height 20
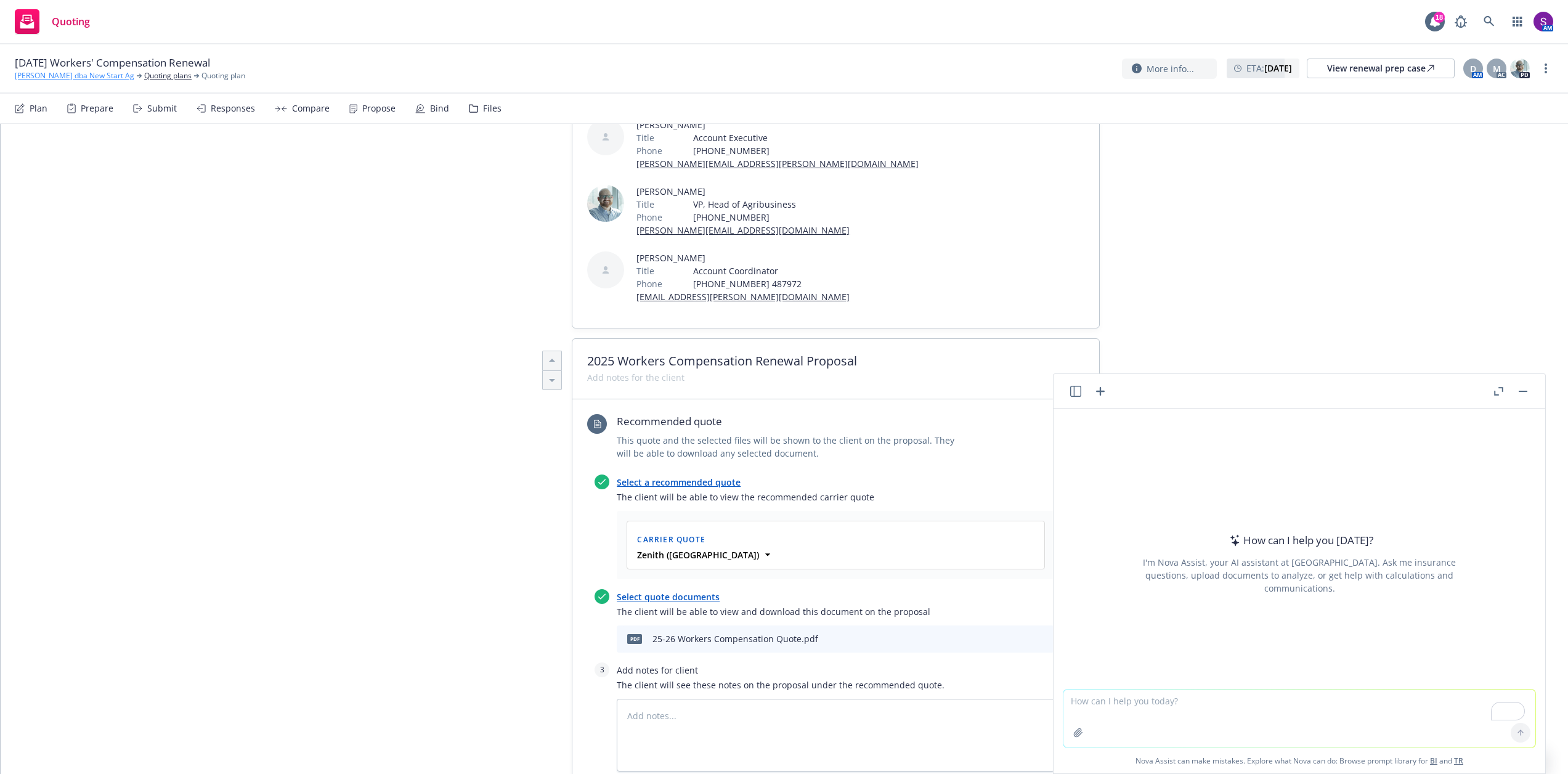
click at [79, 79] on link "[PERSON_NAME] dba New Start Ag" at bounding box center [74, 75] width 119 height 11
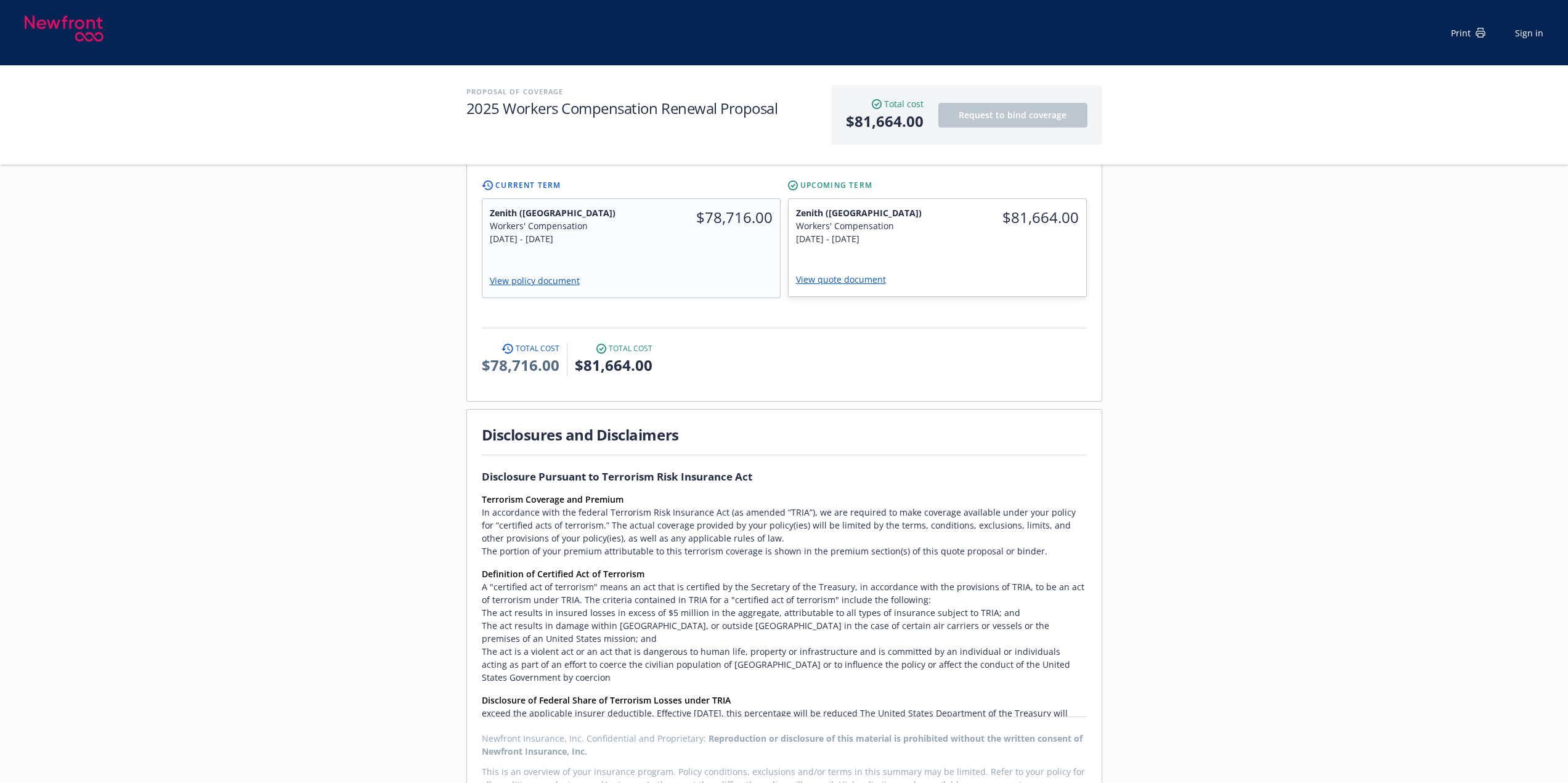
scroll to position [329, 0]
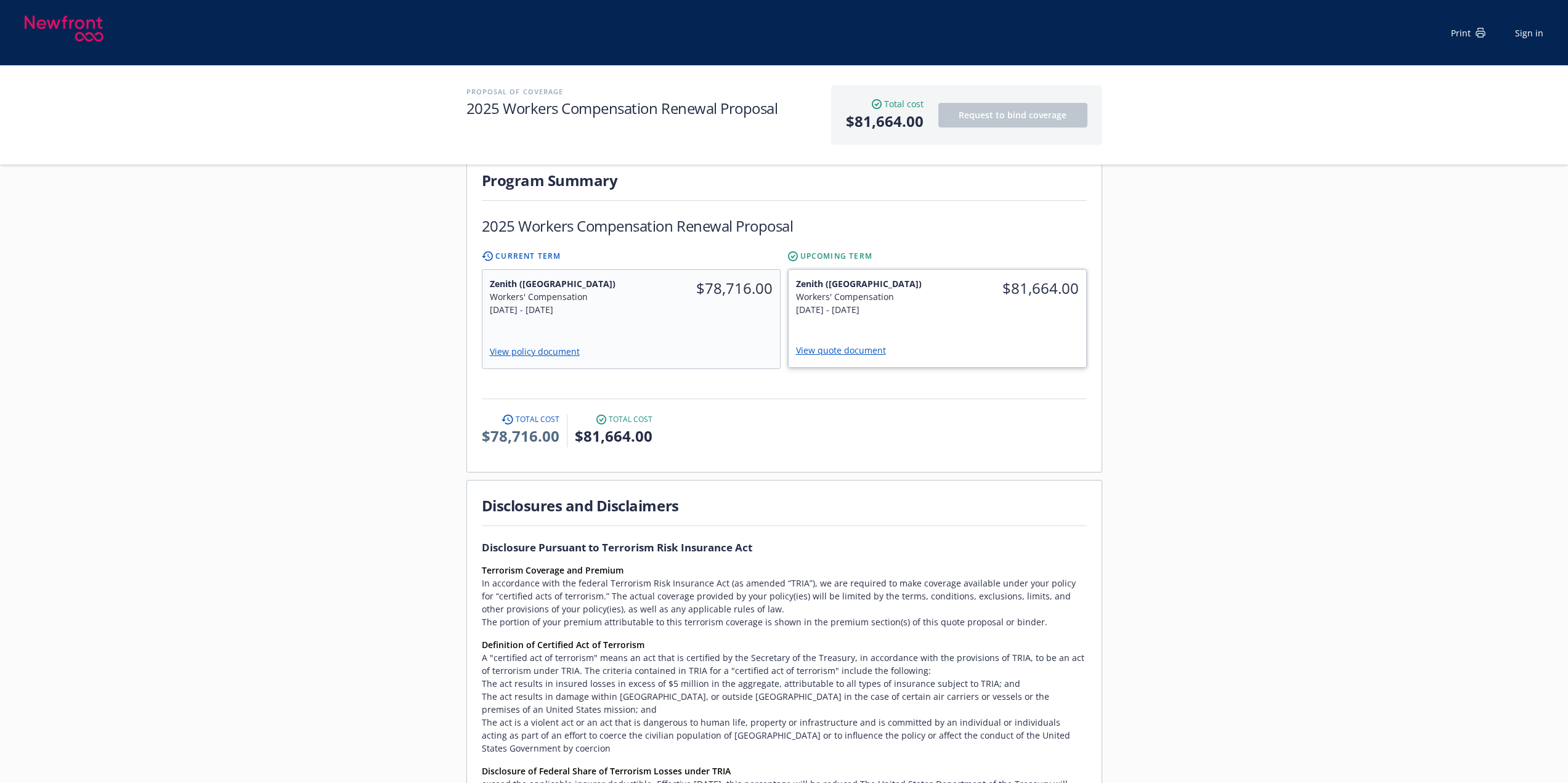
click at [861, 344] on link "View quote document" at bounding box center [845, 350] width 100 height 12
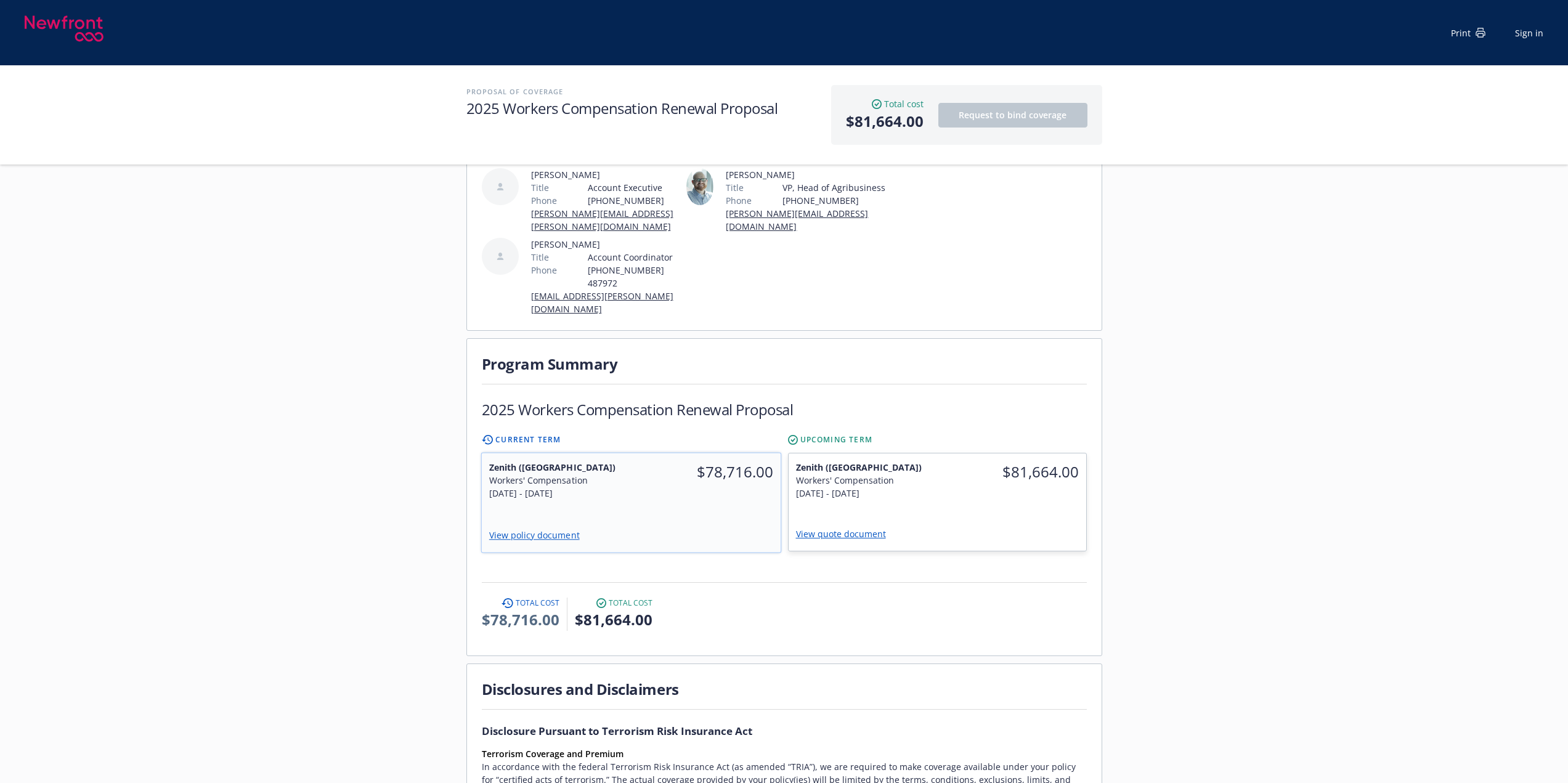
scroll to position [144, 0]
click at [839, 529] on link "View quote document" at bounding box center [845, 535] width 100 height 12
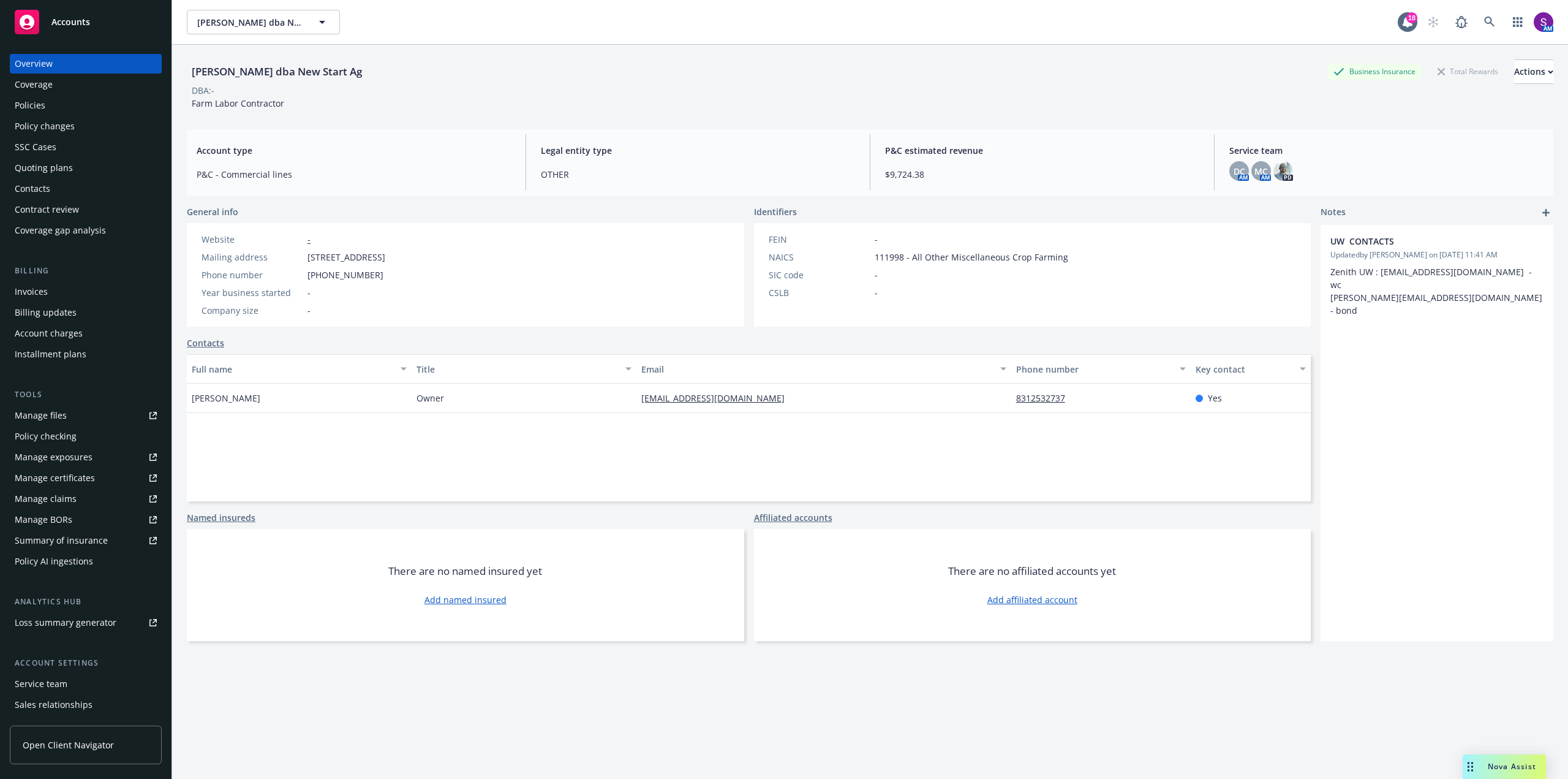
click at [62, 115] on div "Policies" at bounding box center [85, 106] width 142 height 20
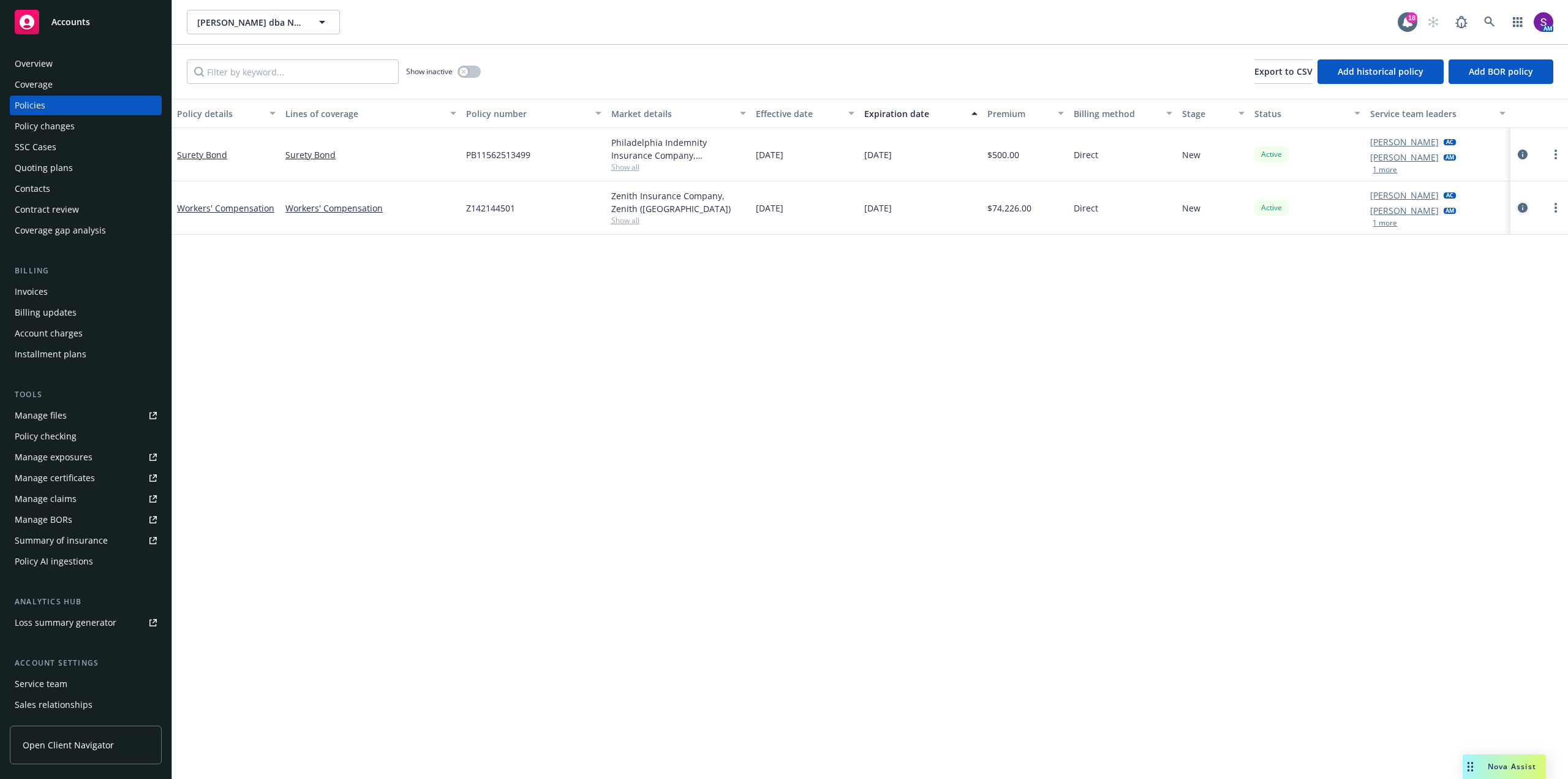
click at [1526, 208] on icon "circleInformation" at bounding box center [1522, 207] width 10 height 10
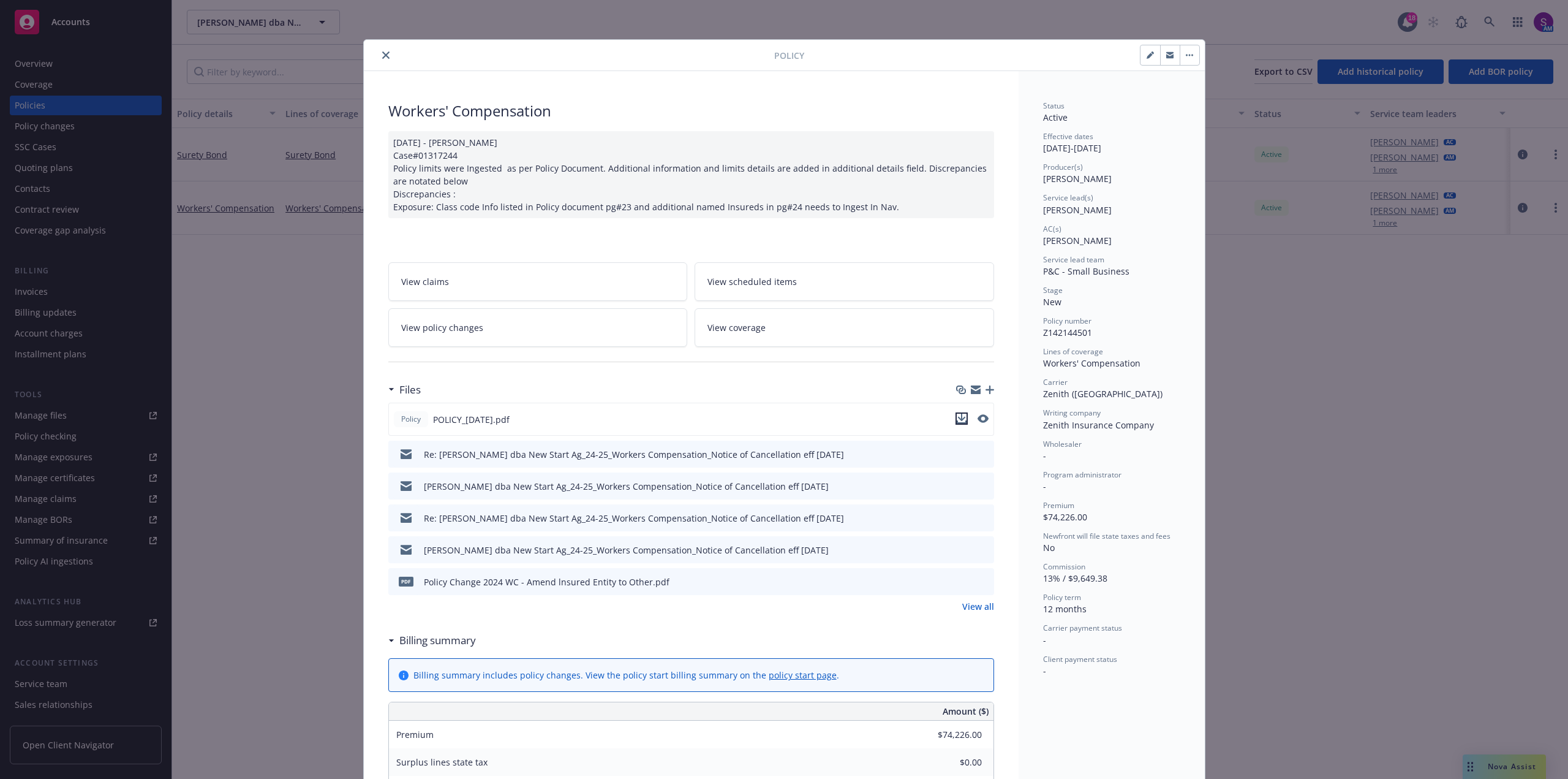
click at [961, 418] on icon "download file" at bounding box center [961, 418] width 10 height 10
click at [1342, 480] on div "Policy Workers' Compensation 10/28/2024 - Venkata Reddy Case#01317244 Policy li…" at bounding box center [784, 389] width 1568 height 779
click at [1476, 760] on div "Policy Workers' Compensation 10/28/2024 - Venkata Reddy Case#01317244 Policy li…" at bounding box center [784, 389] width 1568 height 779
click at [382, 54] on icon "close" at bounding box center [386, 54] width 7 height 7
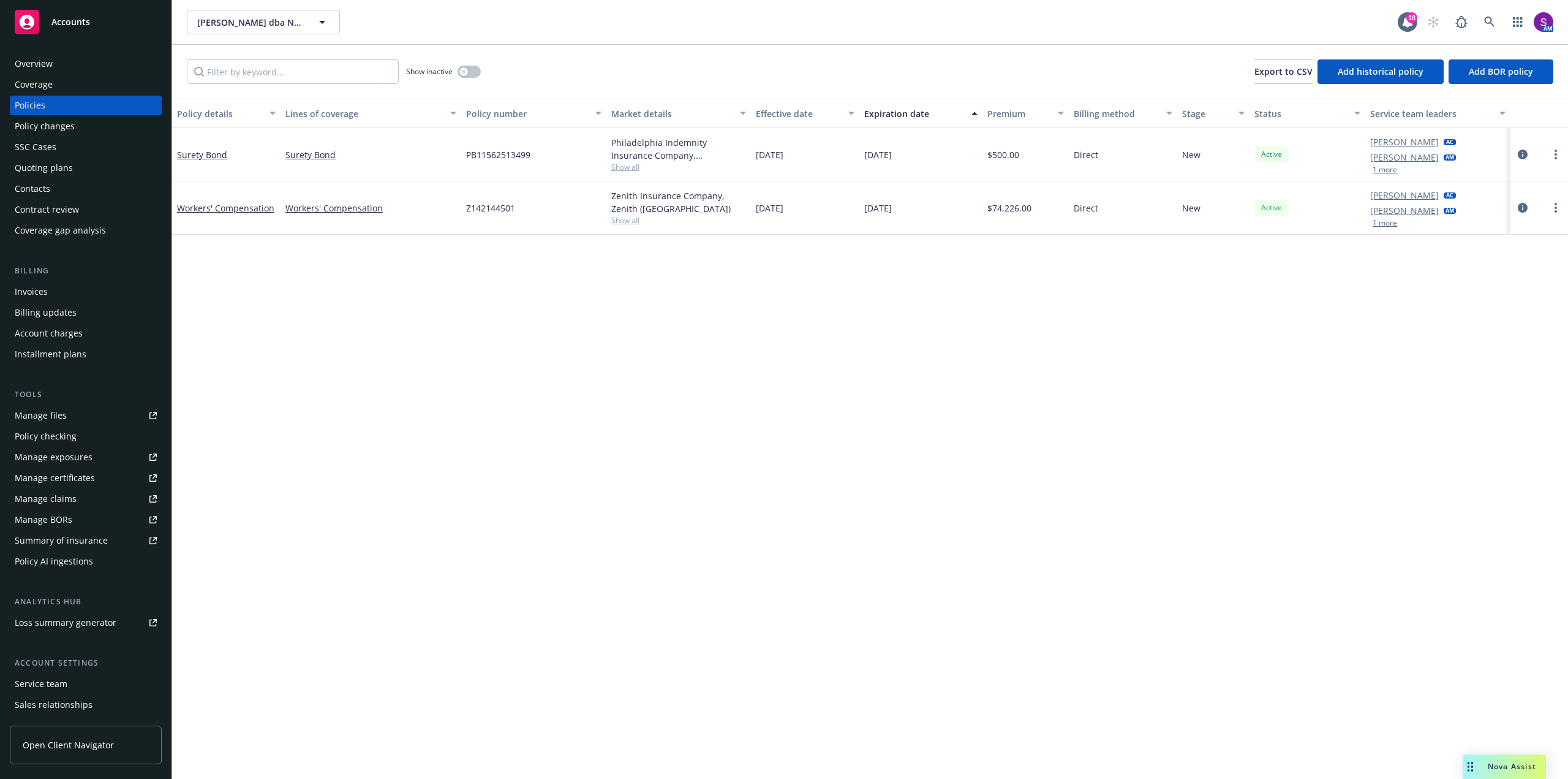
click at [1482, 763] on div "Nova Assist" at bounding box center [1512, 767] width 68 height 11
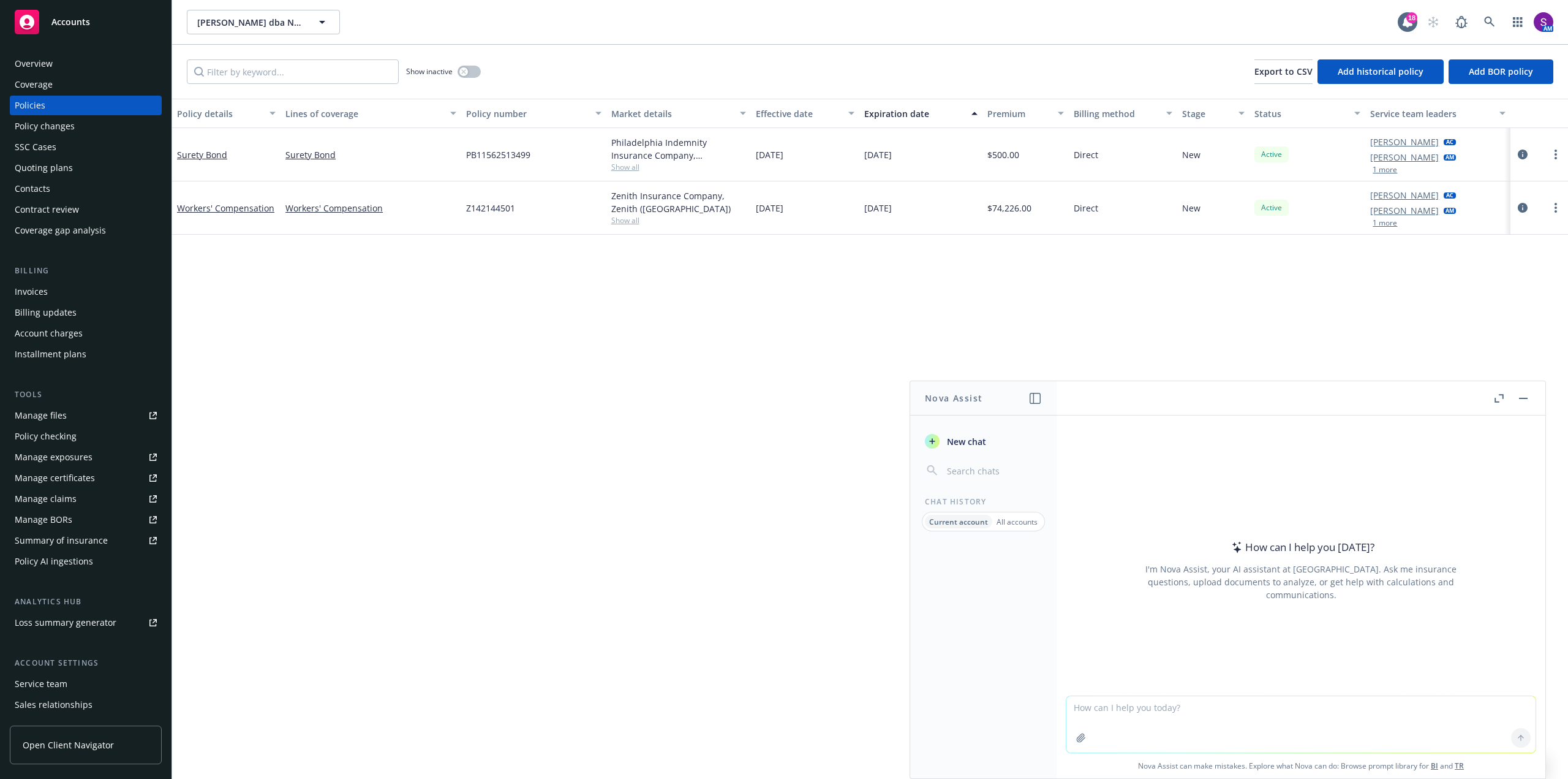
click at [964, 438] on span "New chat" at bounding box center [965, 442] width 41 height 13
click at [1076, 741] on icon "button" at bounding box center [1081, 738] width 10 height 10
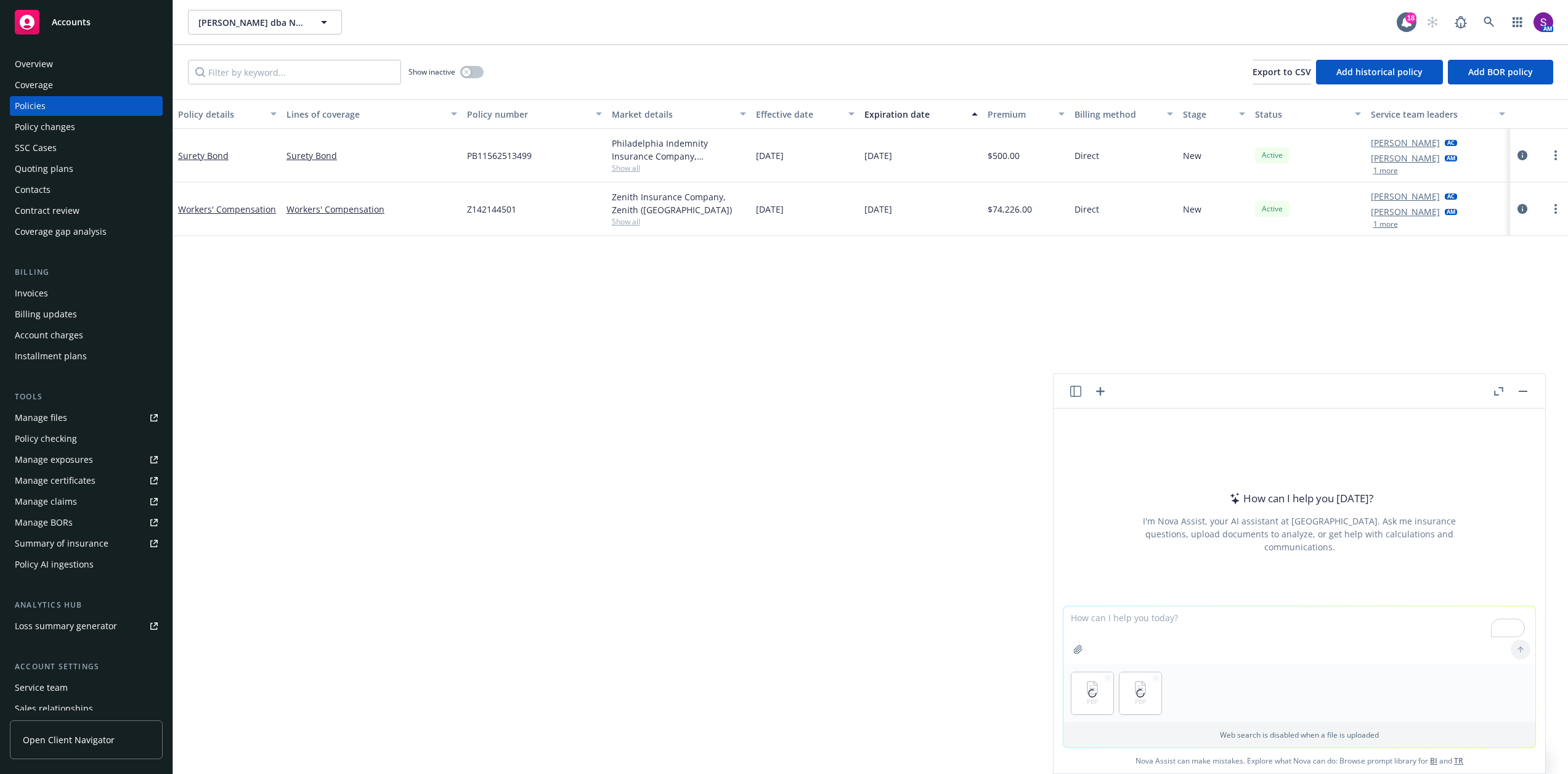
click at [1112, 626] on textarea "To enrich screen reader interactions, please activate Accessibility in Grammarl…" at bounding box center [1299, 635] width 472 height 58
type textarea "NOVA i HAVE ATTACHED THE CURRENT TERM WORKERS COMPENSATION POLICY AND THE RENEW…"
